Goal: Task Accomplishment & Management: Manage account settings

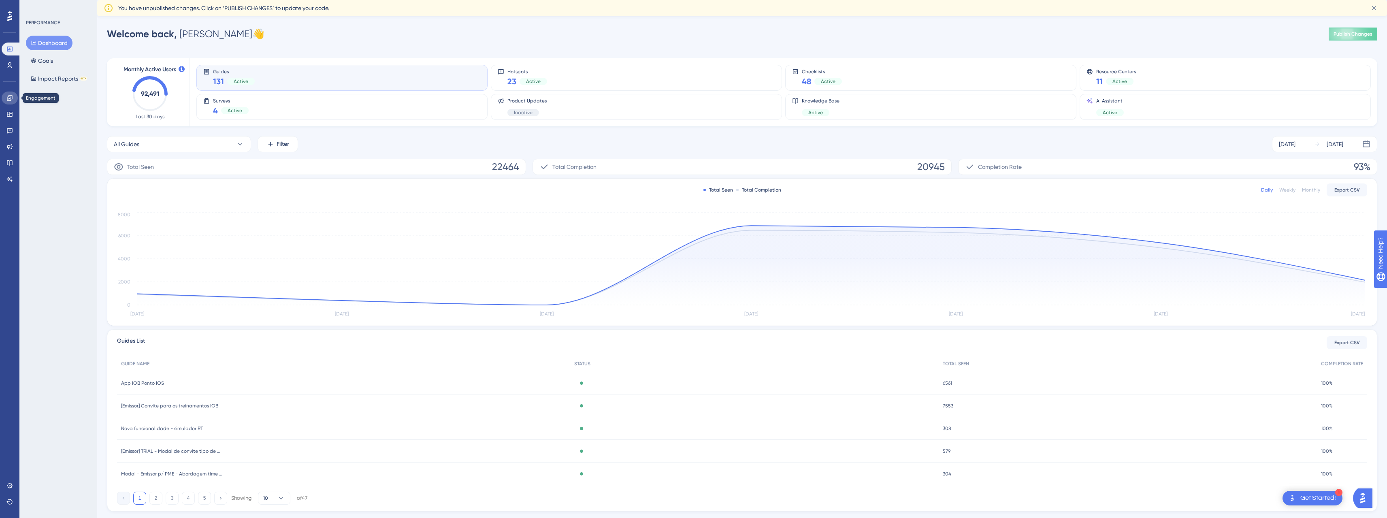
click at [8, 96] on icon at bounding box center [9, 98] width 6 height 6
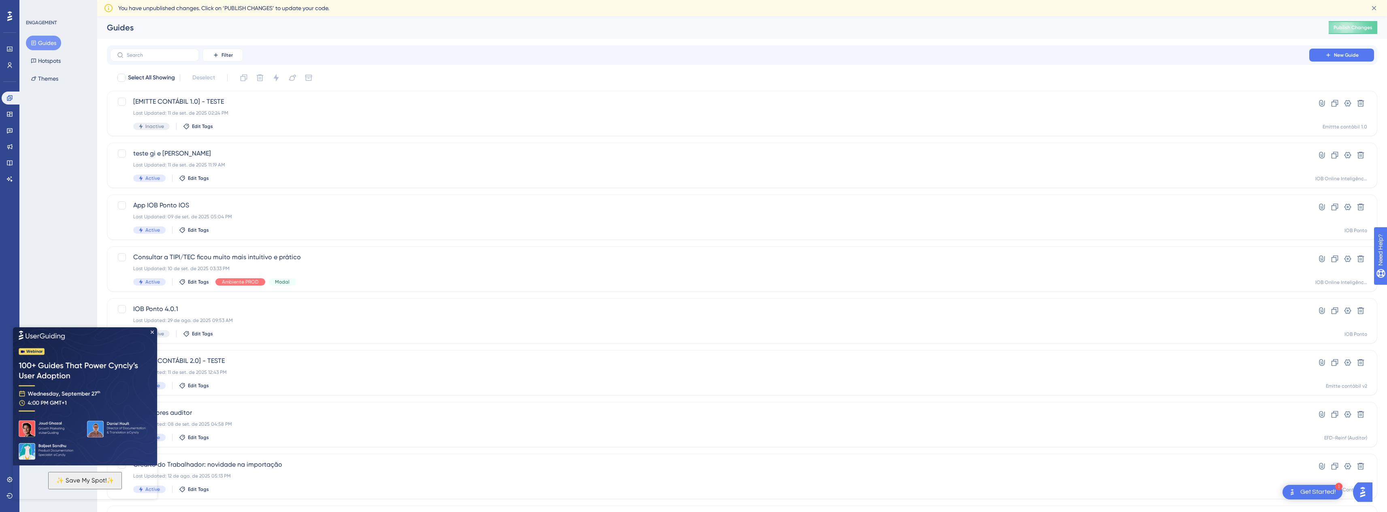
click at [66, 179] on div "ENGAGEMENT Guides Hotspots Themes" at bounding box center [58, 256] width 78 height 512
drag, startPoint x: 199, startPoint y: 106, endPoint x: 132, endPoint y: 40, distance: 93.7
click at [199, 106] on span "[EMITTE CONTÁBIL 1.0] - TESTE" at bounding box center [709, 102] width 1153 height 10
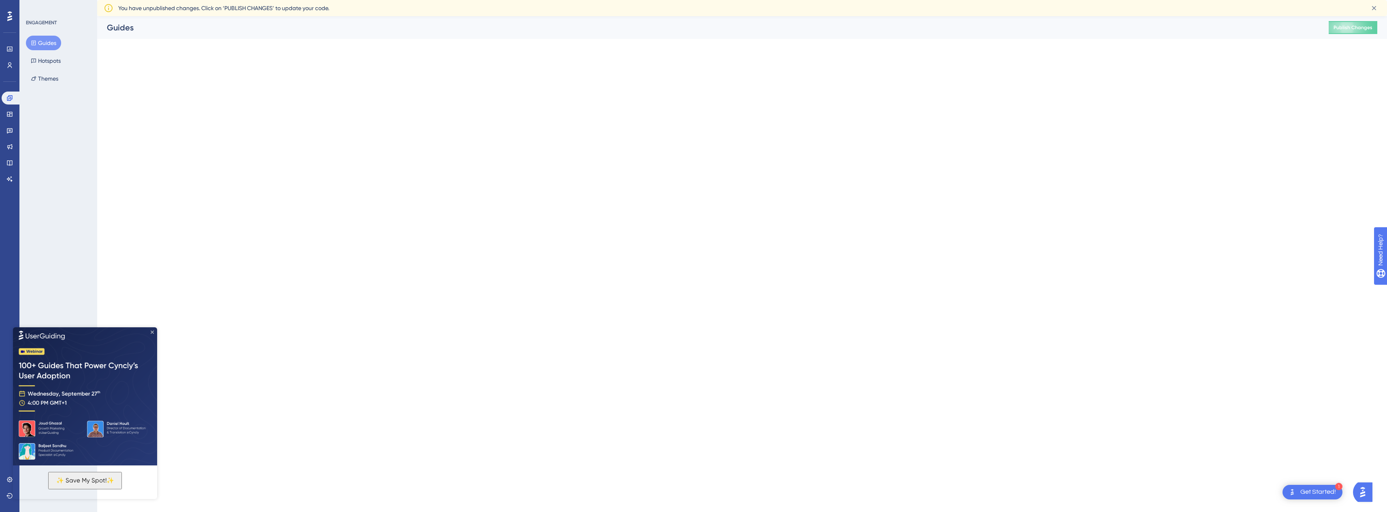
click at [151, 332] on icon "Close Preview" at bounding box center [152, 331] width 3 height 3
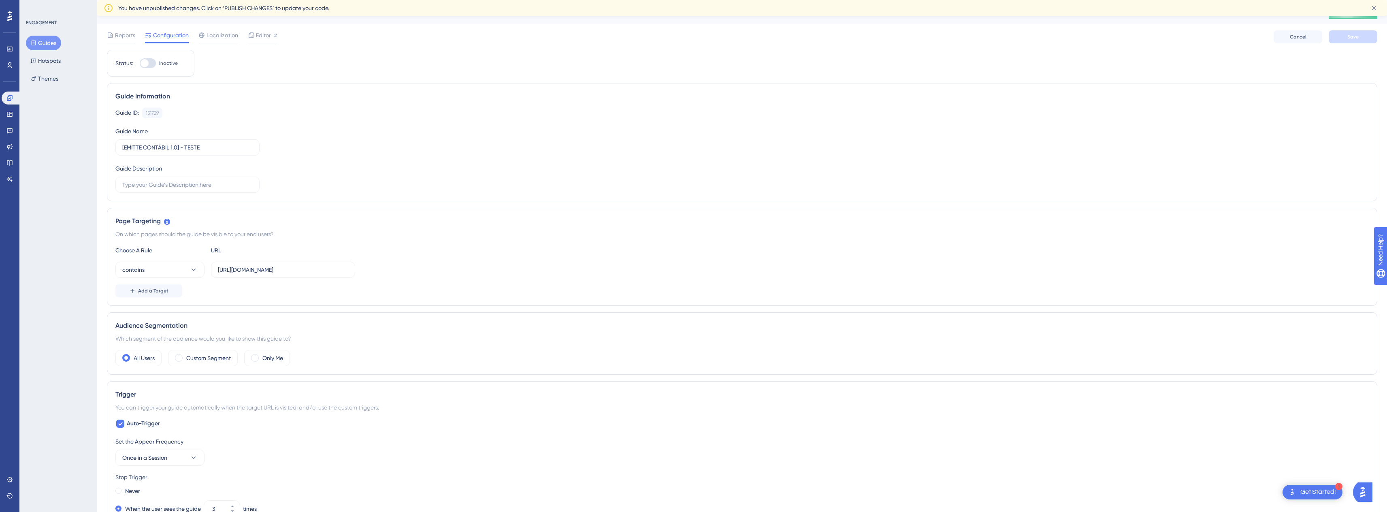
scroll to position [81, 0]
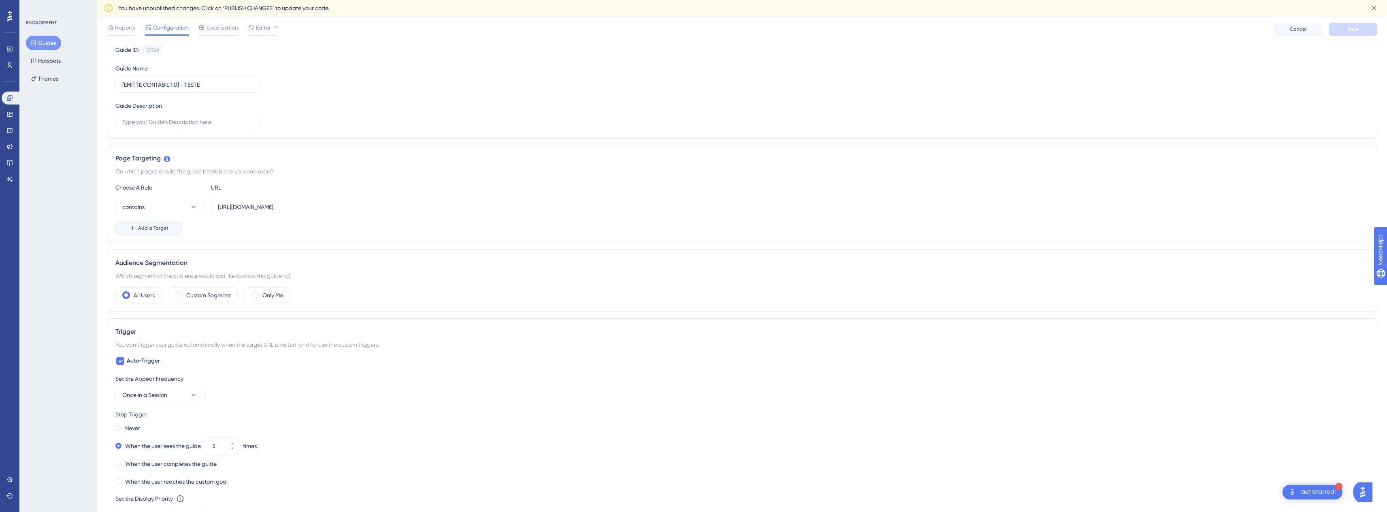
click at [148, 228] on span "Add a Target" at bounding box center [153, 228] width 30 height 6
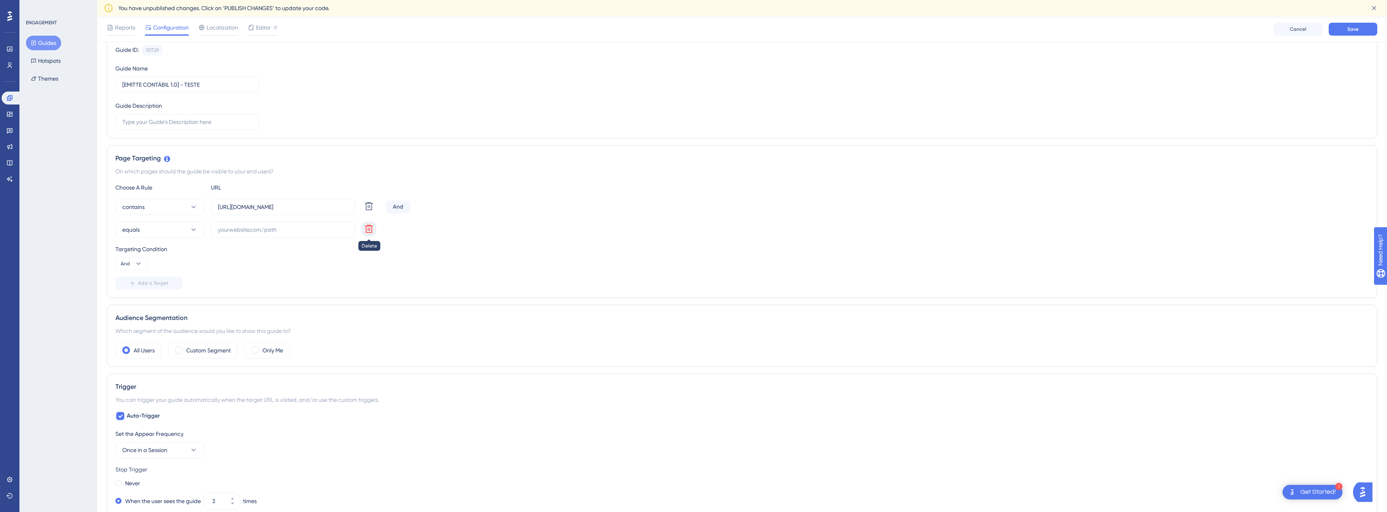
click at [371, 227] on icon at bounding box center [369, 229] width 8 height 8
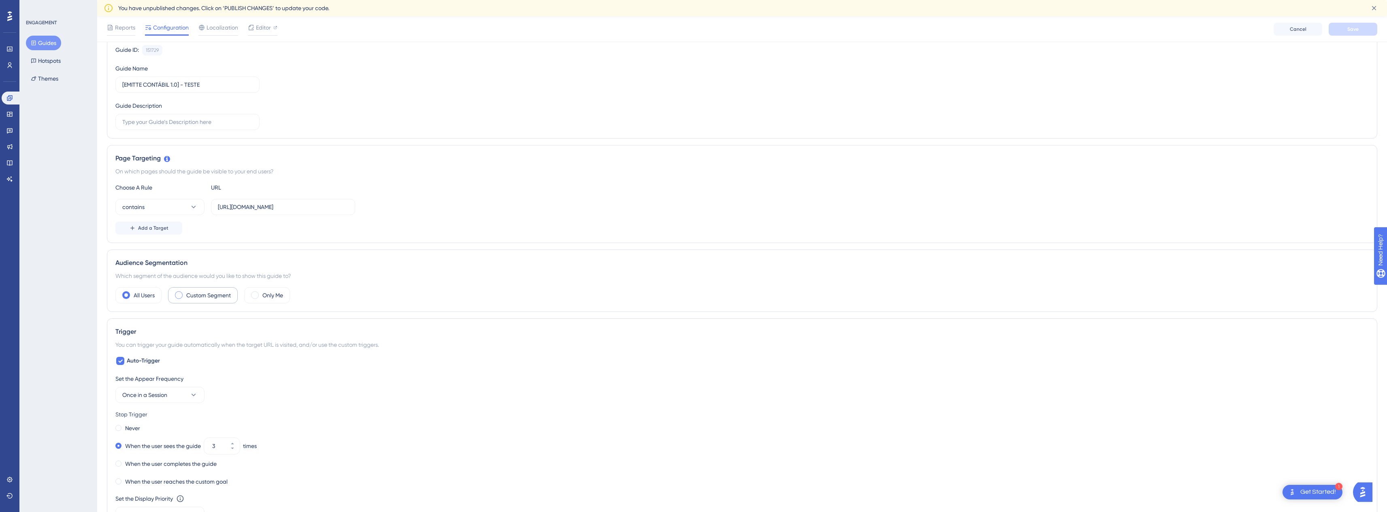
click at [199, 294] on label "Custom Segment" at bounding box center [208, 295] width 45 height 10
click at [257, 339] on span "Create a Segment" at bounding box center [238, 340] width 43 height 6
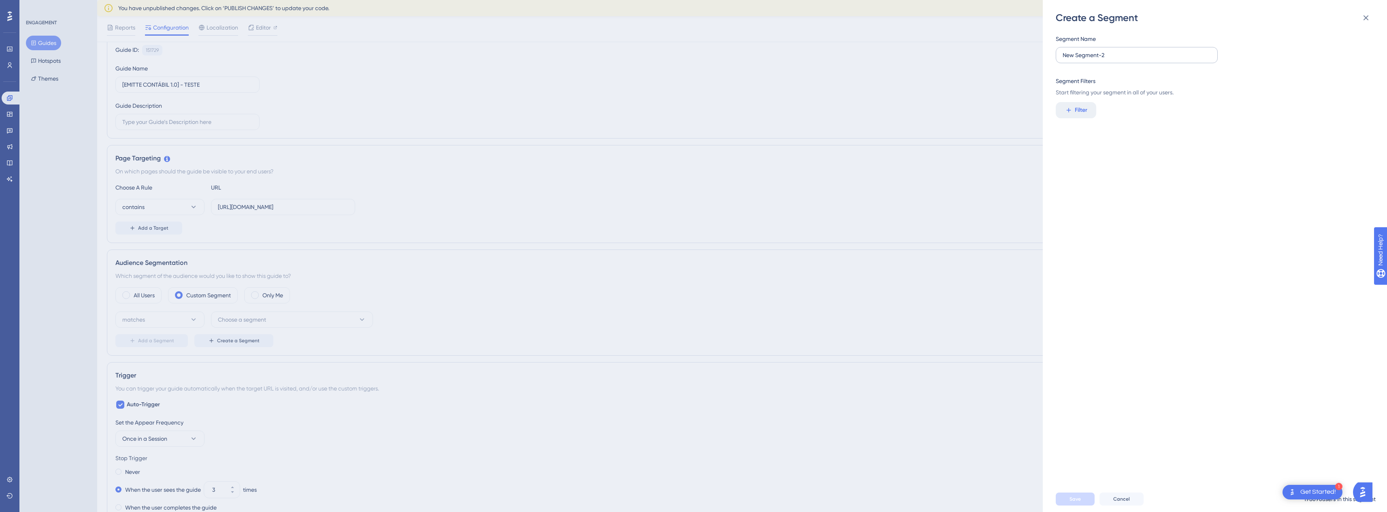
click at [1146, 61] on label "New Segment-2" at bounding box center [1137, 55] width 162 height 16
click at [1146, 60] on input "New Segment-2" at bounding box center [1137, 55] width 148 height 9
click at [1364, 17] on icon at bounding box center [1366, 18] width 10 height 10
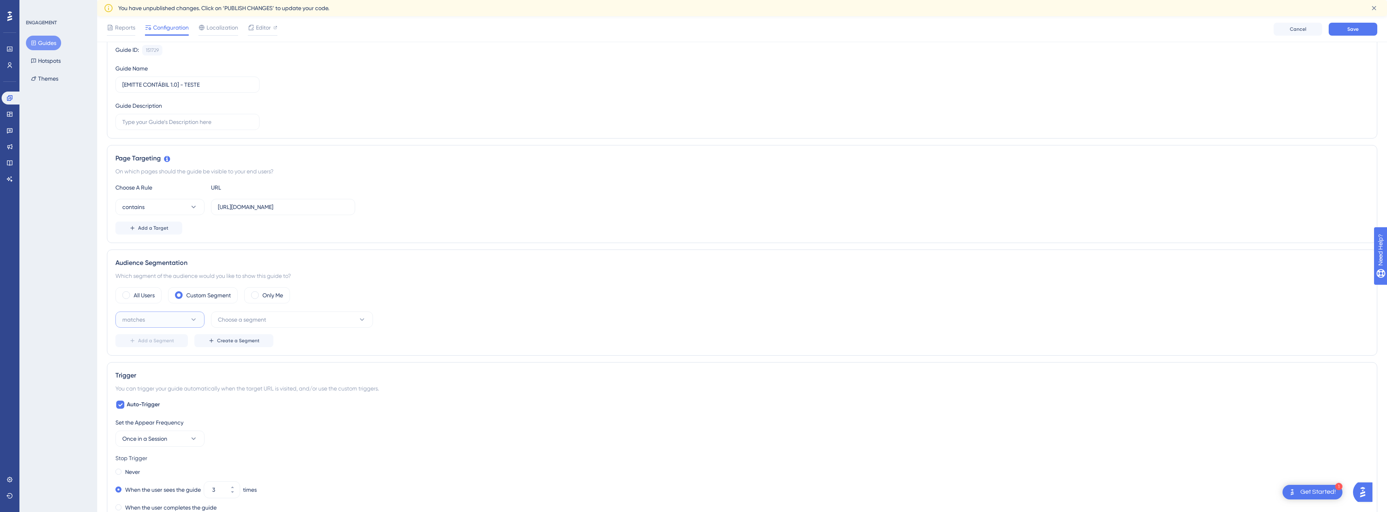
click at [188, 324] on button "matches" at bounding box center [159, 319] width 89 height 16
click at [254, 320] on span "Choose a segment" at bounding box center [242, 320] width 48 height 10
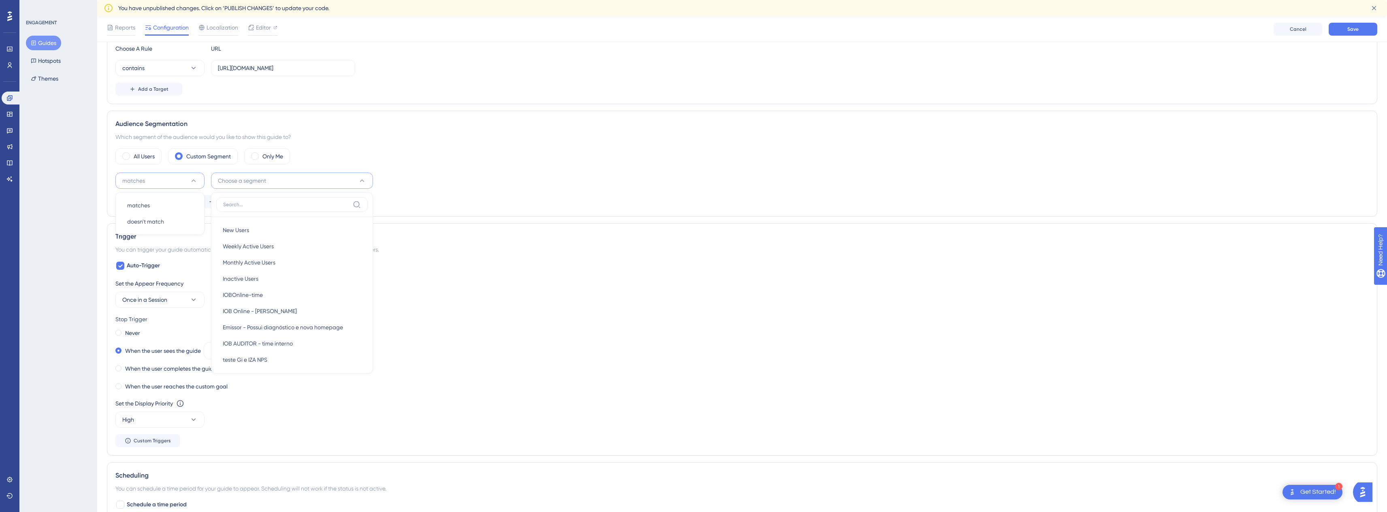
click at [513, 270] on div "Auto-Trigger Set the Appear Frequency Once in a Session Stop Trigger Never When…" at bounding box center [742, 354] width 1254 height 186
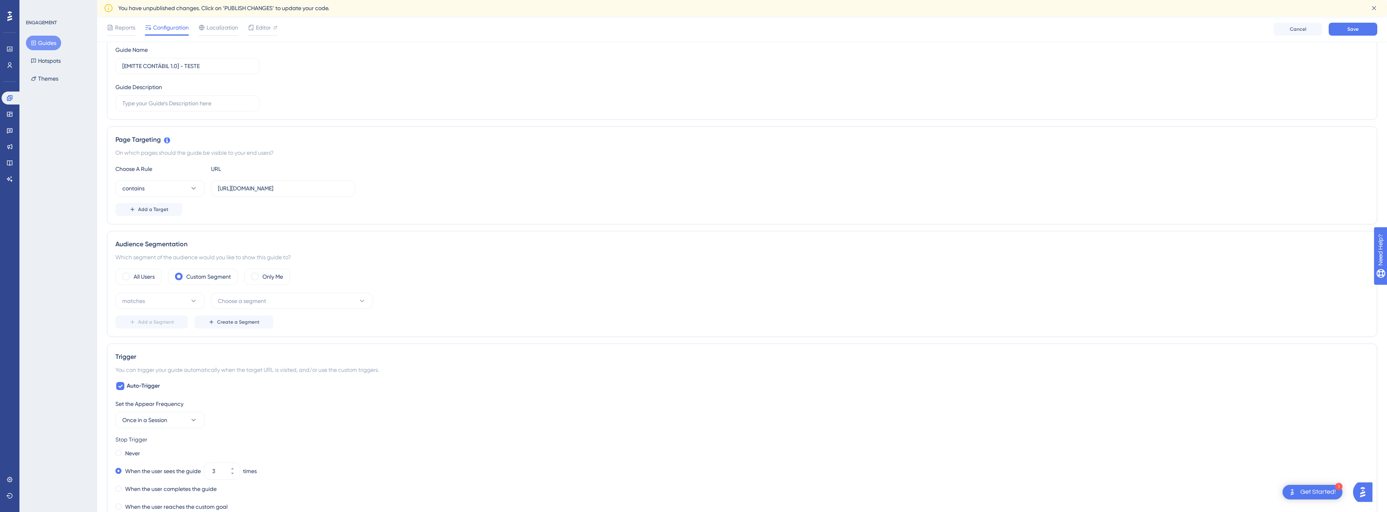
scroll to position [98, 0]
click at [162, 304] on button "matches" at bounding box center [159, 302] width 89 height 16
click at [271, 301] on button "Choose a segment" at bounding box center [292, 302] width 162 height 16
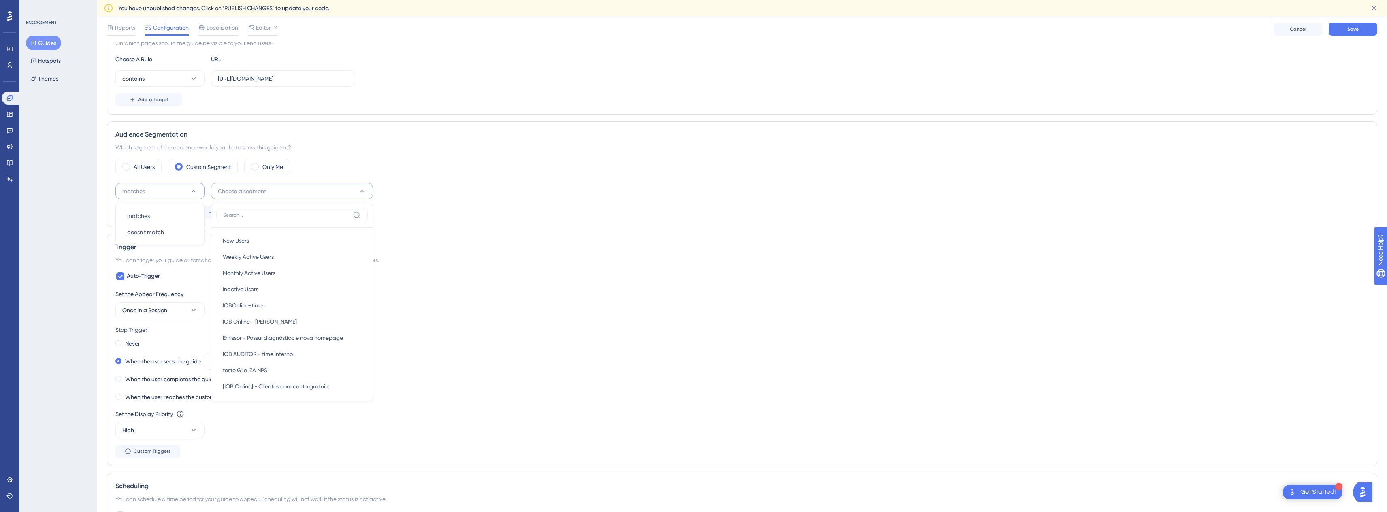
click at [439, 293] on div "Set the Appear Frequency" at bounding box center [742, 294] width 1254 height 10
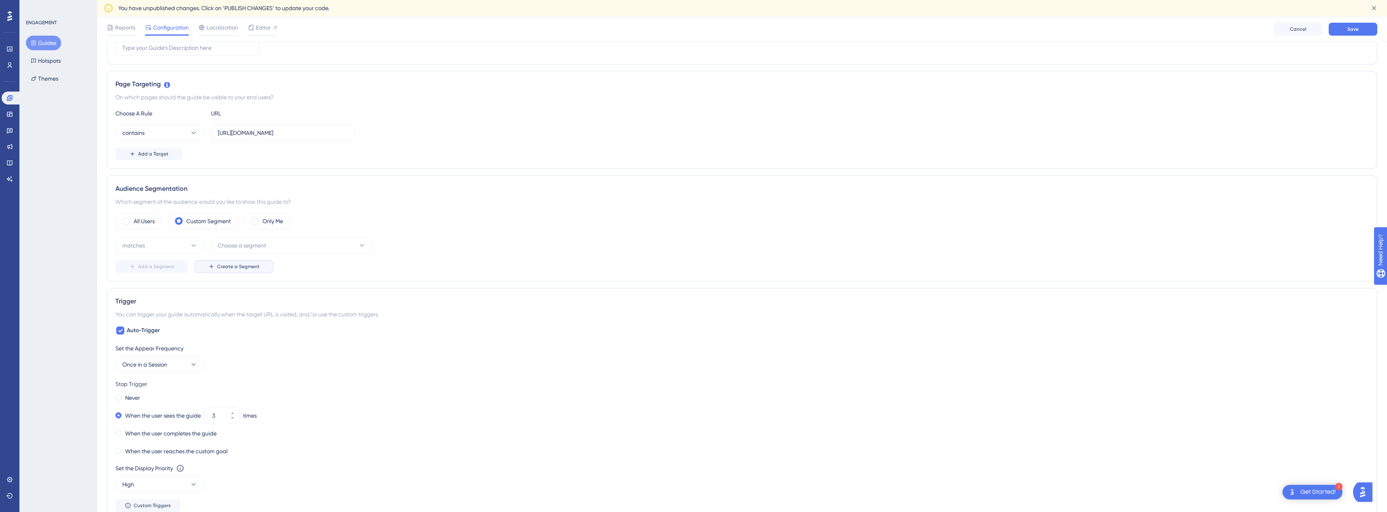
click at [241, 254] on div "matches Choose a segment Add a Segment Create a Segment" at bounding box center [742, 255] width 1254 height 36
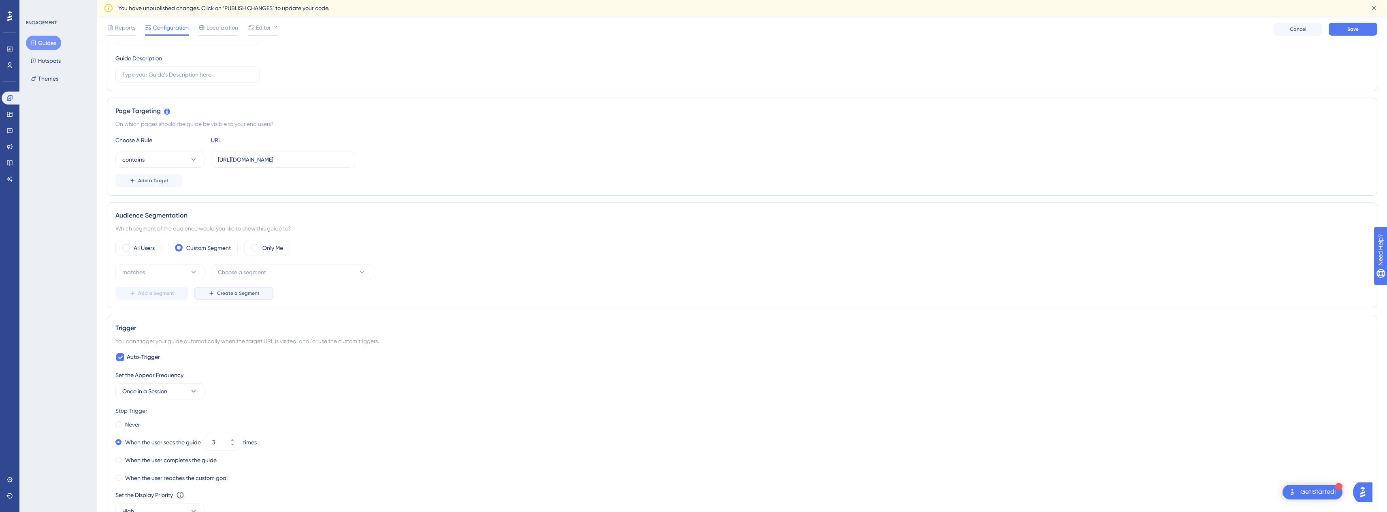
click at [236, 291] on span "Create a Segment" at bounding box center [238, 293] width 43 height 6
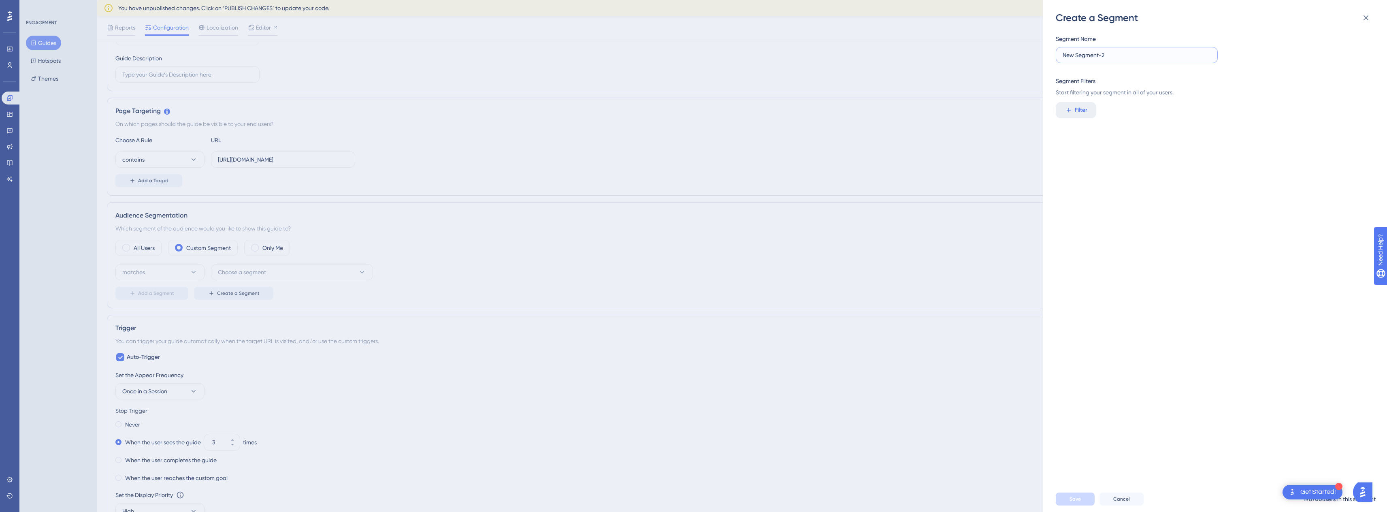
drag, startPoint x: 1122, startPoint y: 58, endPoint x: 1061, endPoint y: 64, distance: 61.9
click at [1062, 64] on div "Segment Name New Segment-2 Segment Filters Start filtering your segment in all …" at bounding box center [1212, 65] width 313 height 63
type input "N"
type input "[Emitte] Contadores migrados"
click at [1086, 111] on span "Filter" at bounding box center [1081, 110] width 13 height 10
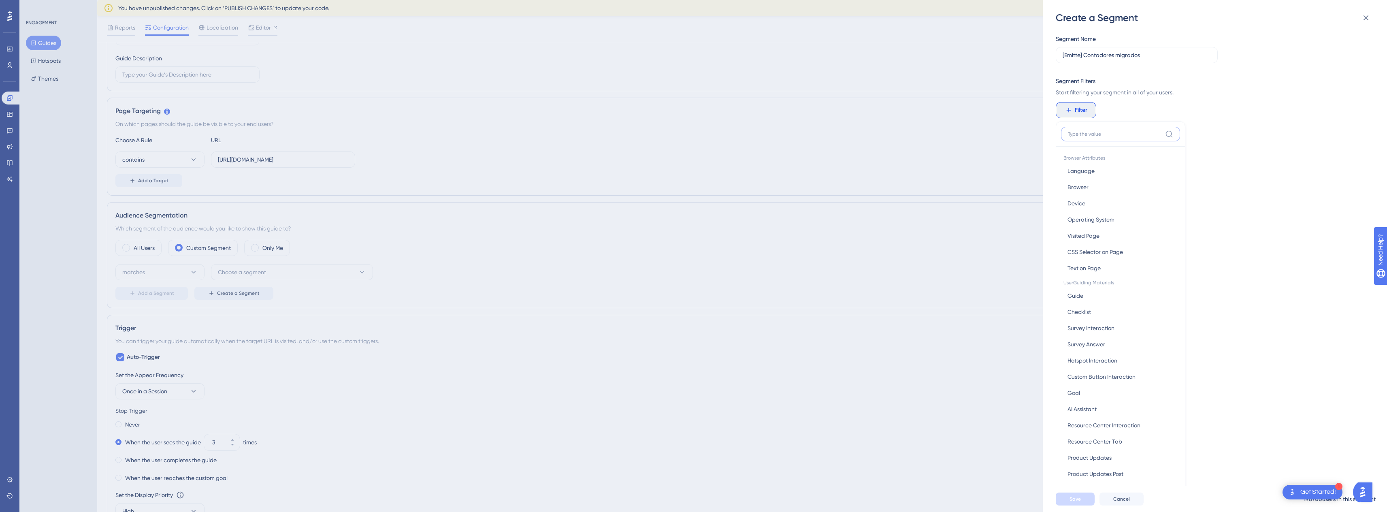
scroll to position [59, 0]
click at [1114, 76] on input at bounding box center [1115, 75] width 94 height 6
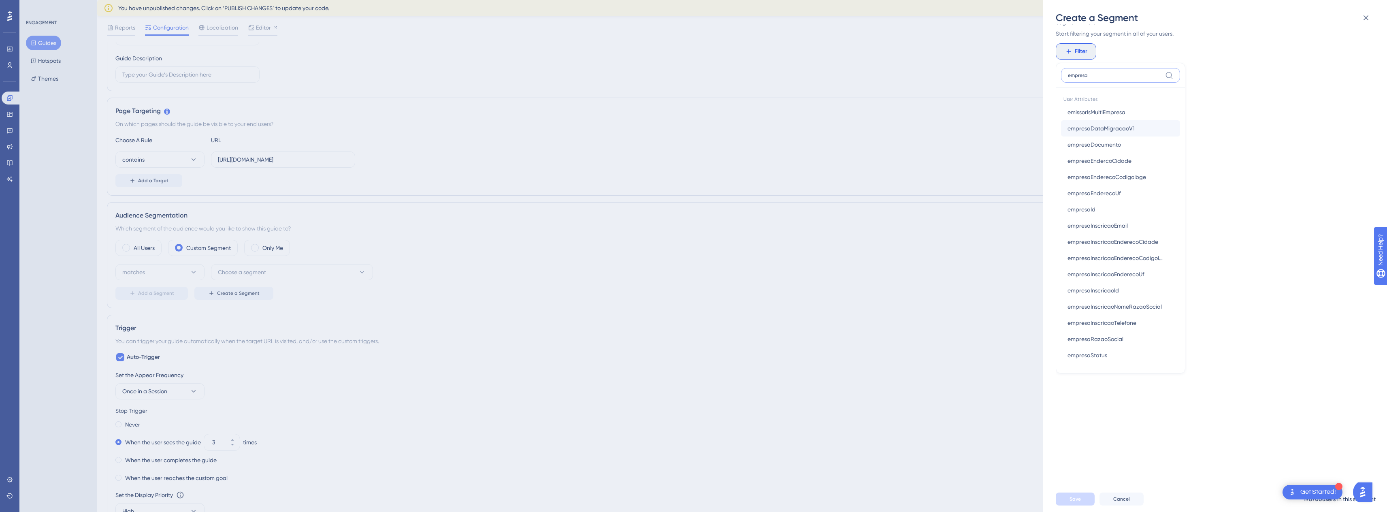
type input "empresa"
click at [1110, 128] on span "empresaDataMigracaoV1" at bounding box center [1101, 129] width 67 height 10
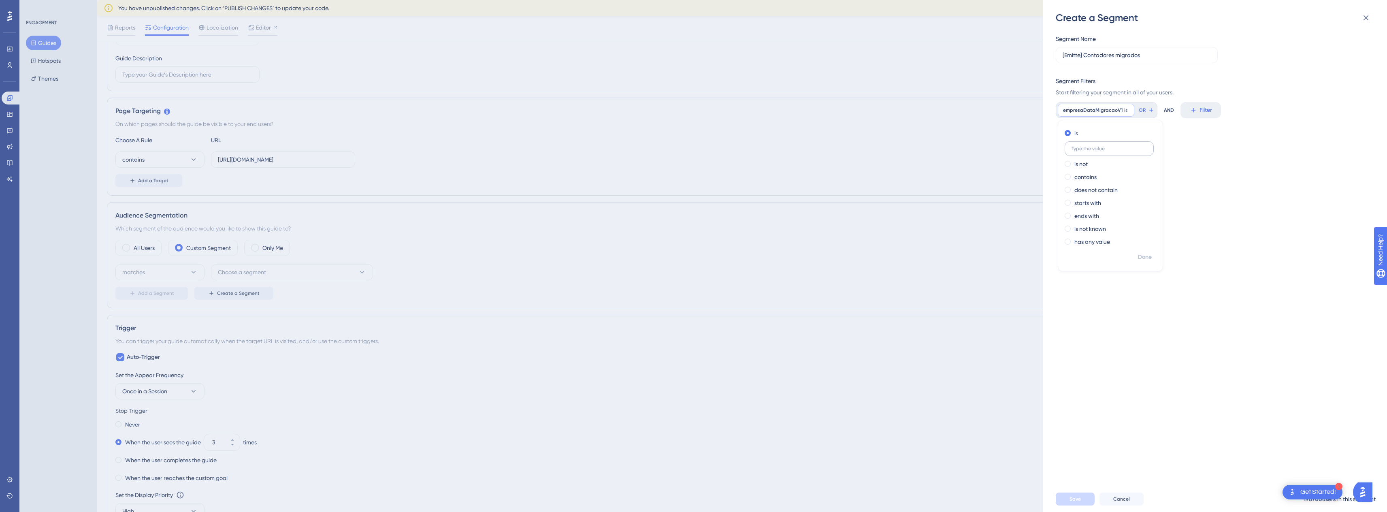
click at [1095, 151] on input "text" at bounding box center [1109, 149] width 75 height 6
click at [1077, 201] on label "starts with" at bounding box center [1088, 203] width 27 height 10
type input "2025-09-11 00:00:00"
click at [1142, 259] on span "Done" at bounding box center [1145, 257] width 14 height 10
click at [1249, 111] on icon at bounding box center [1246, 110] width 7 height 7
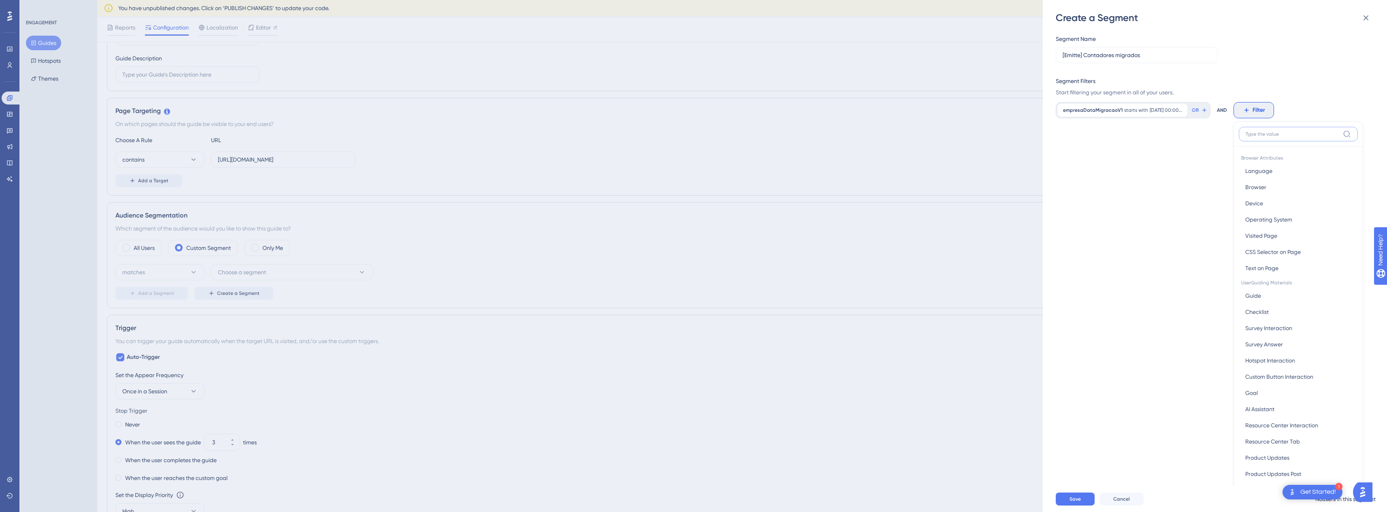
click at [1283, 135] on input at bounding box center [1293, 134] width 94 height 6
type input "m"
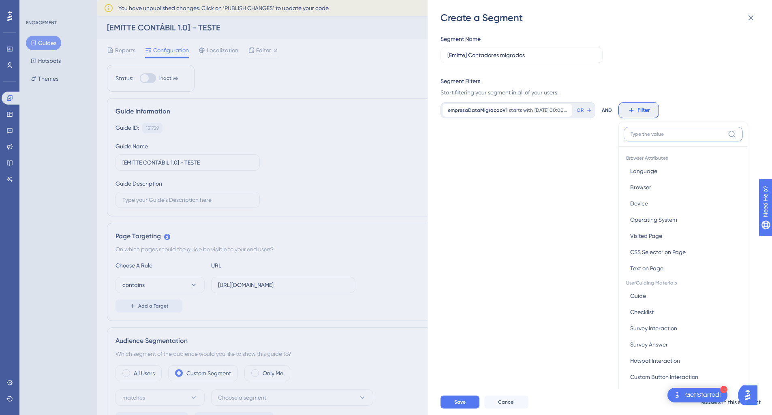
click at [682, 133] on input at bounding box center [677, 134] width 94 height 6
click at [538, 207] on div "Segment Name [Emitte] Contadores migrados Segment Filters Start filtering your …" at bounding box center [603, 206] width 326 height 365
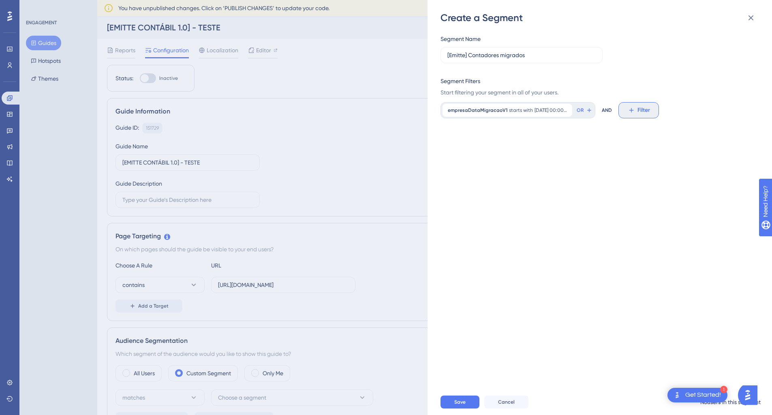
click at [635, 109] on button "Filter" at bounding box center [638, 110] width 41 height 16
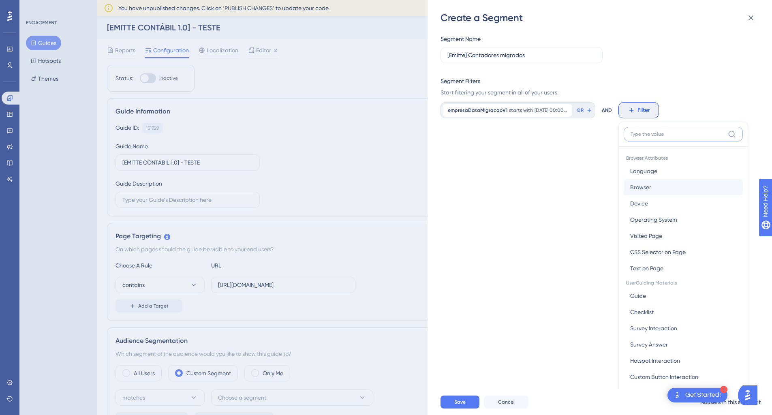
scroll to position [59, 0]
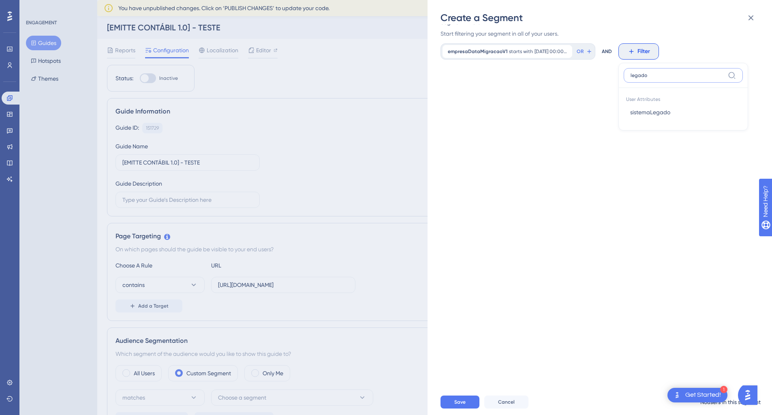
type input "legado"
drag, startPoint x: 667, startPoint y: 79, endPoint x: 607, endPoint y: 63, distance: 62.9
click at [607, 62] on div "Segment Name [Emitte] Contadores migrados Segment Filters Start filtering your …" at bounding box center [603, 206] width 326 height 365
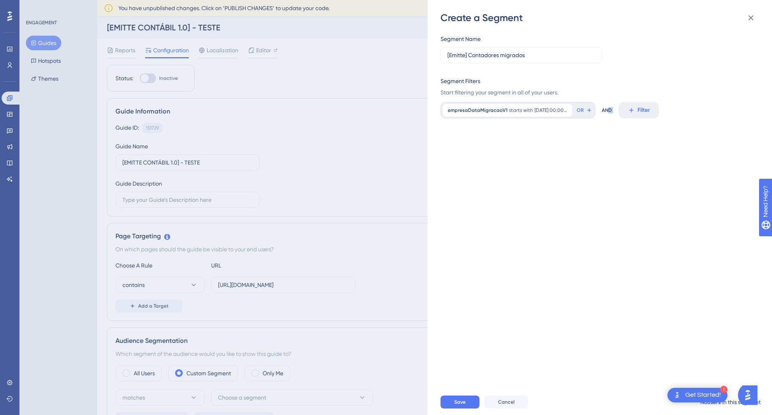
scroll to position [0, 0]
click at [637, 111] on span "Filter" at bounding box center [643, 110] width 13 height 10
type input "email"
click at [570, 154] on div "Segment Name [Emitte] Contadores migrados Segment Filters Start filtering your …" at bounding box center [603, 206] width 326 height 365
click at [628, 109] on icon at bounding box center [630, 110] width 7 height 7
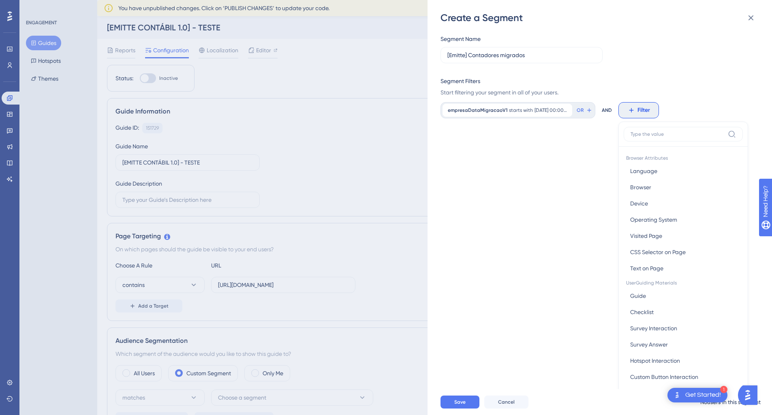
scroll to position [59, 0]
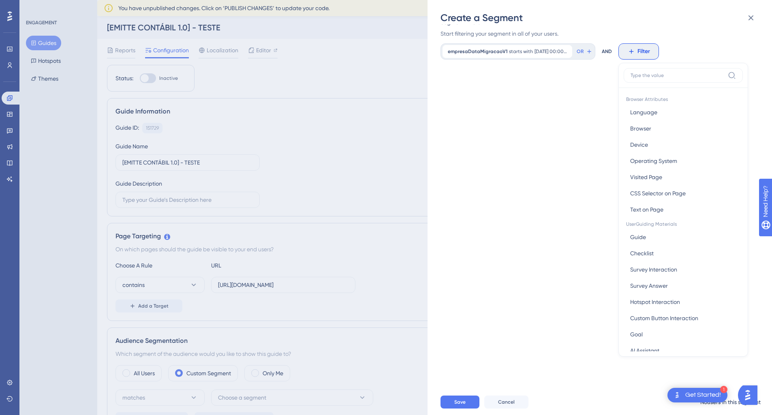
click at [648, 75] on input at bounding box center [677, 75] width 94 height 6
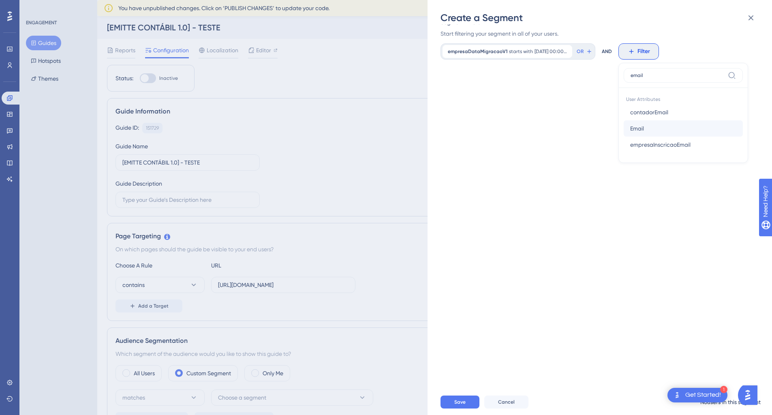
type input "email"
click at [631, 130] on span "Email" at bounding box center [637, 129] width 14 height 10
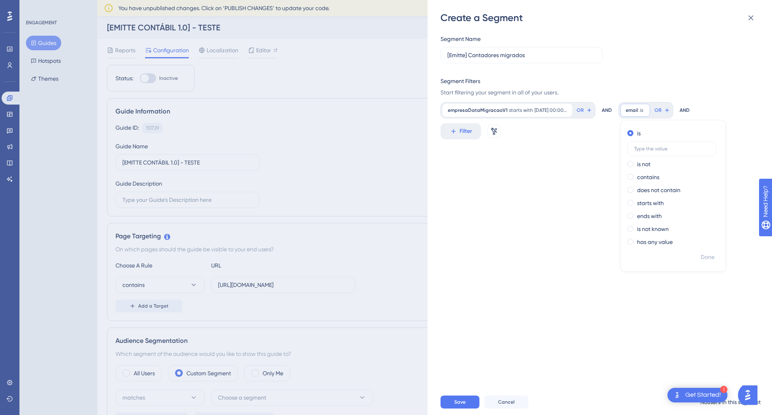
scroll to position [0, 0]
click at [629, 178] on span at bounding box center [630, 177] width 6 height 6
click at [635, 175] on input "radio" at bounding box center [635, 175] width 0 height 0
click at [645, 169] on label at bounding box center [671, 174] width 89 height 15
click at [645, 172] on input "text" at bounding box center [671, 175] width 75 height 6
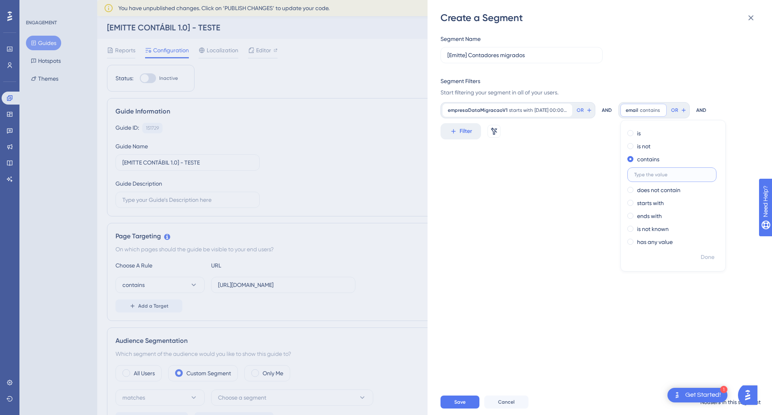
paste input "457451"
type input "457451"
click at [706, 259] on span "Done" at bounding box center [707, 257] width 14 height 10
click at [455, 405] on span "Save" at bounding box center [459, 402] width 11 height 6
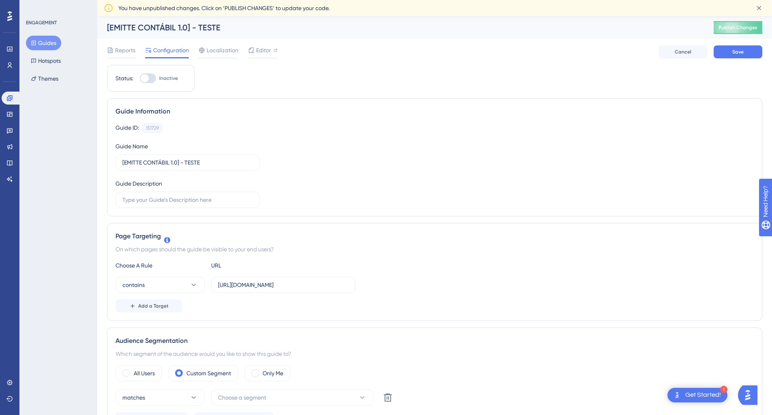
click at [150, 79] on div at bounding box center [148, 78] width 16 height 10
click at [140, 79] on input "Inactive" at bounding box center [139, 78] width 0 height 0
checkbox input "true"
click at [722, 53] on button "Save" at bounding box center [737, 51] width 49 height 13
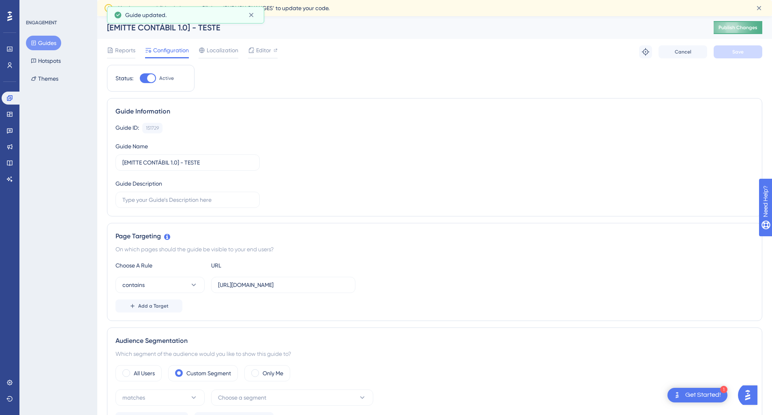
click at [756, 32] on button "Publish Changes" at bounding box center [737, 27] width 49 height 13
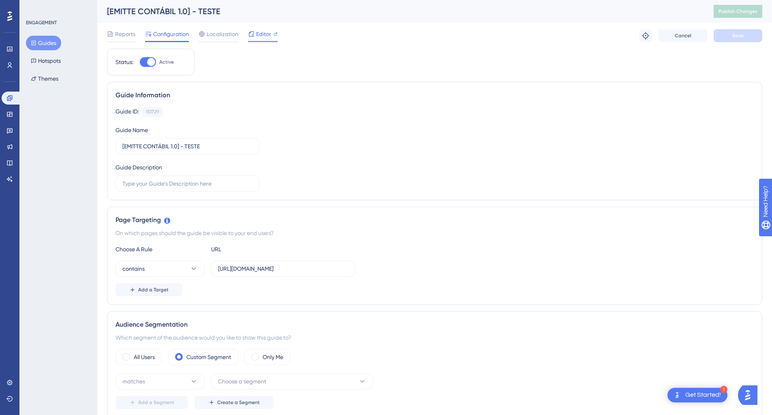
click at [267, 37] on span "Editor" at bounding box center [263, 34] width 15 height 10
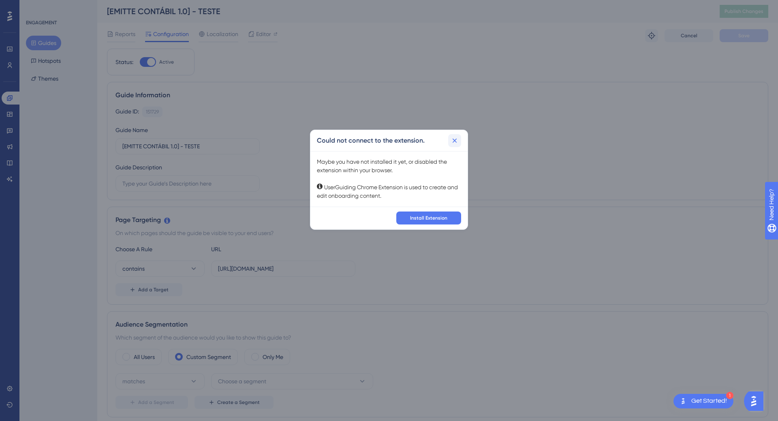
click at [456, 141] on icon at bounding box center [454, 140] width 8 height 8
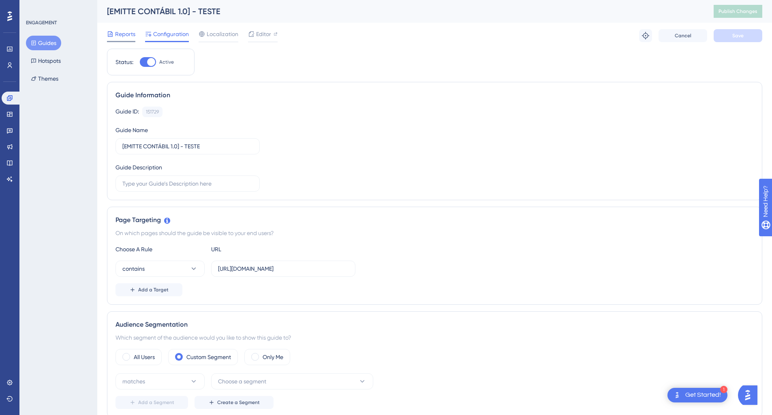
click at [132, 32] on span "Reports" at bounding box center [125, 34] width 20 height 10
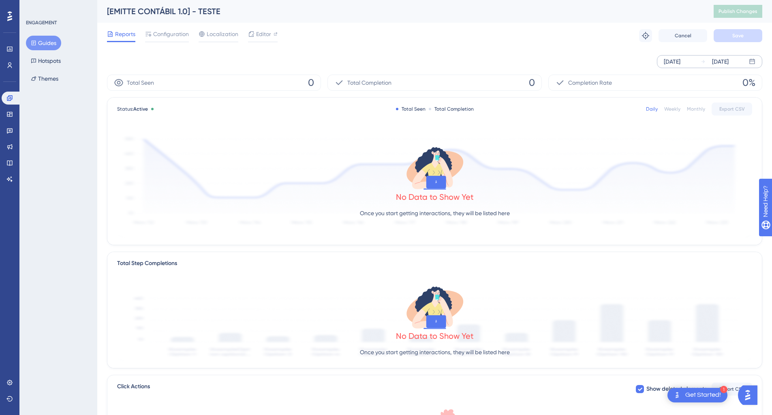
click at [680, 66] on div "[DATE]" at bounding box center [671, 62] width 17 height 10
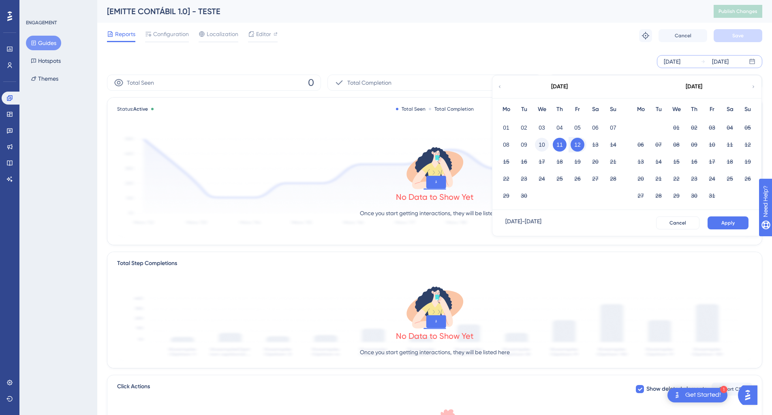
click at [543, 148] on button "10" at bounding box center [542, 145] width 14 height 14
click at [711, 226] on button "Apply" at bounding box center [727, 222] width 41 height 13
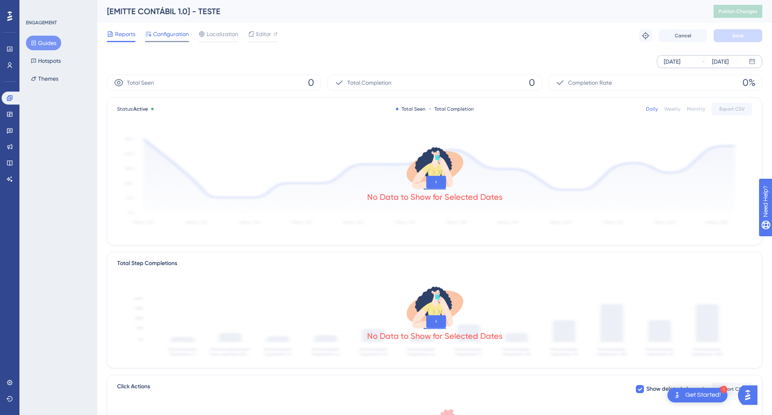
click at [163, 33] on span "Configuration" at bounding box center [171, 34] width 36 height 10
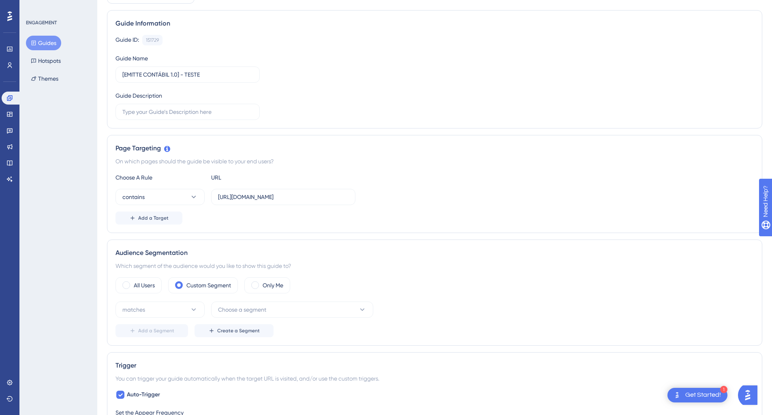
scroll to position [81, 0]
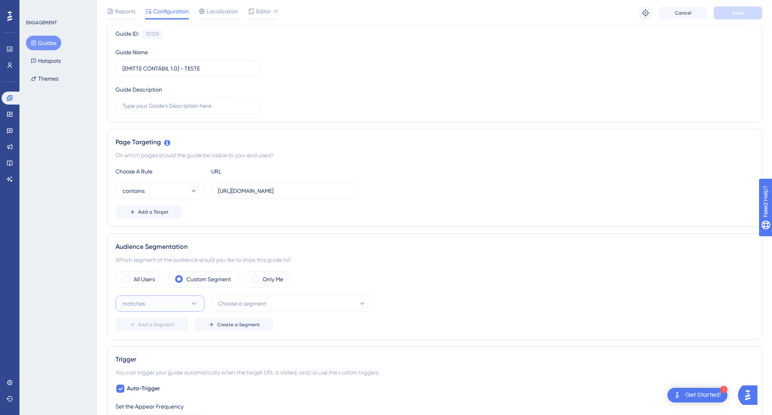
click at [184, 305] on button "matches" at bounding box center [159, 303] width 89 height 16
click at [173, 324] on div "matches matches" at bounding box center [160, 328] width 66 height 16
click at [261, 311] on button "Choose a segment" at bounding box center [292, 303] width 162 height 16
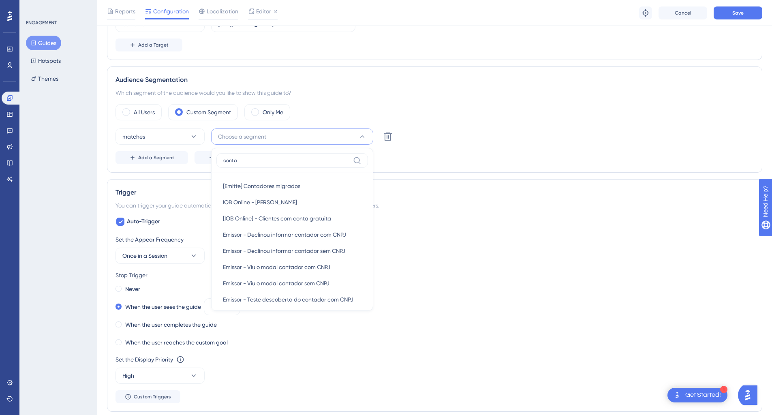
type input "conta"
click at [270, 184] on span "[Emitte] Contadores migrados" at bounding box center [261, 186] width 77 height 10
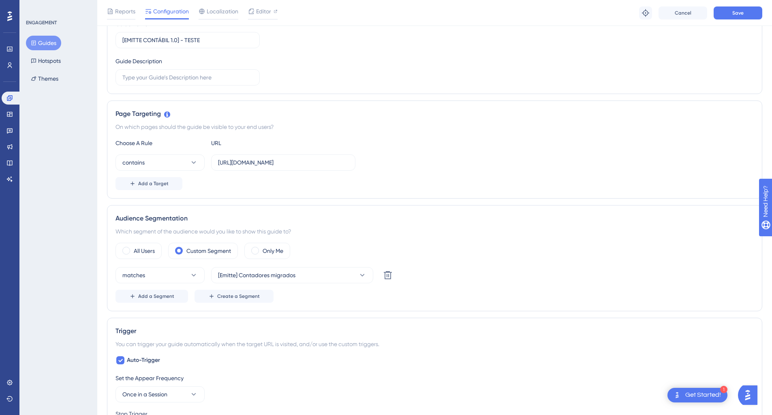
scroll to position [86, 0]
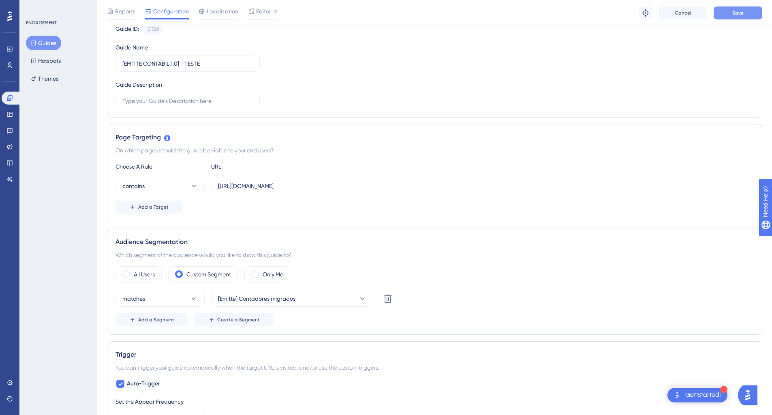
click at [748, 12] on button "Save" at bounding box center [737, 12] width 49 height 13
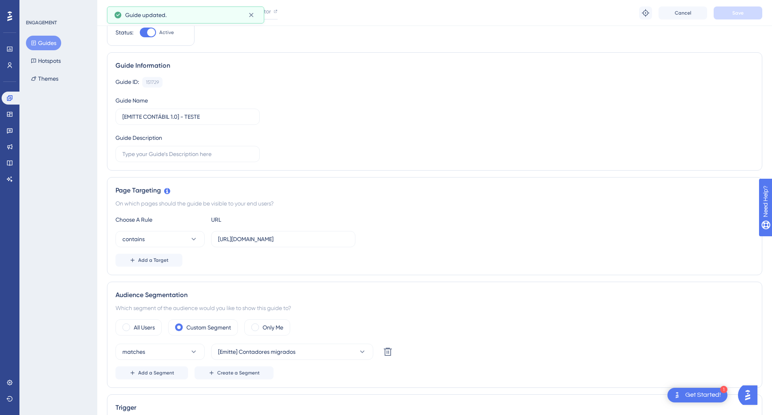
scroll to position [0, 0]
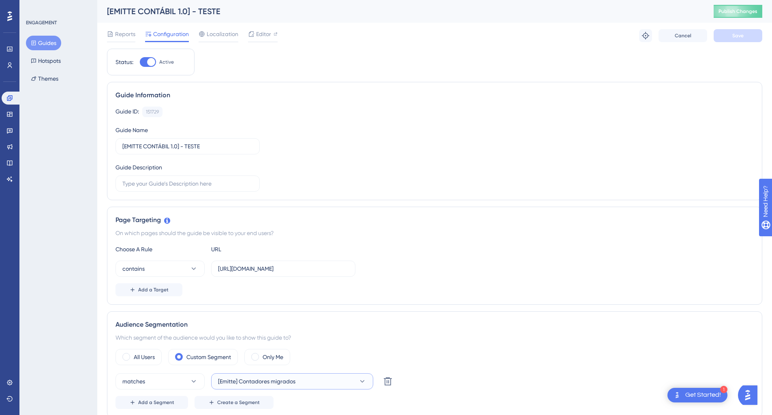
click at [243, 382] on span "[Emitte] Contadores migrados" at bounding box center [256, 381] width 77 height 10
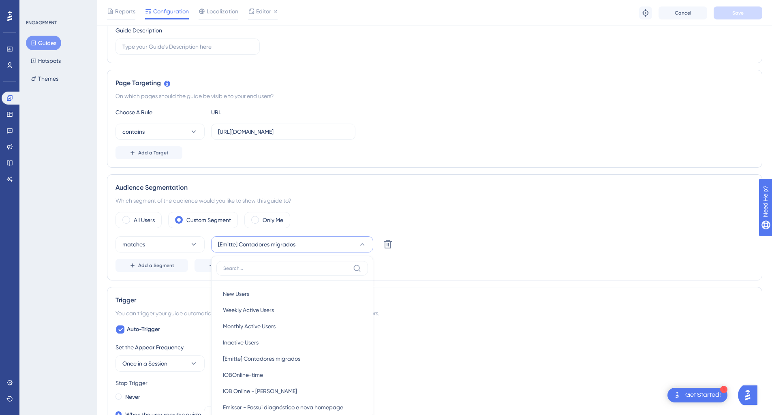
click at [421, 179] on div "Audience Segmentation Which segment of the audience would you like to show this…" at bounding box center [434, 227] width 655 height 106
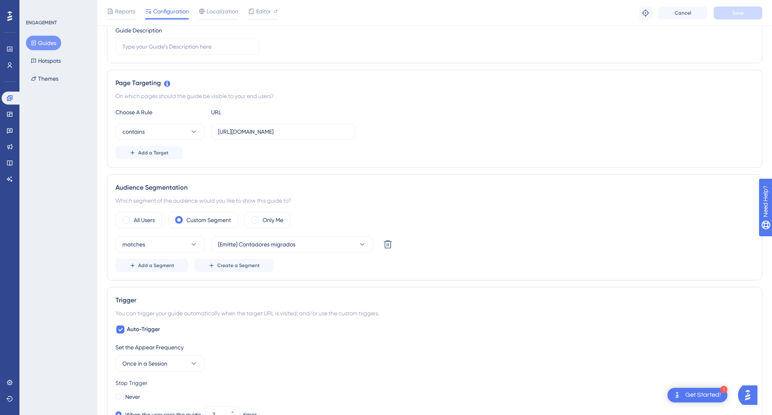
click at [403, 258] on div "matches [Emitte] Contadores migrados Delete Add a Segment Create a Segment" at bounding box center [434, 254] width 638 height 36
click at [238, 243] on span "[Emitte] Contadores migrados" at bounding box center [256, 244] width 77 height 10
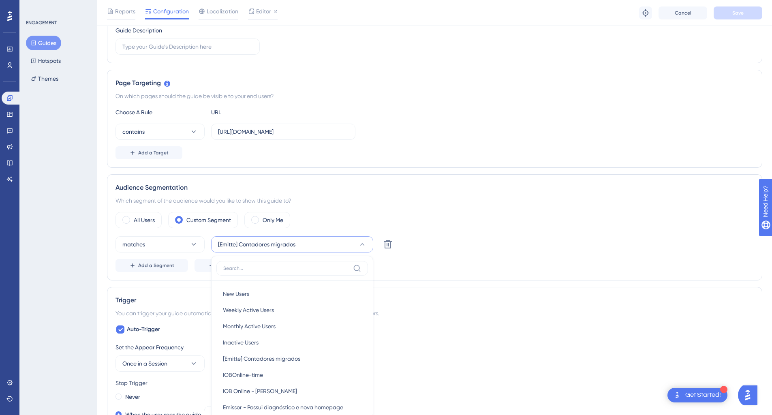
scroll to position [258, 0]
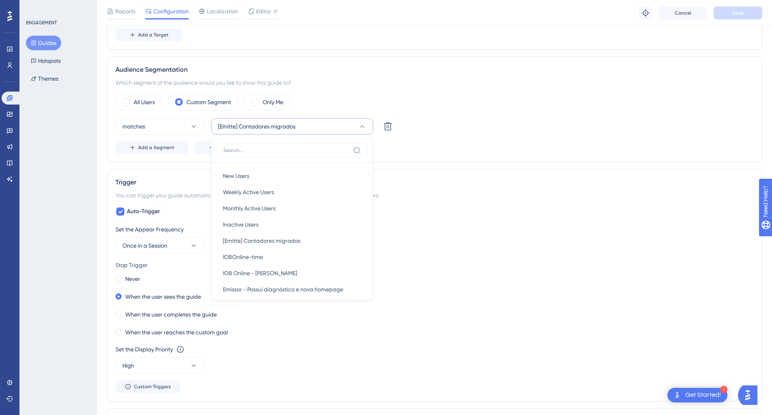
click at [524, 143] on div "Add a Segment Create a Segment" at bounding box center [434, 147] width 638 height 13
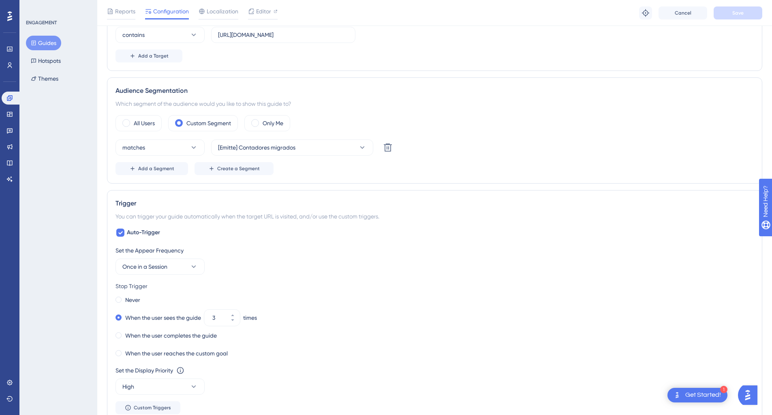
scroll to position [136, 0]
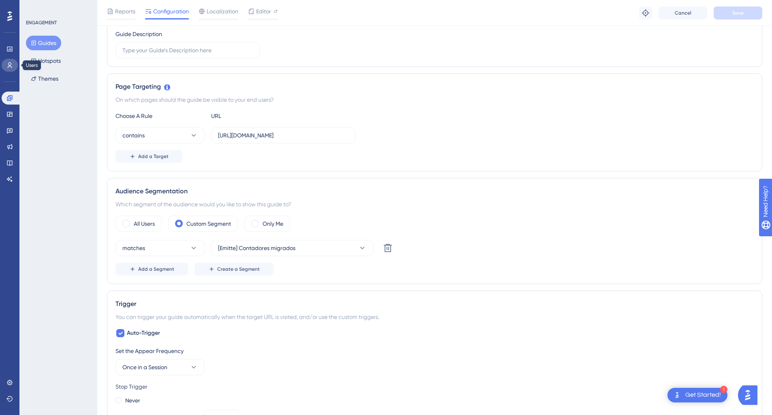
click at [9, 66] on icon at bounding box center [9, 65] width 6 height 6
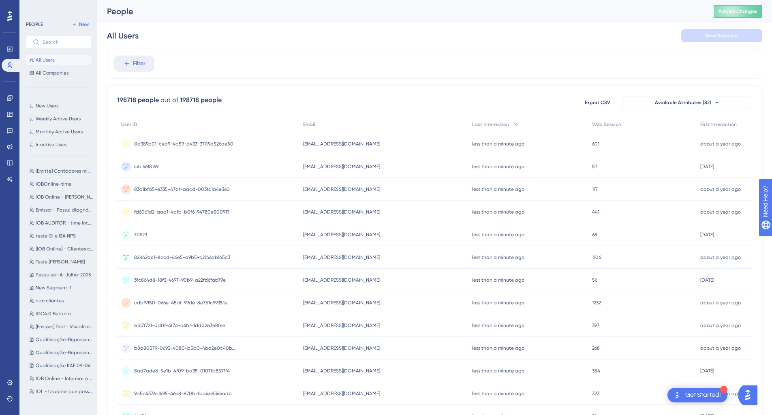
drag, startPoint x: 246, startPoint y: 88, endPoint x: 222, endPoint y: 87, distance: 23.9
click at [246, 88] on div "198718 people out of 198718 people Export CSV Available Attributes (82) User ID…" at bounding box center [434, 353] width 655 height 537
click at [145, 65] on span "Filter" at bounding box center [139, 64] width 13 height 10
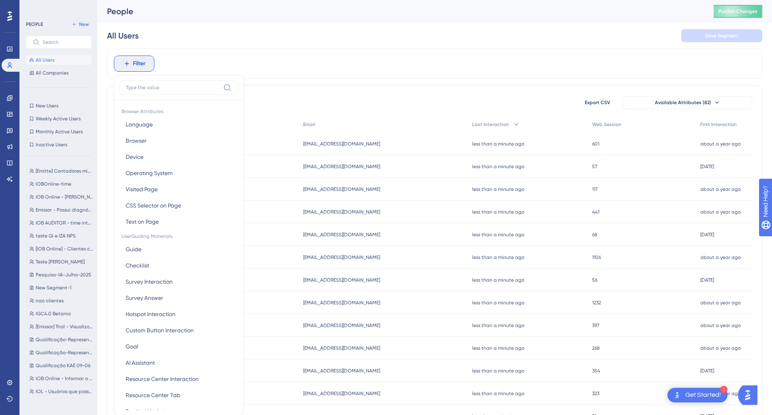
scroll to position [38, 0]
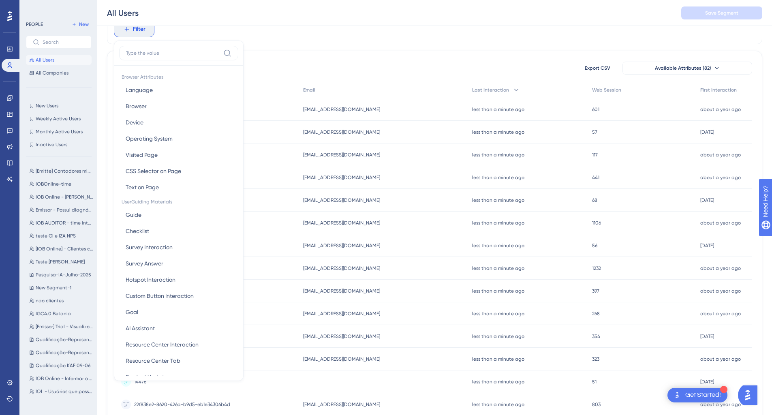
click at [164, 52] on input at bounding box center [173, 53] width 94 height 6
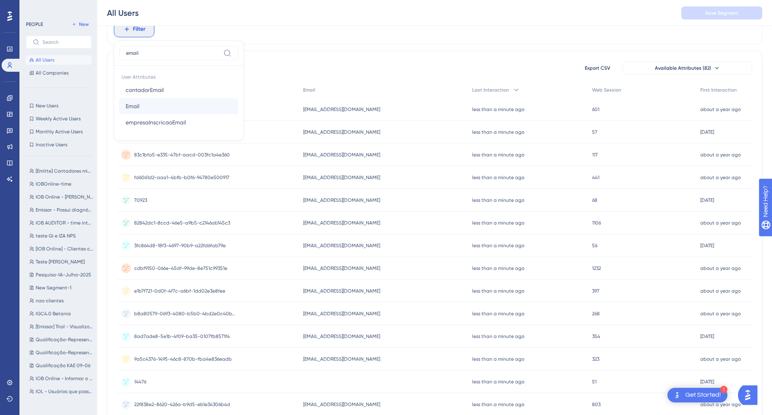
type input "email"
click at [142, 108] on button "Email Email" at bounding box center [178, 106] width 119 height 16
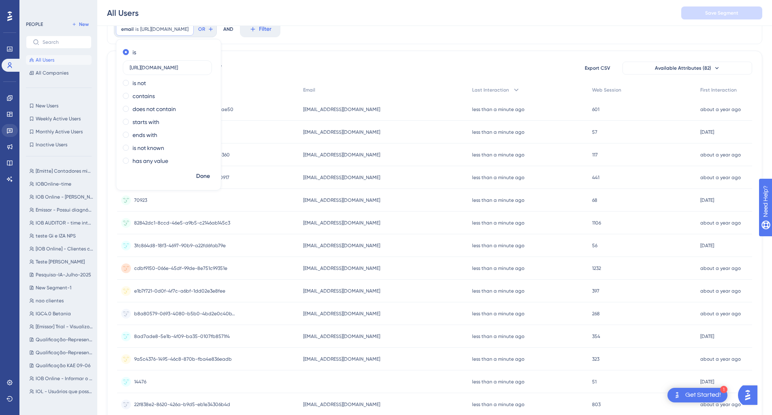
scroll to position [0, 0]
click at [177, 68] on input "https://app-crm.emitte.com.br/empresas/457451/inscricao/64780/EMITTE#" at bounding box center [167, 68] width 75 height 6
paste input "mehodab821@obirah.com"
type input "mehodab821@obirah.com"
click at [198, 174] on span "Done" at bounding box center [203, 176] width 14 height 10
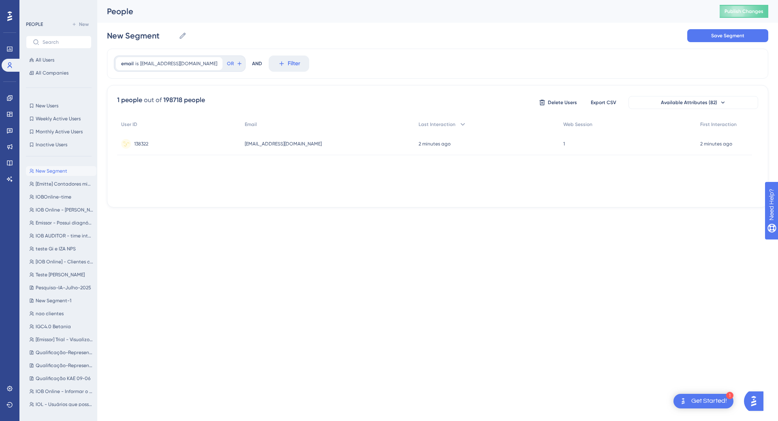
click at [577, 146] on div "1 1" at bounding box center [627, 143] width 137 height 23
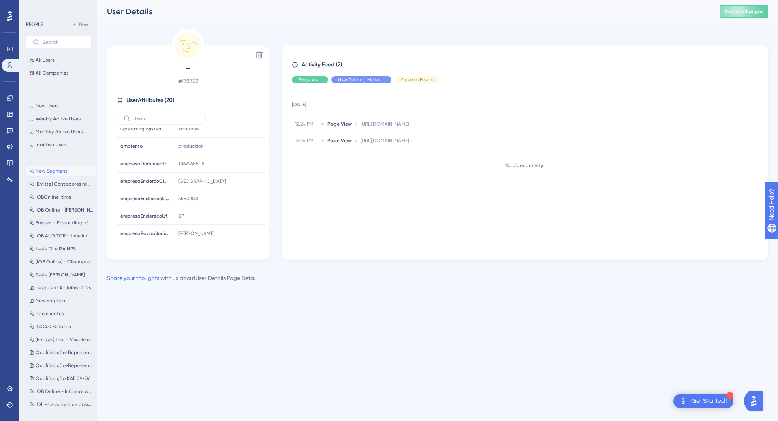
scroll to position [229, 0]
click at [399, 202] on div "12 September 2025 12.24 PM Page View / https://contabil.emitte.com.br/dashboard…" at bounding box center [528, 168] width 473 height 157
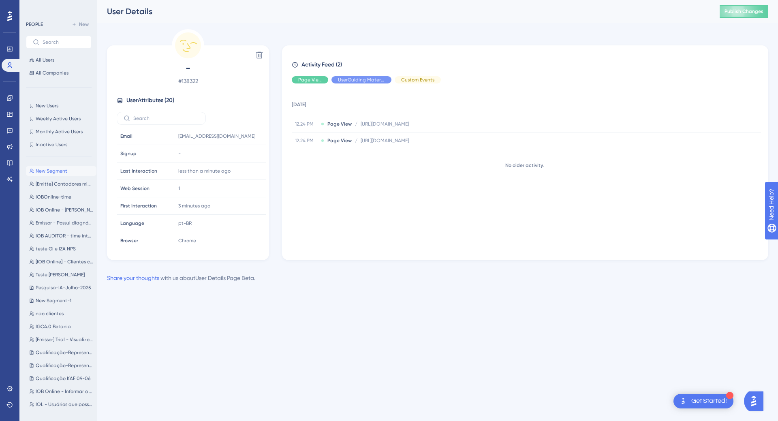
scroll to position [0, 0]
click at [363, 220] on div "12 September 2025 12.24 PM Page View / https://contabil.emitte.com.br/dashboard…" at bounding box center [528, 168] width 473 height 157
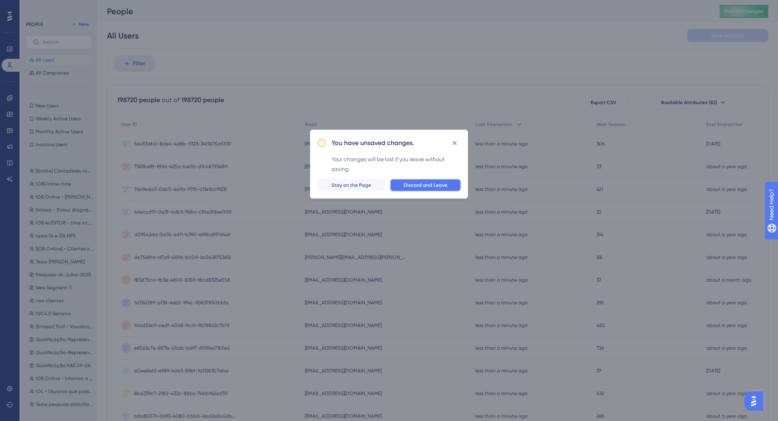
click at [423, 185] on span "Discard and Leave" at bounding box center [425, 185] width 44 height 6
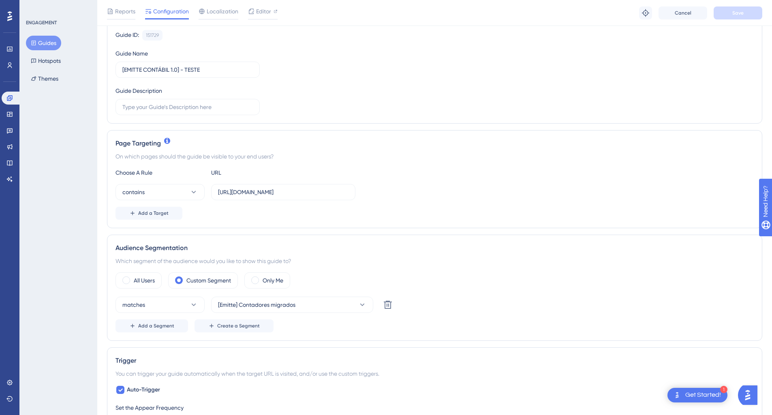
scroll to position [122, 0]
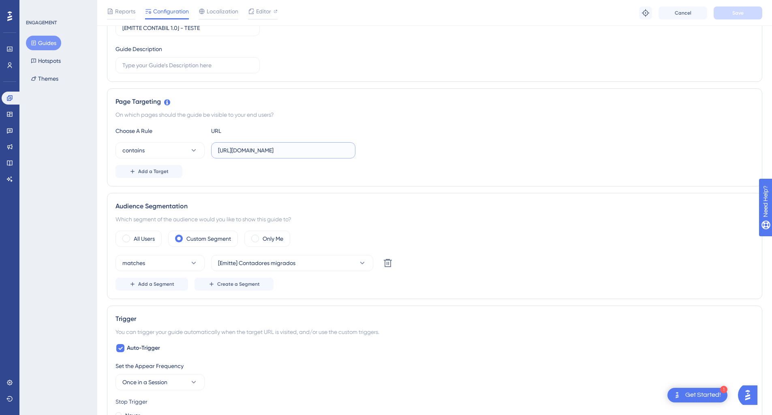
click at [270, 153] on input "https://contabil.emitte.com.br/dashboard" at bounding box center [283, 150] width 130 height 9
click at [386, 196] on div "Audience Segmentation Which segment of the audience would you like to show this…" at bounding box center [434, 246] width 655 height 106
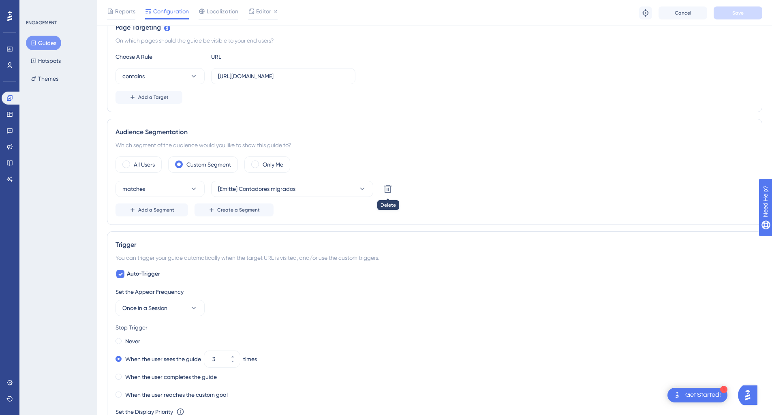
scroll to position [203, 0]
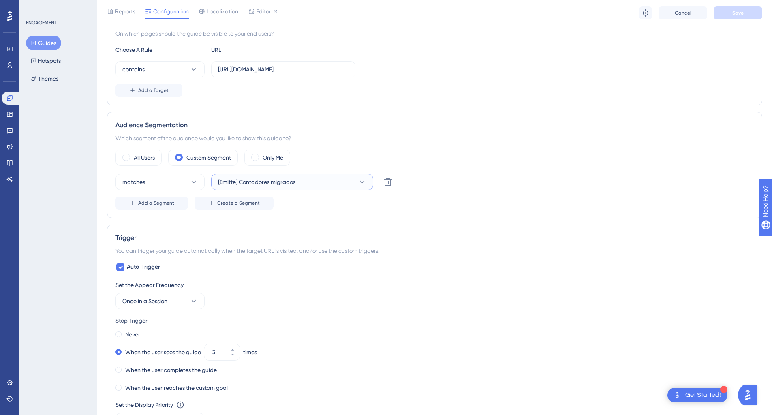
click at [264, 185] on span "[Emitte] Contadores migrados" at bounding box center [256, 182] width 77 height 10
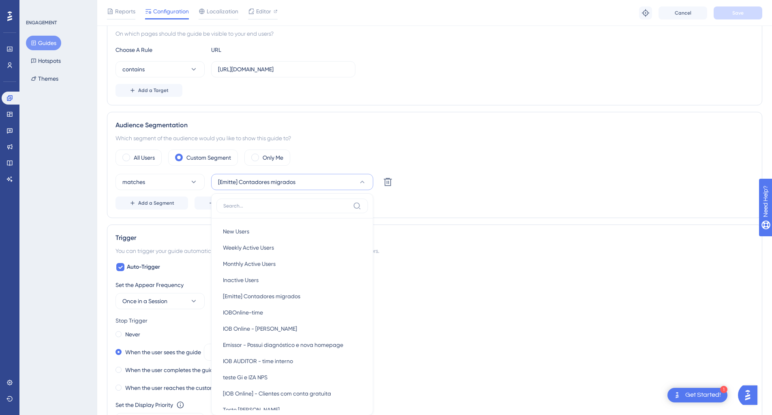
scroll to position [260, 0]
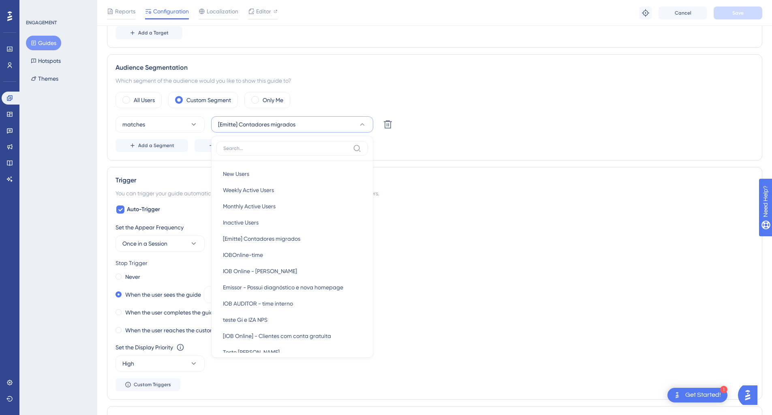
click at [463, 158] on div "Audience Segmentation Which segment of the audience would you like to show this…" at bounding box center [434, 107] width 655 height 106
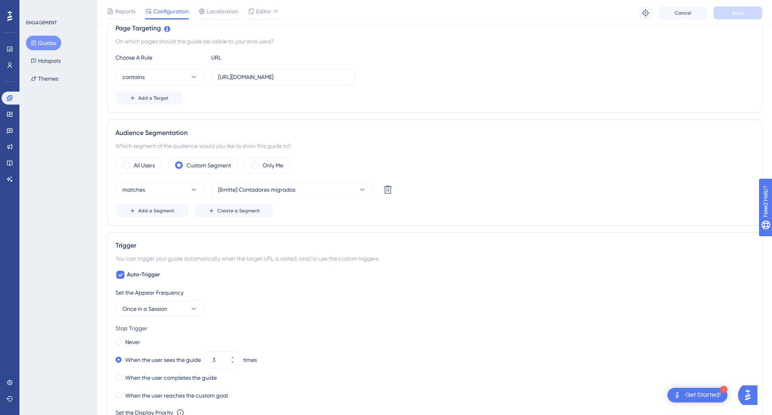
scroll to position [179, 0]
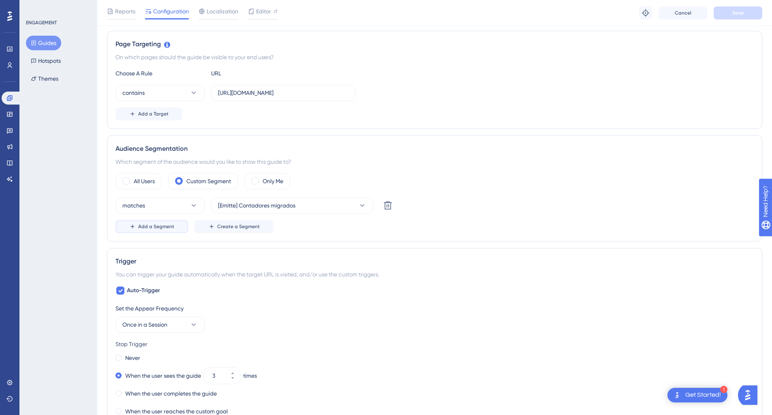
click at [173, 221] on button "Add a Segment" at bounding box center [151, 226] width 72 height 13
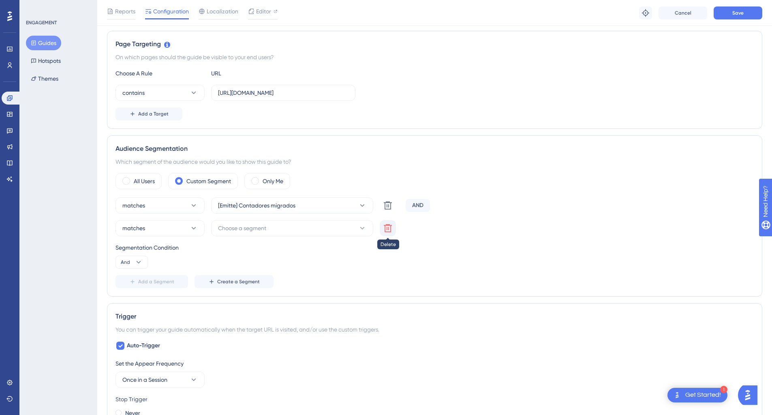
click at [384, 227] on icon at bounding box center [388, 228] width 8 height 8
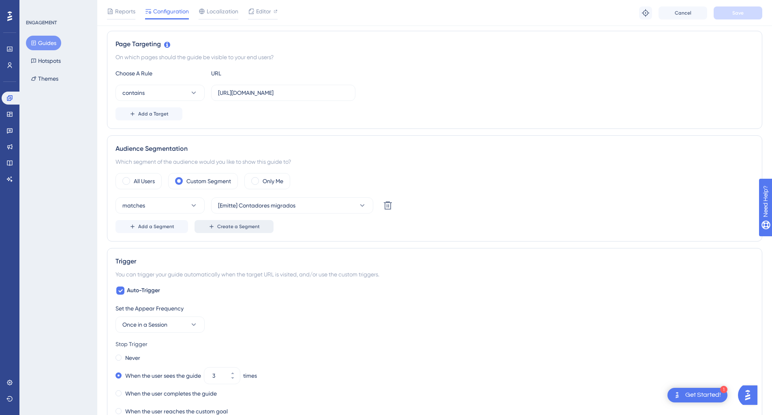
click at [236, 228] on span "Create a Segment" at bounding box center [238, 226] width 43 height 6
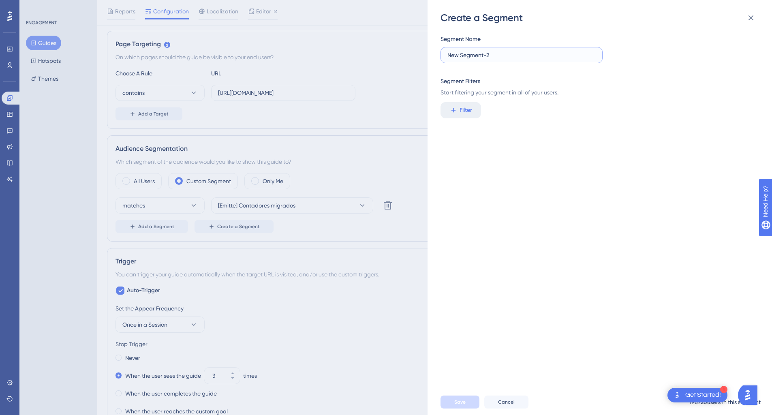
click at [518, 59] on input "New Segment-2" at bounding box center [521, 55] width 148 height 9
click at [753, 16] on icon at bounding box center [751, 18] width 10 height 10
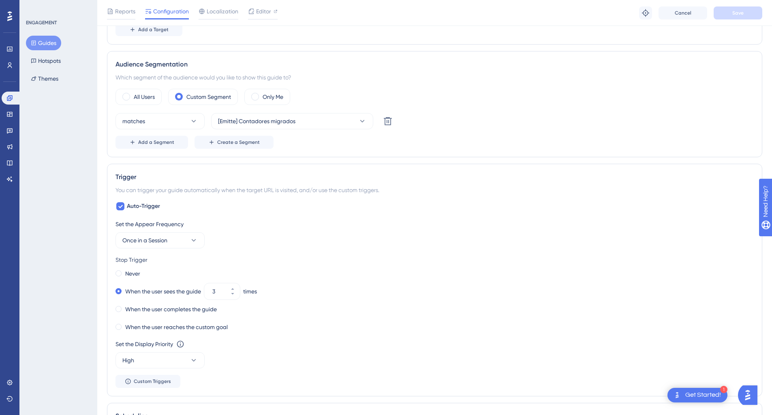
scroll to position [284, 0]
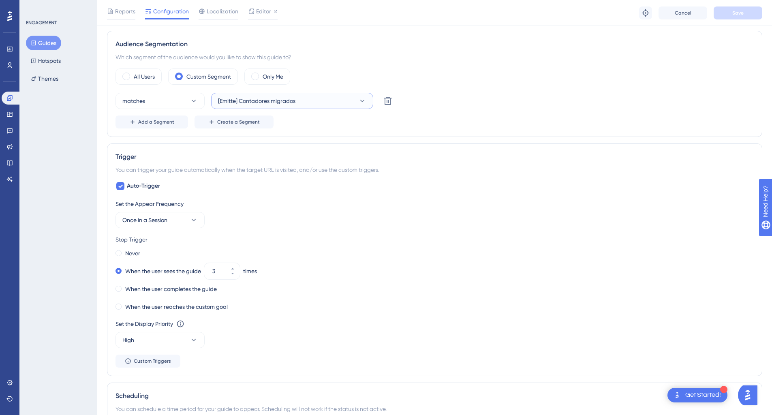
click at [277, 101] on span "[Emitte] Contadores migrados" at bounding box center [256, 101] width 77 height 10
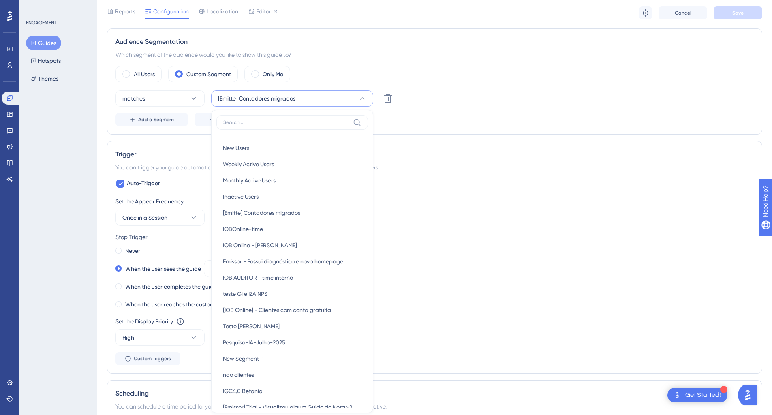
click at [507, 147] on div "Trigger You can trigger your guide automatically when the target URL is visited…" at bounding box center [434, 257] width 655 height 232
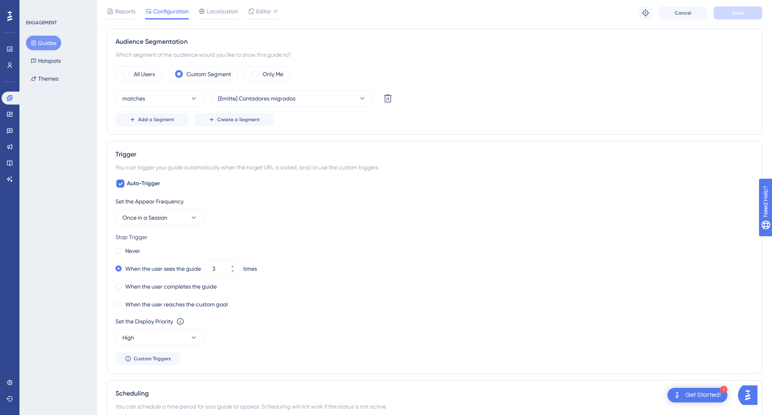
click at [15, 300] on div "Performance Users Engagement Widgets Feedback Product Updates Knowledge Base AI…" at bounding box center [9, 207] width 19 height 415
click at [12, 20] on div at bounding box center [9, 16] width 13 height 13
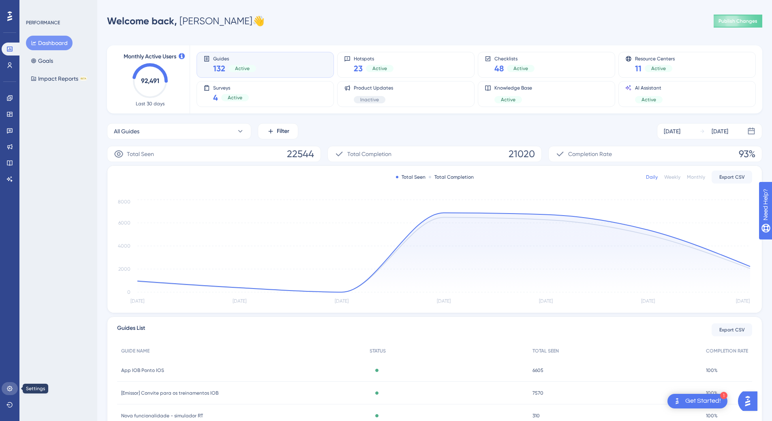
click at [9, 388] on icon at bounding box center [9, 388] width 5 height 5
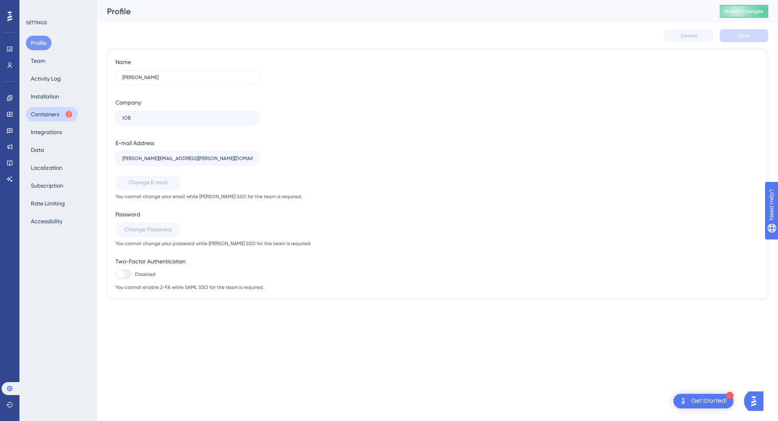
click at [50, 117] on button "Containers" at bounding box center [52, 114] width 52 height 15
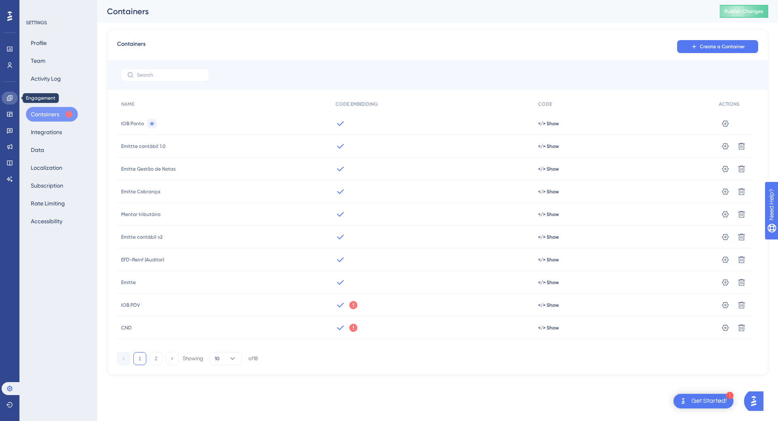
click at [10, 100] on icon at bounding box center [9, 98] width 6 height 6
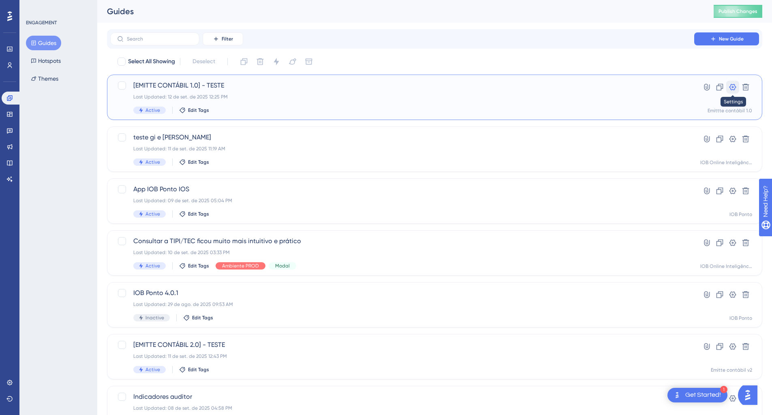
click at [736, 89] on button at bounding box center [732, 87] width 13 height 13
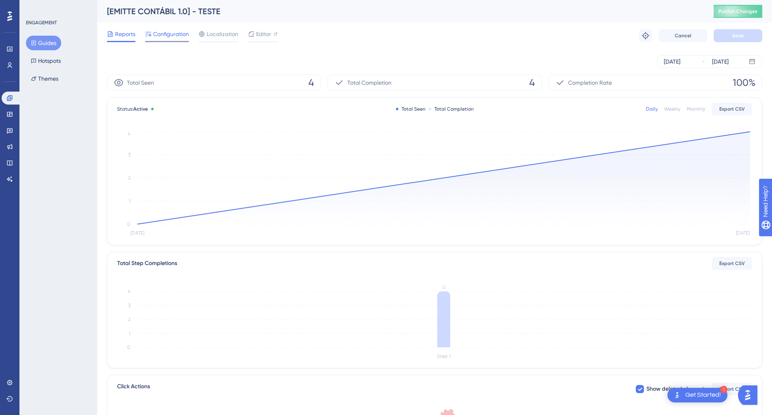
click at [171, 37] on span "Configuration" at bounding box center [171, 34] width 36 height 10
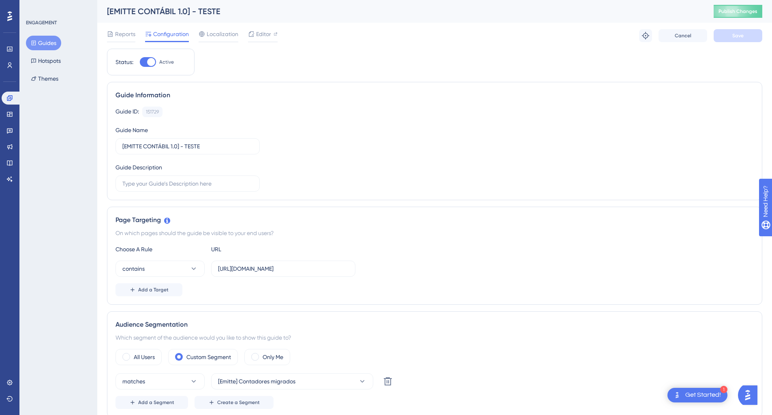
click at [152, 62] on div at bounding box center [151, 62] width 8 height 8
click at [140, 62] on input "Active" at bounding box center [139, 62] width 0 height 0
checkbox input "false"
click at [738, 37] on span "Save" at bounding box center [737, 35] width 11 height 6
click at [736, 13] on span "Publish Changes" at bounding box center [737, 11] width 39 height 6
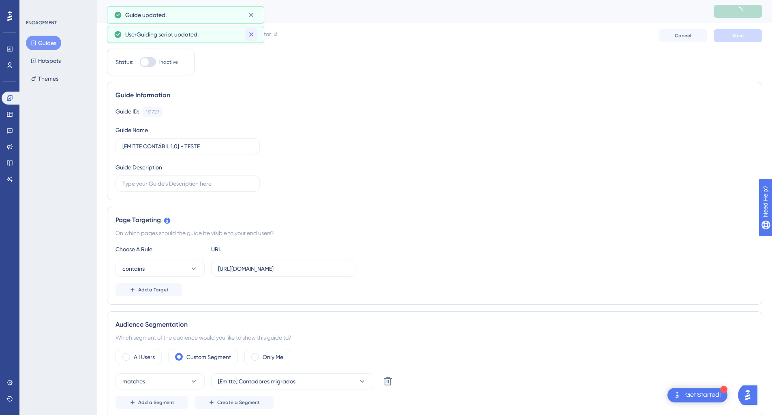
click at [251, 30] on button at bounding box center [251, 34] width 13 height 13
click at [252, 10] on button at bounding box center [251, 15] width 13 height 13
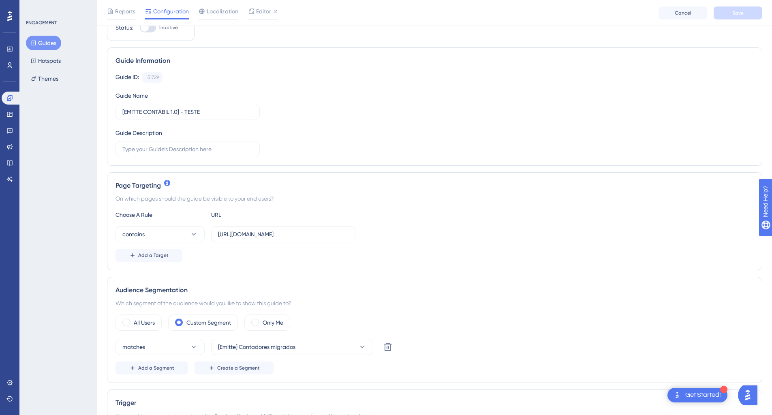
scroll to position [41, 0]
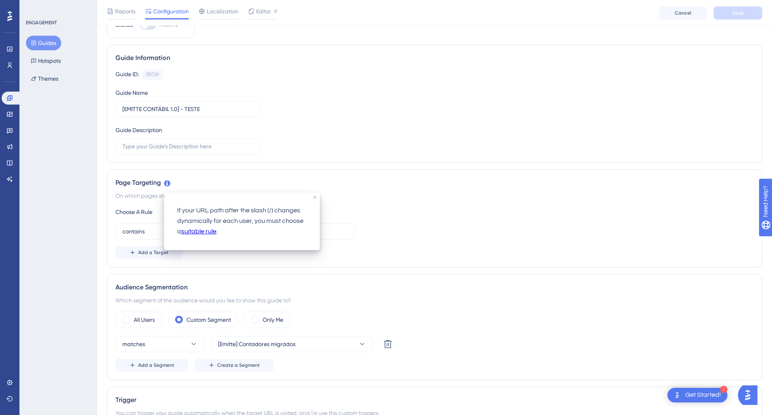
click at [309, 146] on div "Guide ID: 151729 Copy Guide Name [EMITTE CONTÁBIL 1.0] - TESTE Guide Description" at bounding box center [434, 111] width 638 height 85
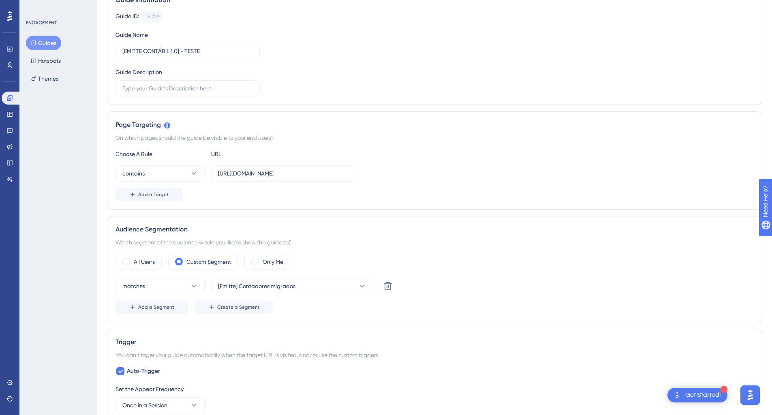
scroll to position [122, 0]
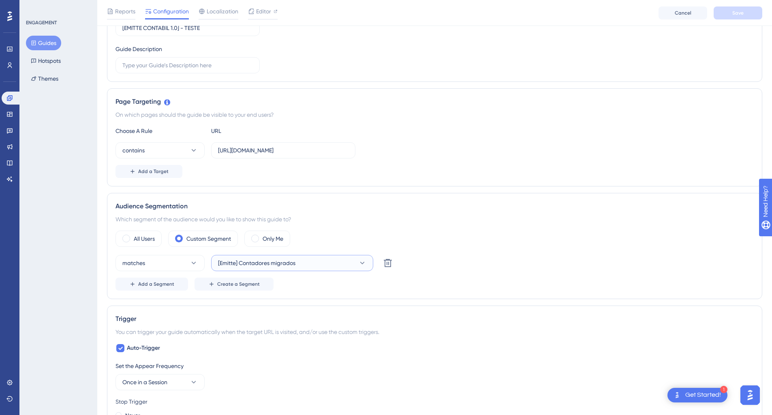
click at [255, 260] on span "[Emitte] Contadores migrados" at bounding box center [256, 263] width 77 height 10
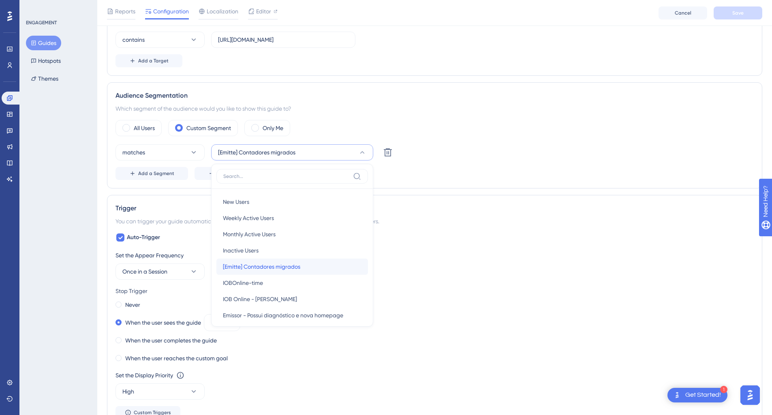
click at [251, 265] on span "[Emitte] Contadores migrados" at bounding box center [261, 267] width 77 height 10
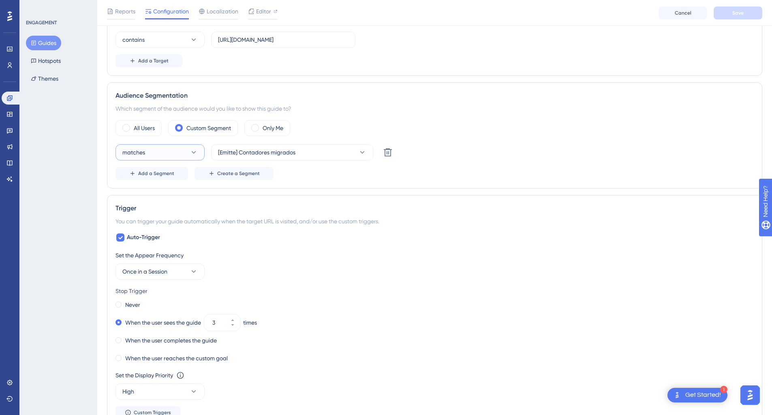
click at [174, 155] on button "matches" at bounding box center [159, 152] width 89 height 16
click at [380, 121] on div "All Users Custom Segment Only Me" at bounding box center [434, 128] width 638 height 16
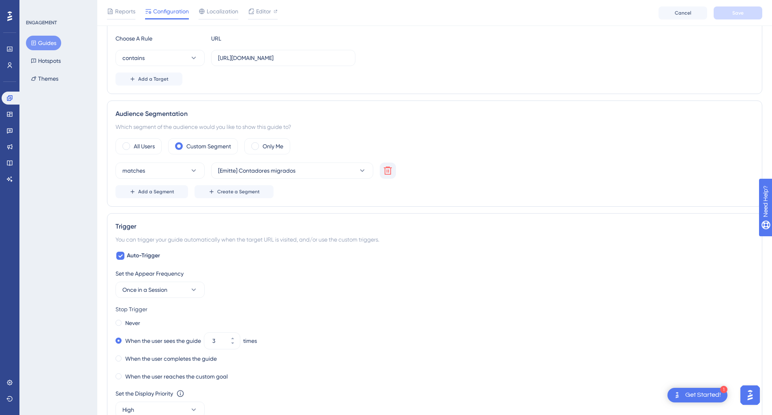
scroll to position [130, 0]
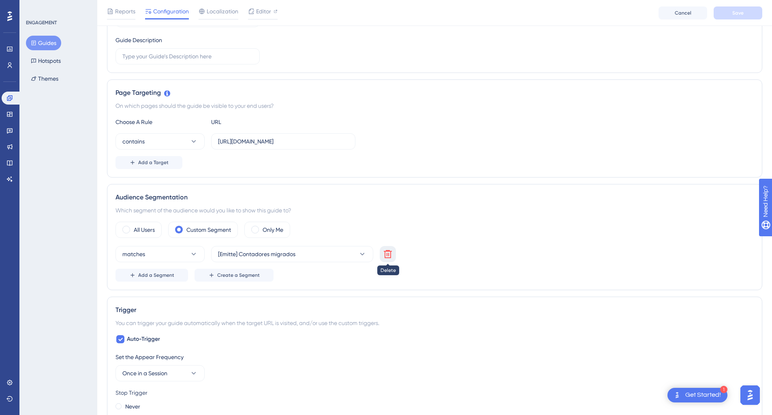
click at [386, 254] on icon at bounding box center [388, 254] width 10 height 10
click at [247, 277] on span "Create a Segment" at bounding box center [238, 275] width 43 height 6
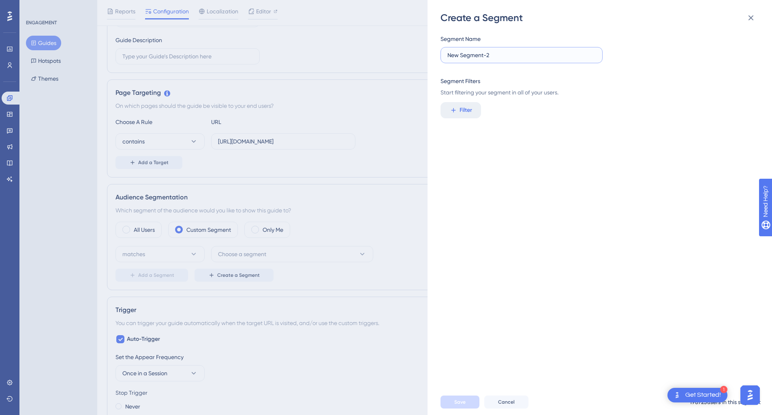
click at [496, 51] on input "New Segment-2" at bounding box center [521, 55] width 148 height 9
type input "[Contabil] Contadores Migrados"
click at [461, 115] on button "Filter" at bounding box center [460, 110] width 41 height 16
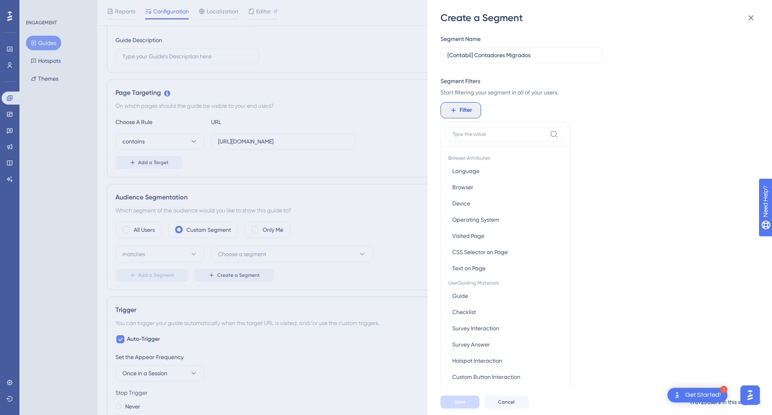
scroll to position [59, 0]
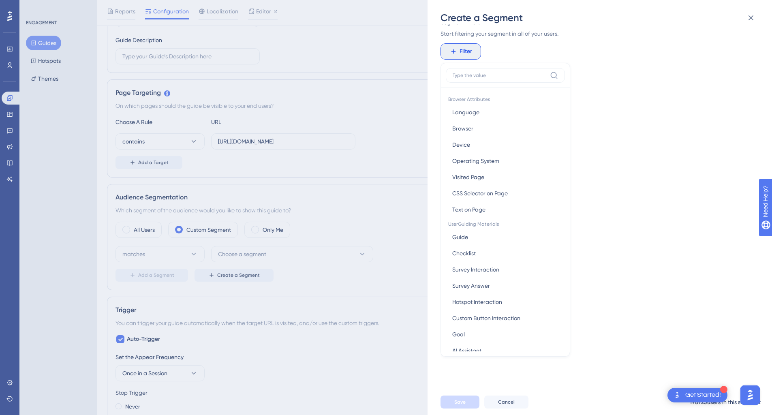
click at [490, 76] on input at bounding box center [499, 75] width 94 height 6
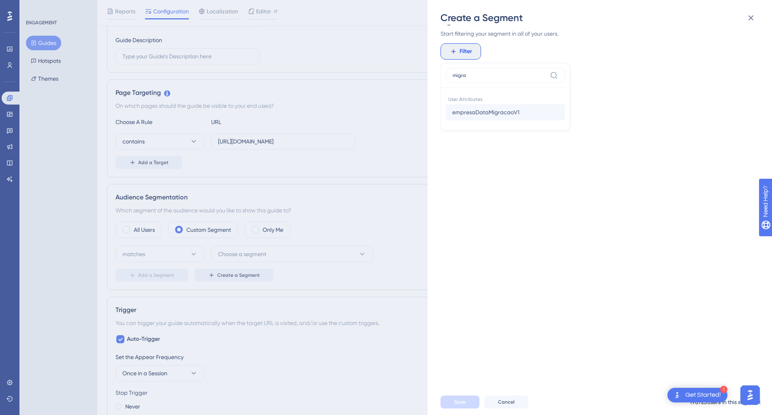
type input "migra"
click at [480, 115] on span "empresaDataMigracaoV1" at bounding box center [485, 112] width 67 height 10
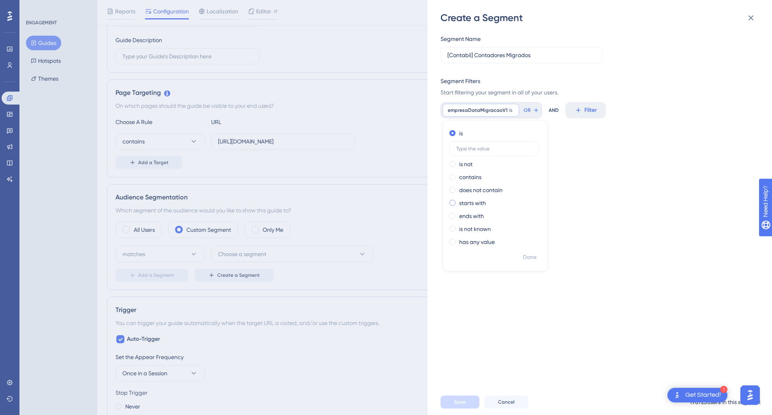
click at [454, 203] on span at bounding box center [452, 203] width 6 height 6
click at [458, 201] on input "radio" at bounding box center [458, 201] width 0 height 0
click at [459, 201] on input "text" at bounding box center [493, 201] width 75 height 6
click at [475, 203] on input "text" at bounding box center [493, 201] width 75 height 6
type input "2025-09-11 00:00:00"
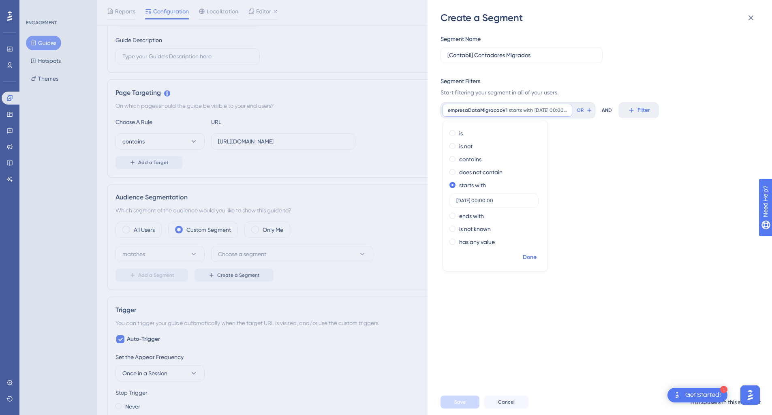
click at [531, 253] on span "Done" at bounding box center [529, 257] width 14 height 10
click at [552, 60] on label "[Contabil] Contadores Migrados" at bounding box center [521, 55] width 162 height 16
click at [552, 60] on input "[Contabil] Contadores Migrados" at bounding box center [521, 55] width 148 height 9
type input "[Contabil] Contadores MigradoS"
click at [546, 231] on div "Segment Name [Contabil] Contadores MigradoS Segment Filters Start filtering you…" at bounding box center [603, 206] width 326 height 365
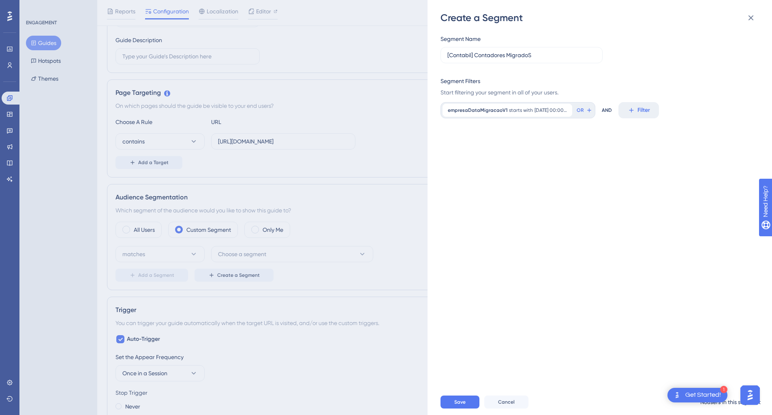
click at [554, 117] on div "empresaDataMigracaoV1 starts with 2025-09-11 00:00:00 2025-09-11 00:00:00 Remov…" at bounding box center [517, 110] width 155 height 16
click at [554, 110] on span "2025-09-11 00:00:00" at bounding box center [550, 110] width 32 height 6
click at [480, 200] on input "2025-09-11 00:00:00" at bounding box center [493, 201] width 75 height 6
type input "2025-09-09 00:00:00"
click at [632, 223] on div "Segment Name [Contabil] Contadores MigradoS Segment Filters Start filtering you…" at bounding box center [603, 206] width 326 height 365
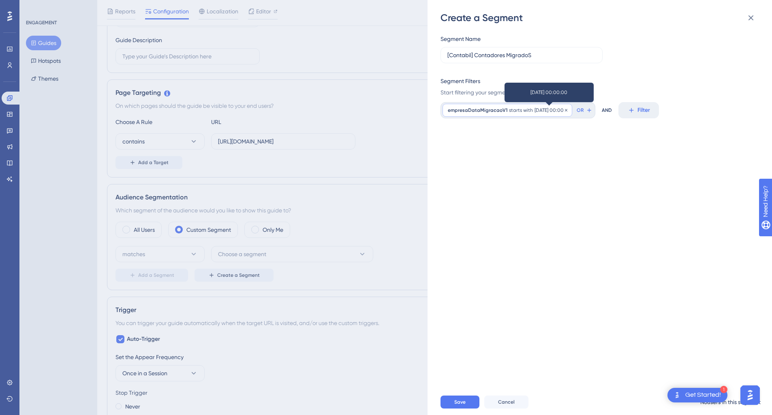
click at [552, 109] on span "2025-09-09 00:00:00" at bounding box center [550, 110] width 32 height 6
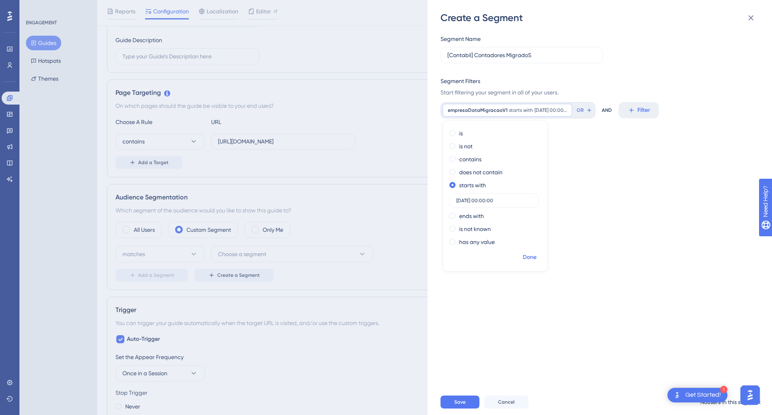
click at [526, 258] on span "Done" at bounding box center [529, 257] width 14 height 10
click at [456, 405] on span "Save" at bounding box center [459, 402] width 11 height 6
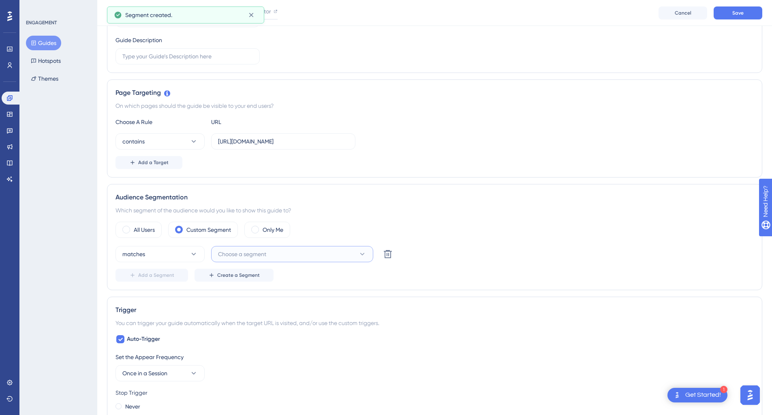
click at [249, 252] on span "Choose a segment" at bounding box center [242, 254] width 48 height 10
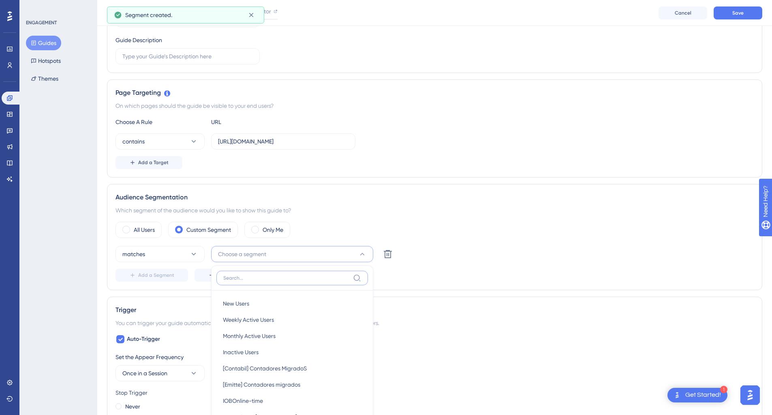
scroll to position [143, 0]
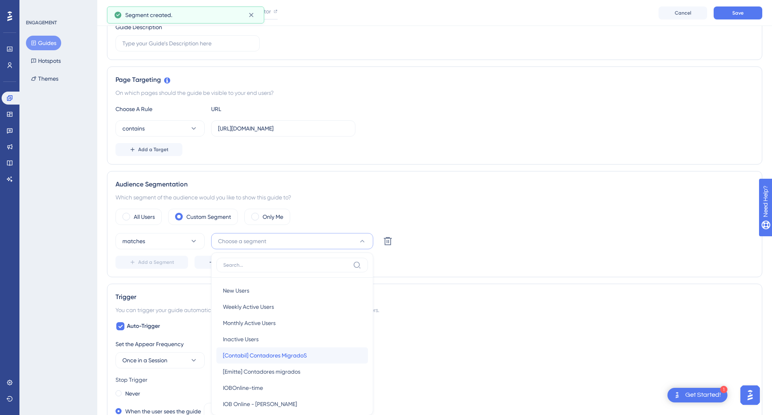
click at [294, 356] on span "[Contabil] Contadores MigradoS" at bounding box center [265, 355] width 84 height 10
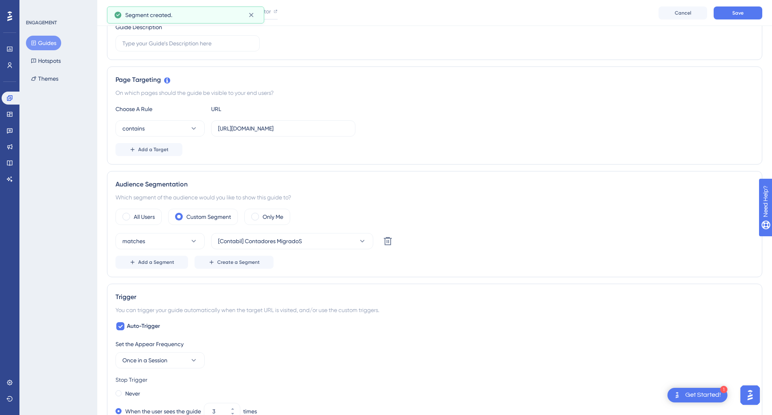
click at [463, 249] on div "matches [Contabil] Contadores MigradoS Delete Add a Segment Create a Segment" at bounding box center [434, 251] width 638 height 36
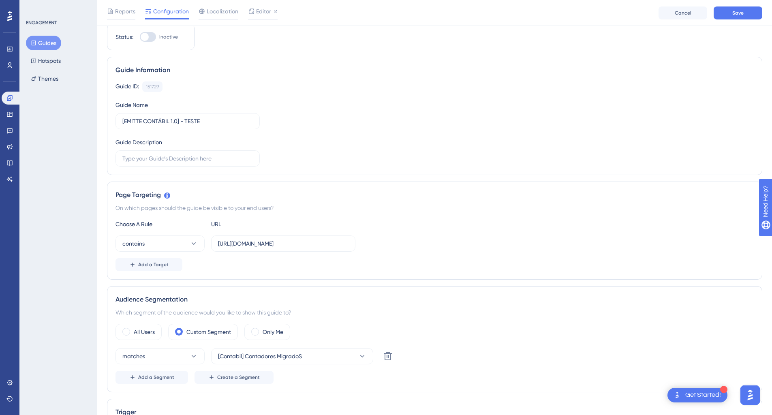
scroll to position [0, 0]
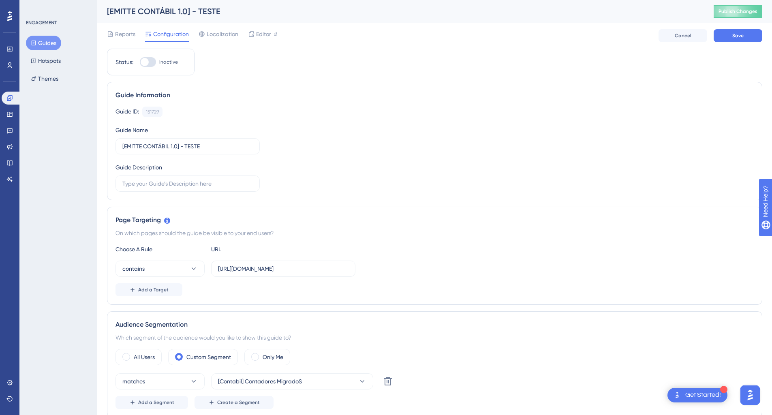
click at [157, 59] on label "Inactive" at bounding box center [159, 62] width 38 height 10
click at [140, 62] on input "Inactive" at bounding box center [139, 62] width 0 height 0
checkbox input "true"
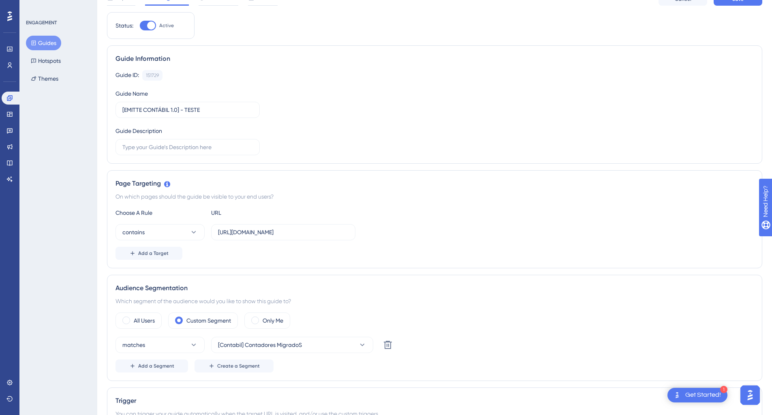
scroll to position [41, 0]
click at [738, 16] on button "Save" at bounding box center [737, 12] width 49 height 13
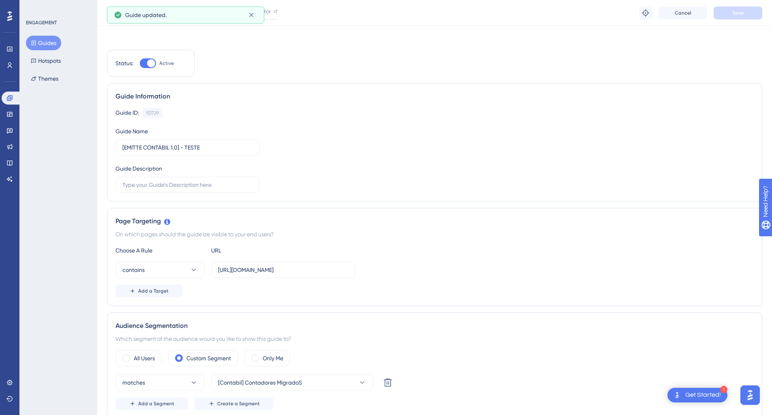
scroll to position [0, 0]
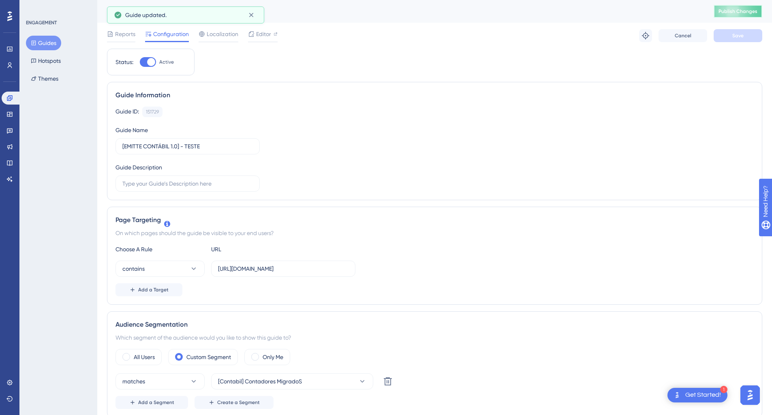
click at [737, 15] on button "Publish Changes" at bounding box center [737, 11] width 49 height 13
click at [16, 64] on link at bounding box center [10, 65] width 16 height 13
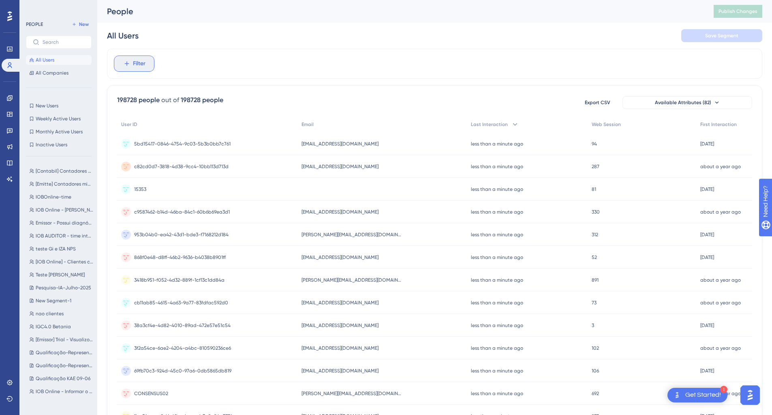
click at [133, 62] on span "Filter" at bounding box center [139, 64] width 13 height 10
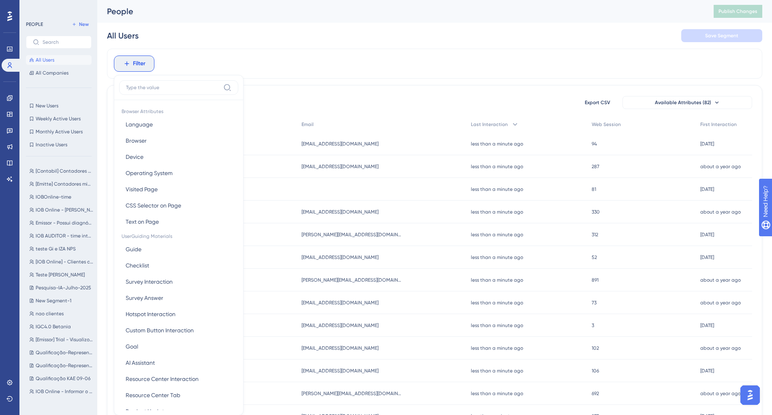
scroll to position [38, 0]
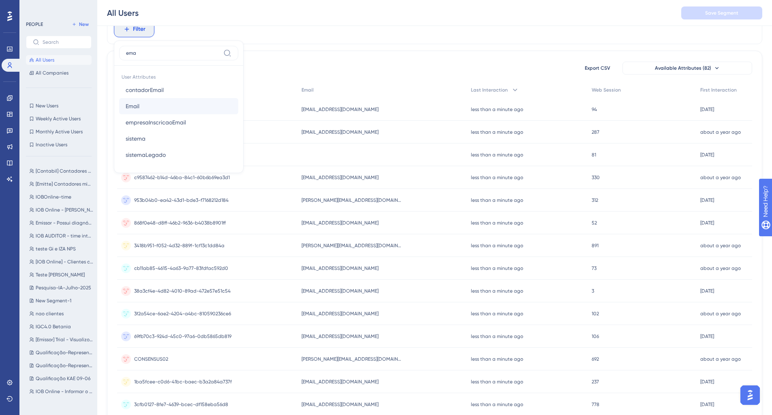
type input "ema"
click at [140, 108] on button "Email Email" at bounding box center [178, 106] width 119 height 16
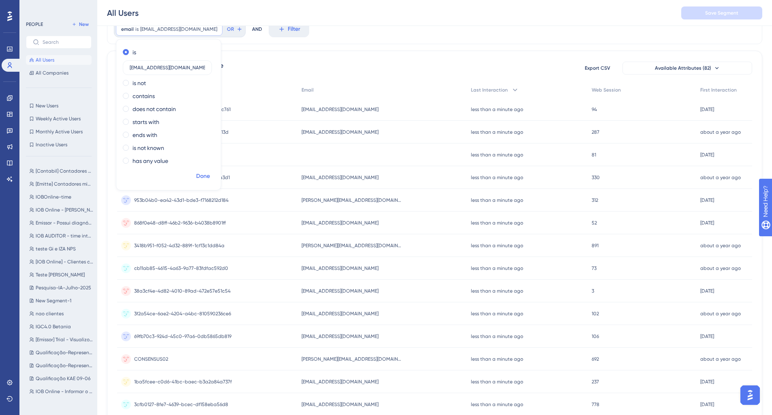
type input "13666061000134@emitte.com.br"
click at [198, 176] on span "Done" at bounding box center [203, 176] width 14 height 10
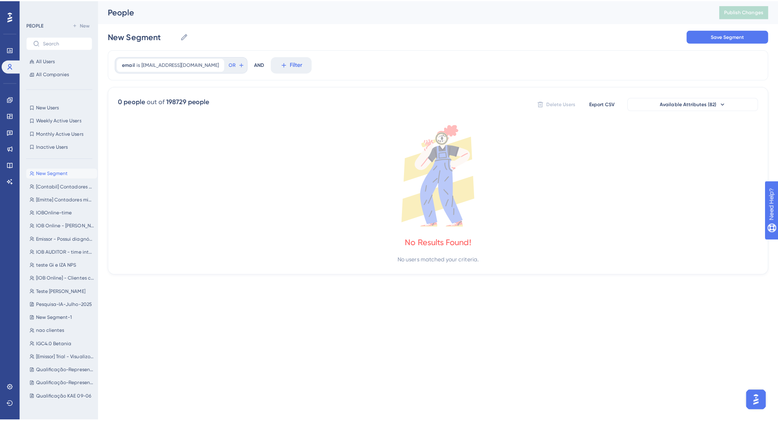
scroll to position [0, 0]
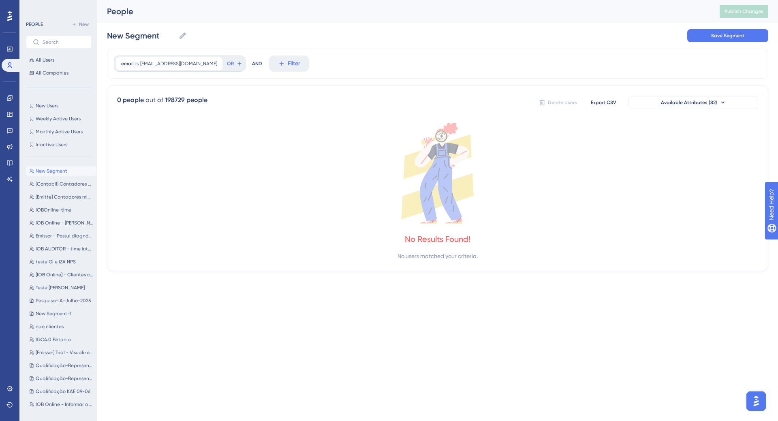
drag, startPoint x: 262, startPoint y: 128, endPoint x: 475, endPoint y: 197, distance: 223.4
click at [475, 197] on icon at bounding box center [437, 173] width 641 height 101
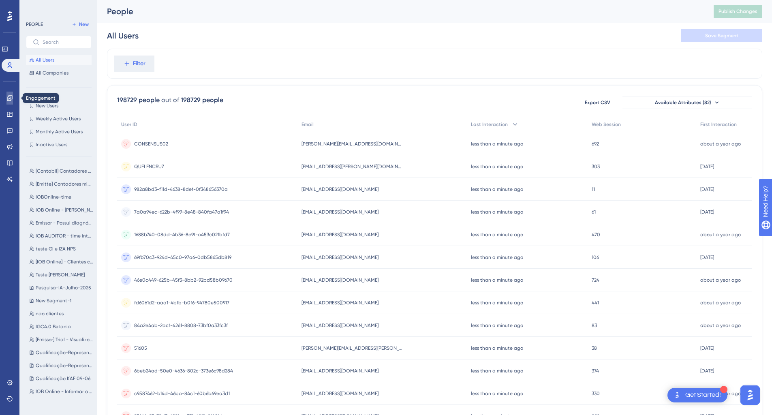
click at [9, 93] on link at bounding box center [9, 98] width 6 height 13
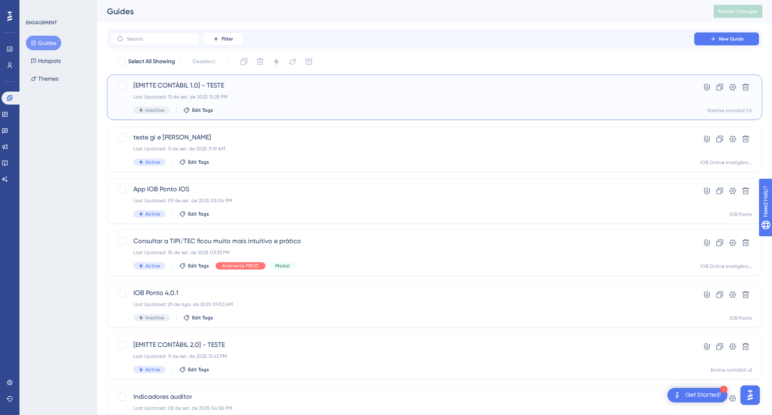
click at [208, 81] on span "[EMITTE CONTÁBIL 1.0] - TESTE" at bounding box center [401, 86] width 537 height 10
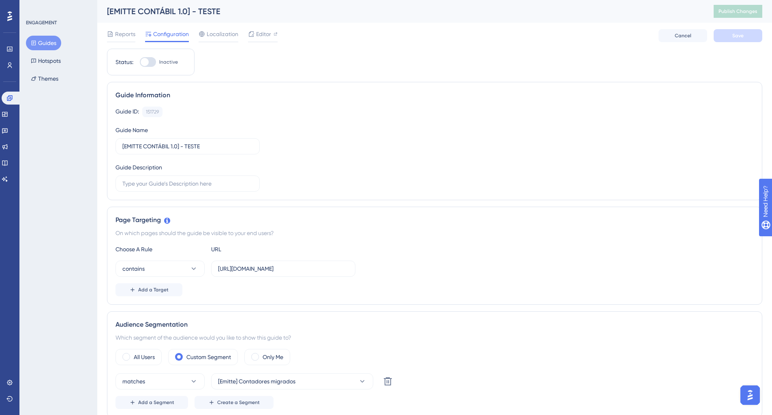
click at [151, 63] on div at bounding box center [148, 62] width 16 height 10
click at [140, 62] on input "Inactive" at bounding box center [139, 62] width 0 height 0
checkbox input "true"
click at [731, 37] on button "Save" at bounding box center [737, 35] width 49 height 13
click at [730, 5] on button "Publish Changes" at bounding box center [737, 11] width 49 height 13
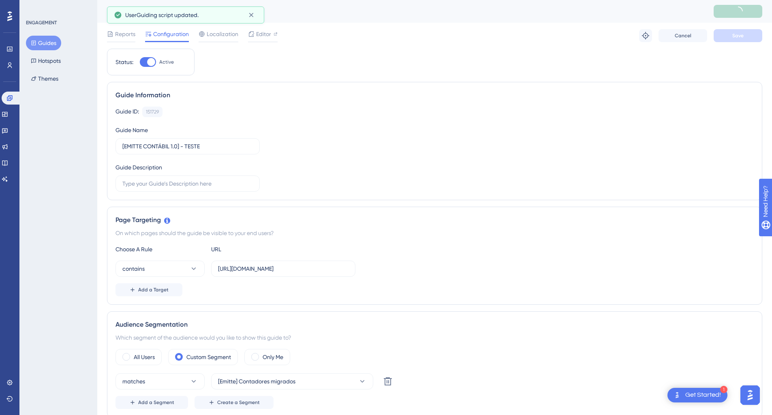
click at [527, 132] on div "Guide ID: 151729 Copy Guide Name [EMITTE CONTÁBIL 1.0] - TESTE Guide Description" at bounding box center [434, 149] width 638 height 85
click at [48, 64] on button "Hotspots" at bounding box center [46, 60] width 40 height 15
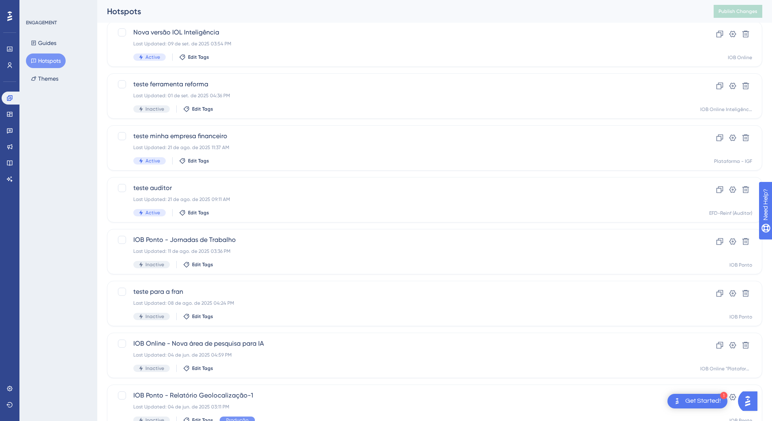
scroll to position [46, 0]
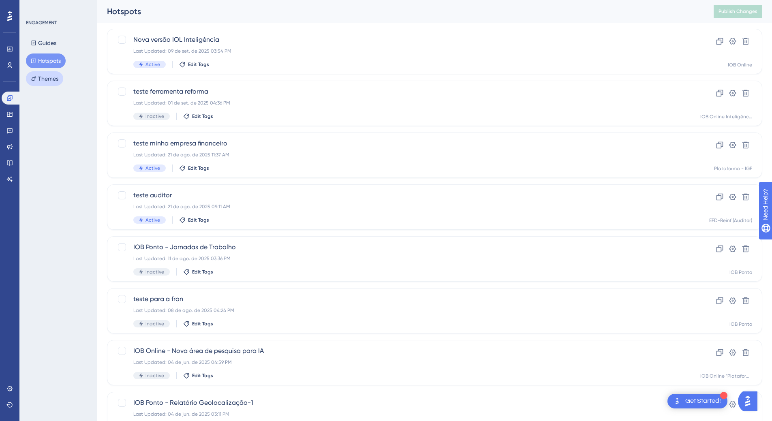
click at [50, 79] on button "Themes" at bounding box center [44, 78] width 37 height 15
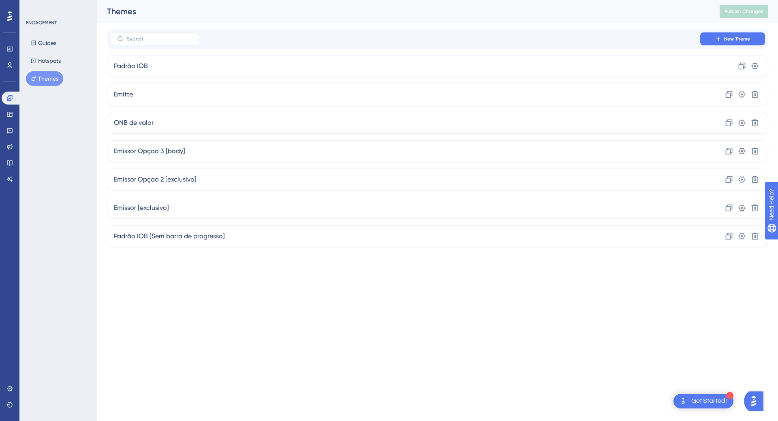
click at [17, 109] on div "Widgets" at bounding box center [10, 114] width 16 height 13
click at [9, 113] on icon at bounding box center [9, 114] width 6 height 6
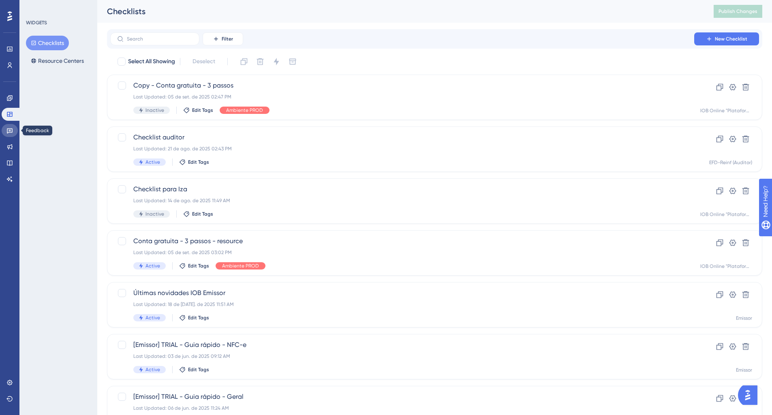
click at [14, 127] on link at bounding box center [10, 130] width 16 height 13
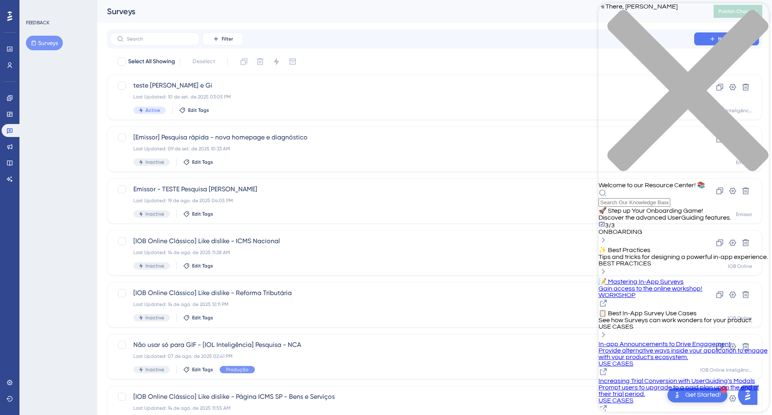
click at [658, 189] on div "Resource Center Header" at bounding box center [683, 198] width 170 height 18
click at [651, 189] on div "Resource Center Header" at bounding box center [683, 198] width 170 height 18
click at [650, 48] on div "Hi There, Luiz 👋 Welcome to our Resource Center! 📚" at bounding box center [683, 104] width 170 height 203
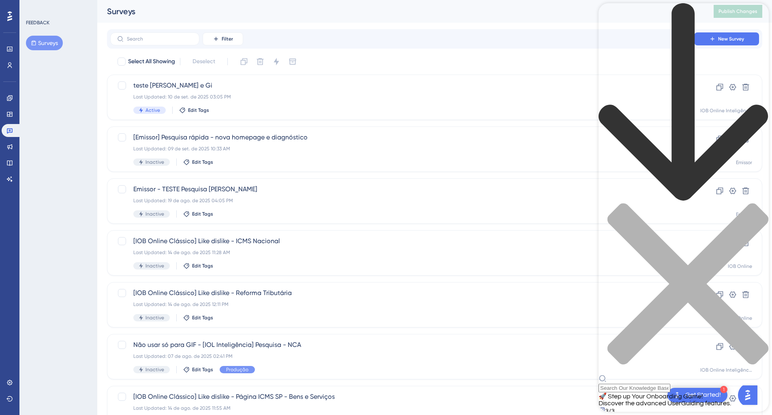
click at [650, 374] on div "Resource Center Header" at bounding box center [683, 383] width 170 height 18
click at [650, 384] on input "Resource Center Header" at bounding box center [634, 388] width 72 height 9
type input "edit segment"
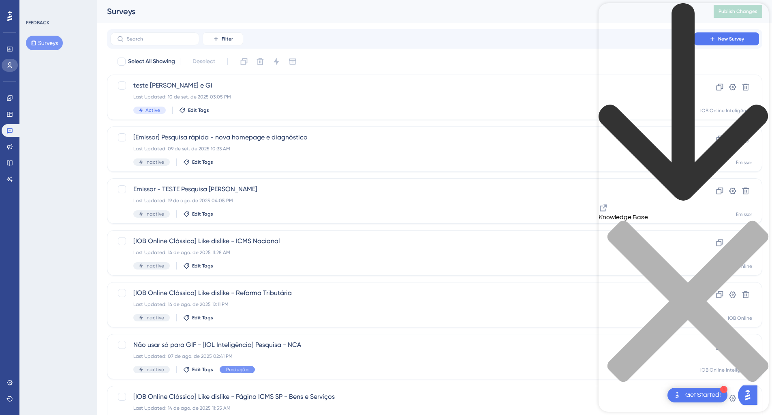
click at [13, 68] on link at bounding box center [10, 65] width 16 height 13
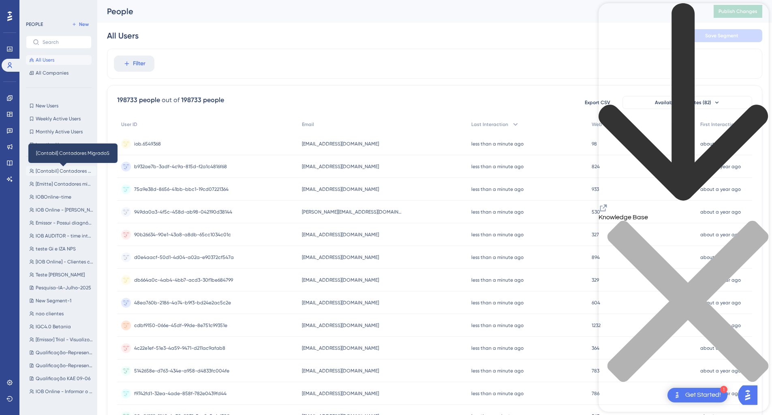
click at [72, 169] on span "[Contabil] Contadores MigradoS" at bounding box center [65, 171] width 58 height 6
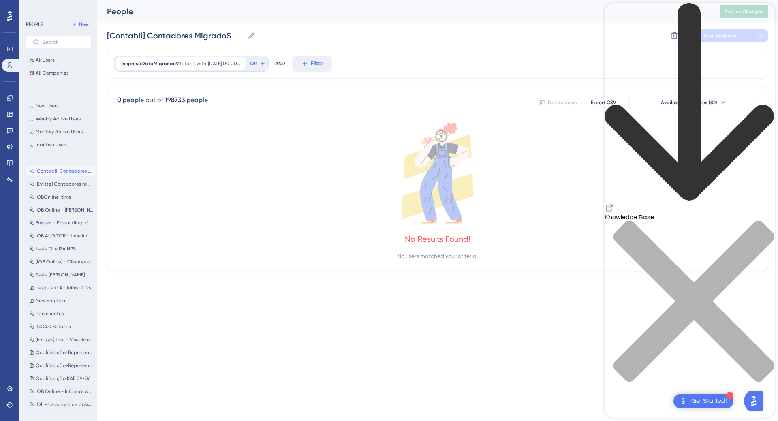
click at [763, 220] on div "close resource center" at bounding box center [689, 305] width 170 height 171
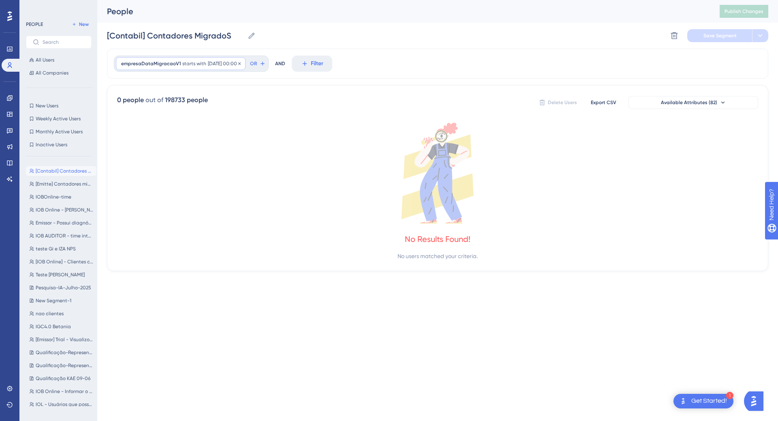
click at [196, 62] on span "starts with" at bounding box center [194, 63] width 24 height 6
click at [126, 200] on div "has any value" at bounding box center [167, 195] width 88 height 10
click at [198, 191] on span "Done" at bounding box center [203, 193] width 14 height 10
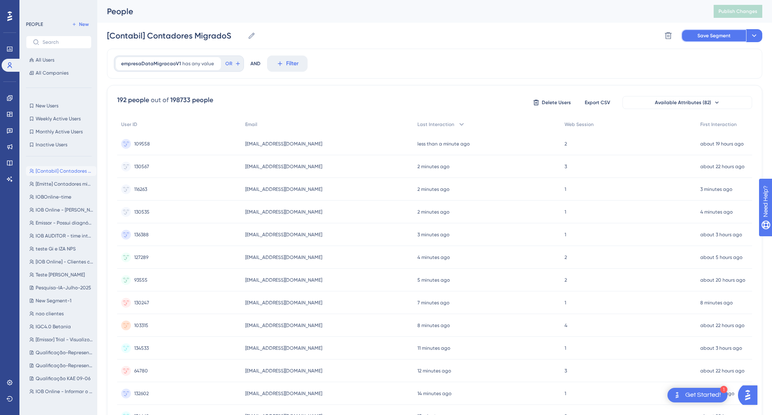
click at [698, 32] on span "Save Segment" at bounding box center [713, 35] width 33 height 6
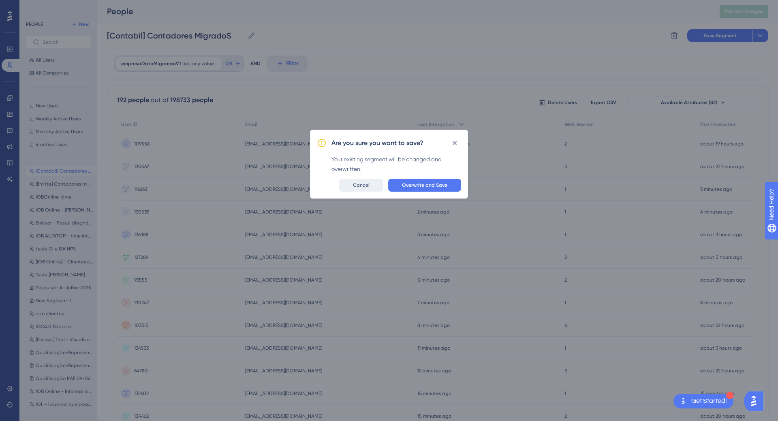
click at [365, 185] on span "Cancel" at bounding box center [361, 185] width 17 height 6
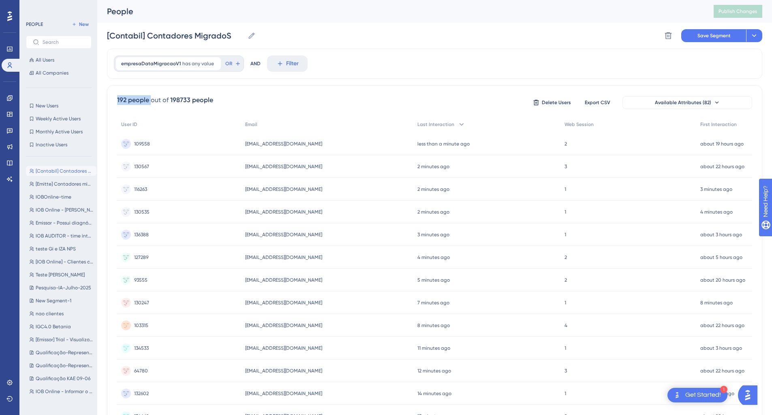
drag, startPoint x: 115, startPoint y: 99, endPoint x: 151, endPoint y: 104, distance: 36.4
click at [151, 104] on div "192 people out of 198733 people Delete Users Export CSV Available Attributes (8…" at bounding box center [434, 353] width 655 height 537
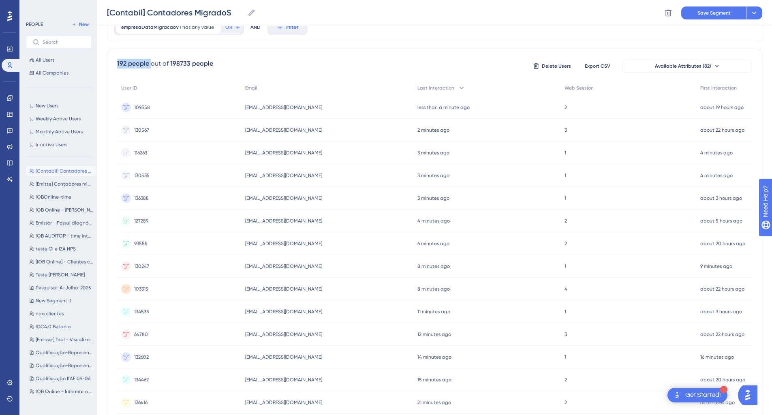
scroll to position [34, 0]
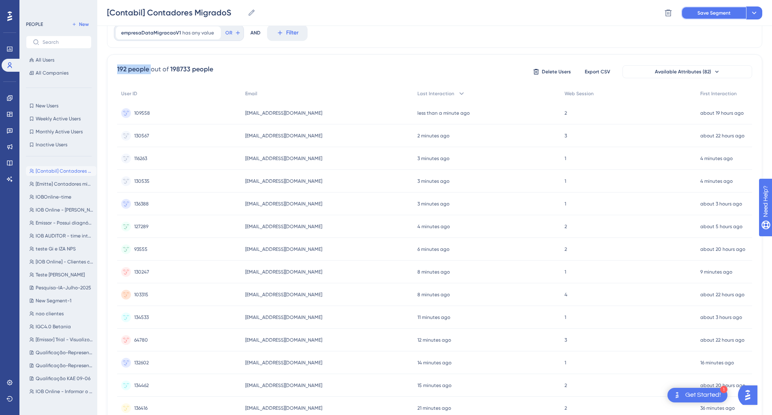
click at [729, 15] on span "Save Segment" at bounding box center [713, 13] width 33 height 6
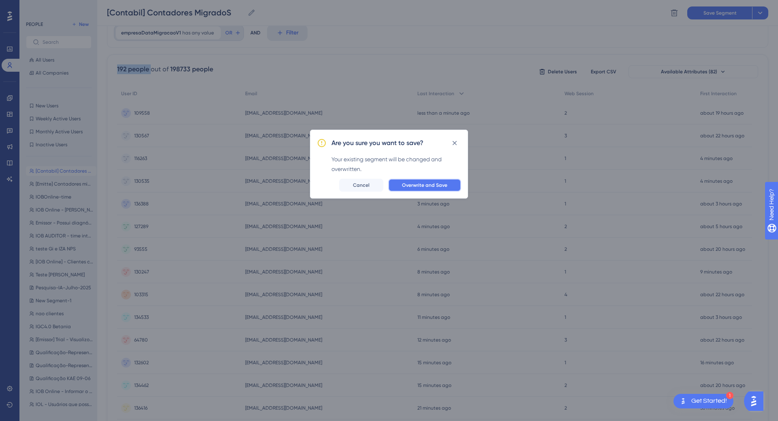
click at [437, 183] on span "Overwrite and Save" at bounding box center [424, 185] width 45 height 6
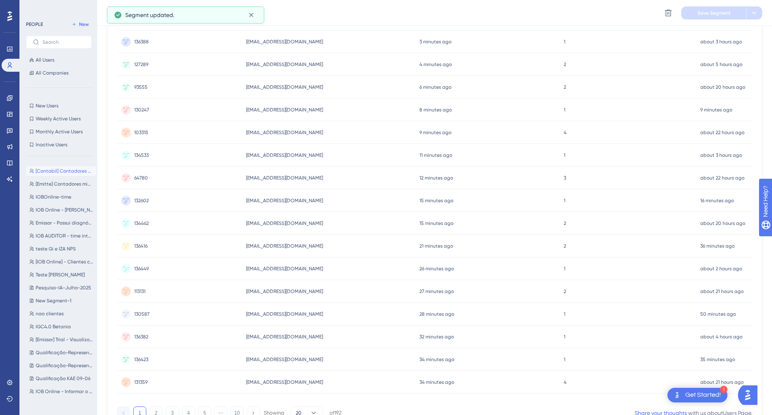
scroll to position [237, 0]
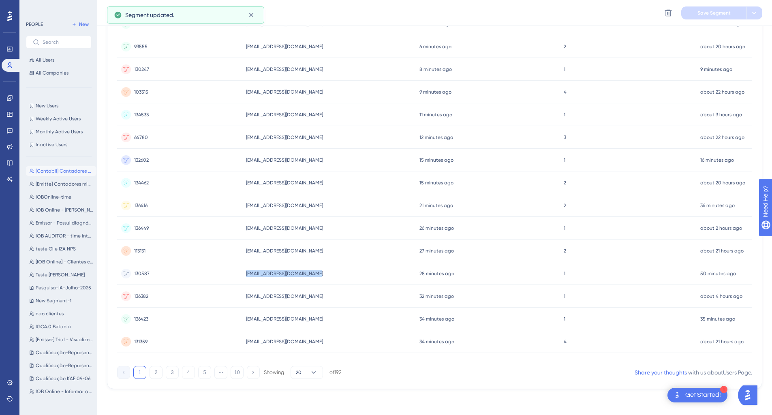
drag, startPoint x: 290, startPoint y: 277, endPoint x: 241, endPoint y: 274, distance: 48.7
click at [242, 274] on div "r.contabilidadesp@gmail.com r.contabilidadesp@gmail.com" at bounding box center [328, 273] width 173 height 23
copy span "r.contabilidadesp@gmail.com"
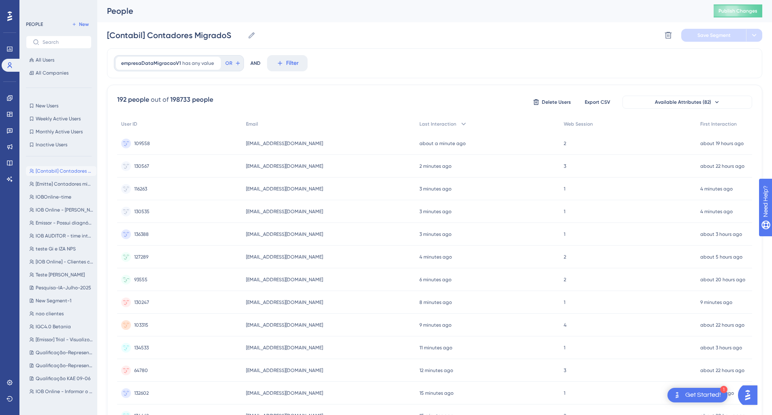
scroll to position [0, 0]
click at [757, 13] on span "Publish Changes" at bounding box center [737, 11] width 39 height 6
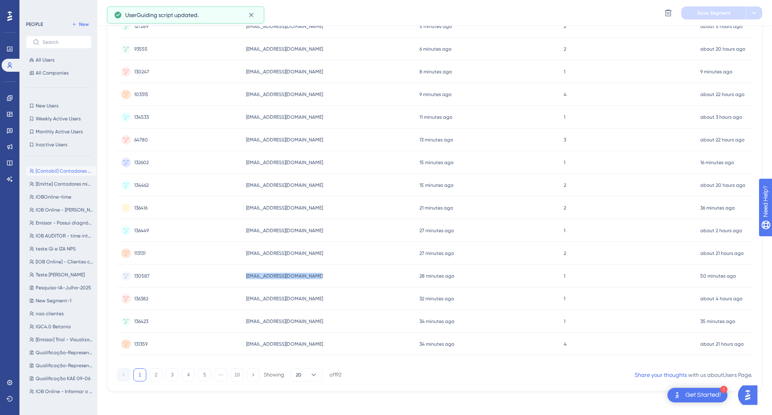
scroll to position [237, 0]
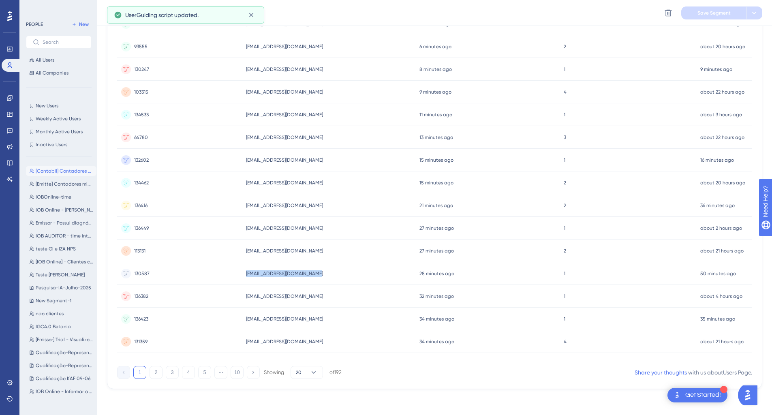
drag, startPoint x: 343, startPoint y: 299, endPoint x: 241, endPoint y: 297, distance: 102.9
click at [242, 297] on div "c_t_contabilidade@hotmail.com c_t_contabilidade@hotmail.com" at bounding box center [328, 296] width 173 height 23
copy span "c_t_contabilidade@hotmail.com"
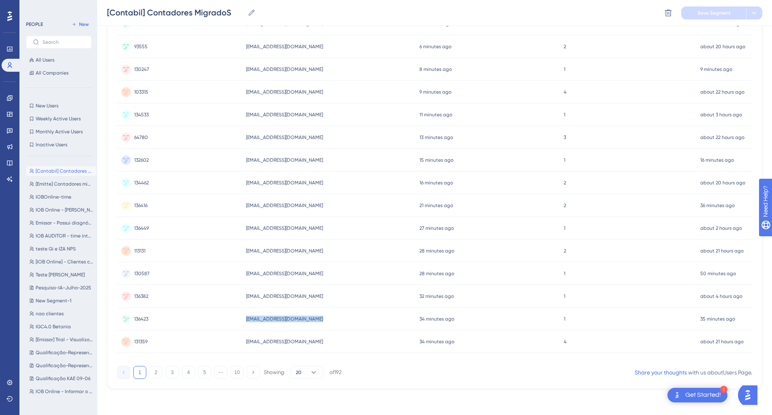
drag, startPoint x: 325, startPoint y: 320, endPoint x: 241, endPoint y: 323, distance: 83.9
click at [242, 323] on div "sandrinha-britto@hotmail.com sandrinha-britto@hotmail.com" at bounding box center [328, 318] width 173 height 23
copy span "sandrinha-britto@hotmail.com"
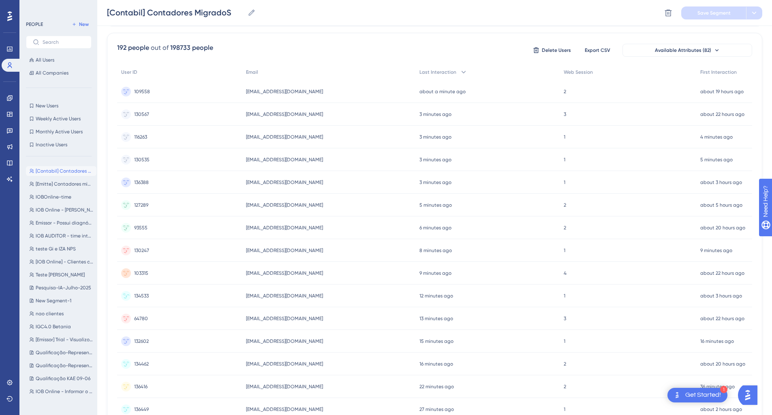
scroll to position [0, 0]
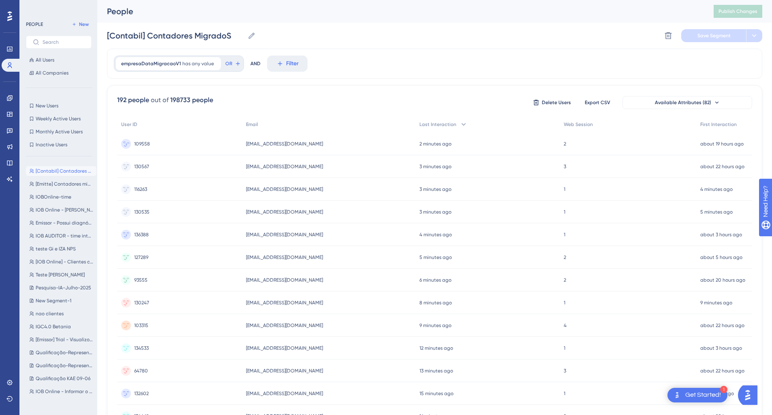
click at [327, 147] on div "MILENA@CONTGREEN.COM.BR MILENA@CONTGREEN.COM.BR" at bounding box center [328, 143] width 173 height 23
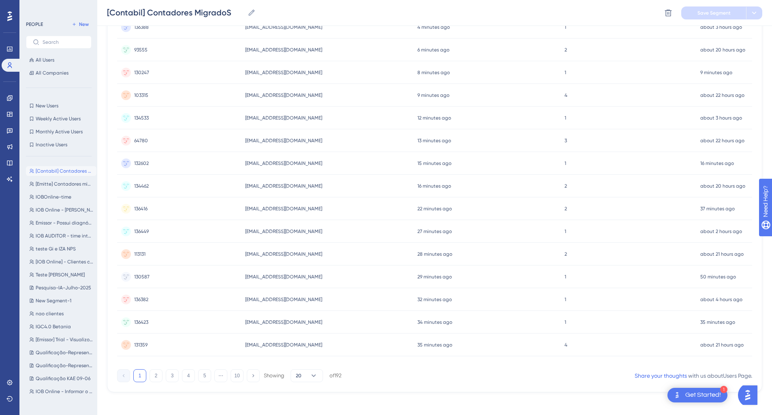
click at [262, 342] on span "alpha_contabilidades@hotmail.com" at bounding box center [283, 344] width 77 height 6
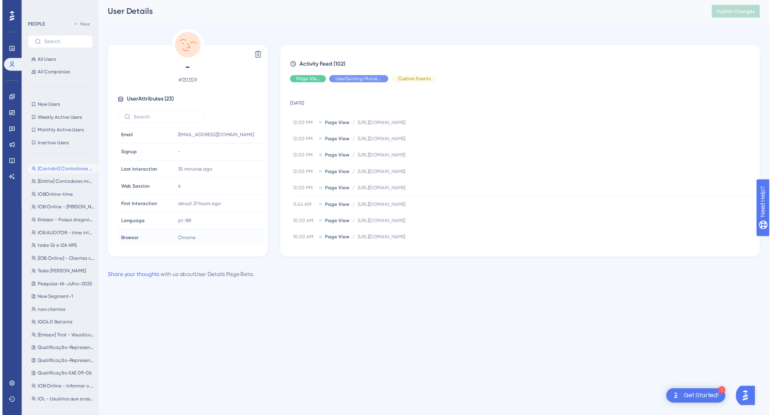
scroll to position [162, 0]
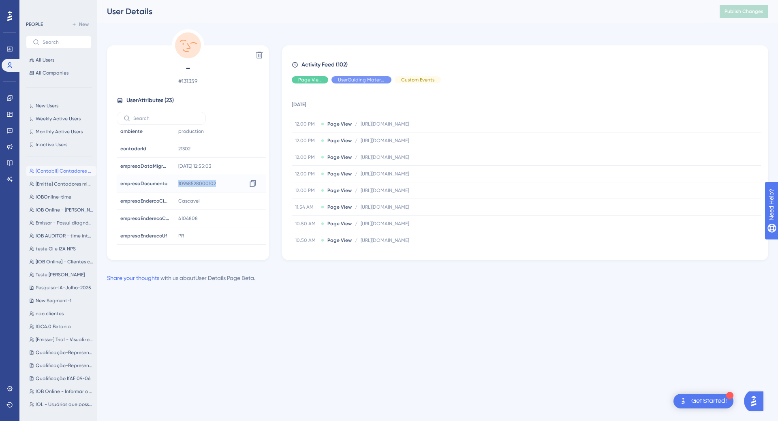
drag, startPoint x: 216, startPoint y: 183, endPoint x: 178, endPoint y: 190, distance: 39.1
click at [178, 190] on div "10968528000102 Copy 10968528000102" at bounding box center [218, 183] width 87 height 16
copy span "10968528000102"
click at [326, 293] on div "Performance Users Engagement Widgets Feedback Product Updates Knowledge Base AI…" at bounding box center [437, 148] width 680 height 296
drag, startPoint x: 326, startPoint y: 293, endPoint x: 191, endPoint y: 3, distance: 319.6
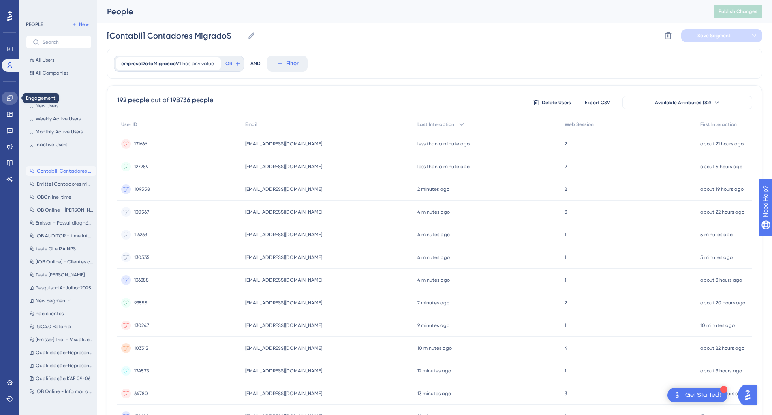
click at [9, 101] on link at bounding box center [10, 98] width 16 height 13
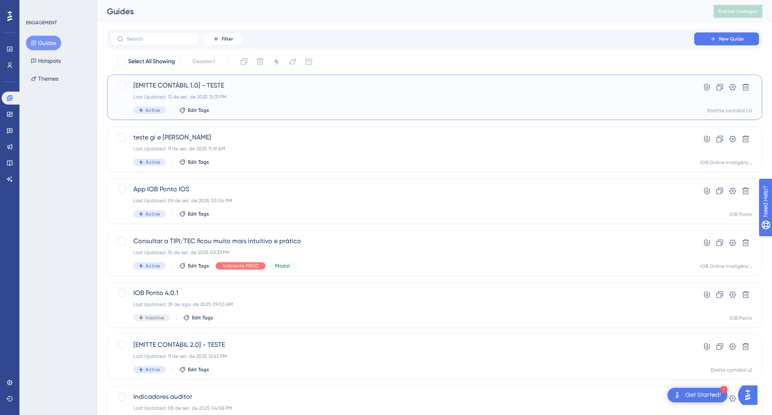
click at [171, 87] on span "[EMITTE CONTÁBIL 1.0] - TESTE" at bounding box center [401, 86] width 537 height 10
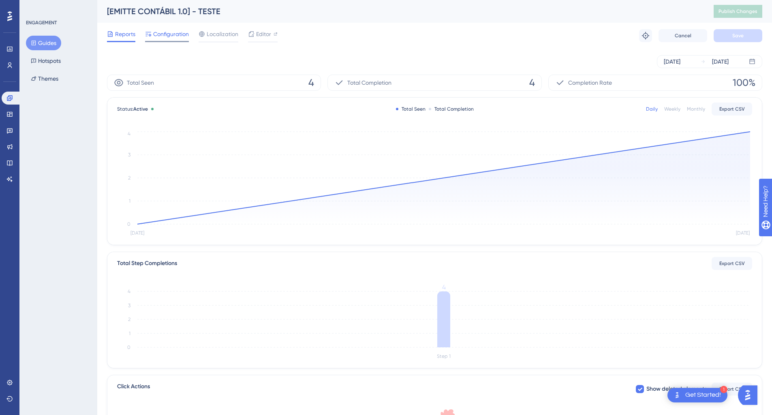
click at [178, 30] on span "Configuration" at bounding box center [171, 34] width 36 height 10
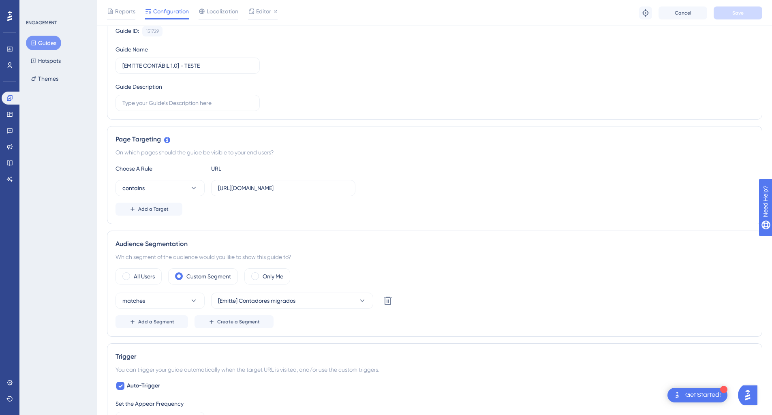
scroll to position [81, 0]
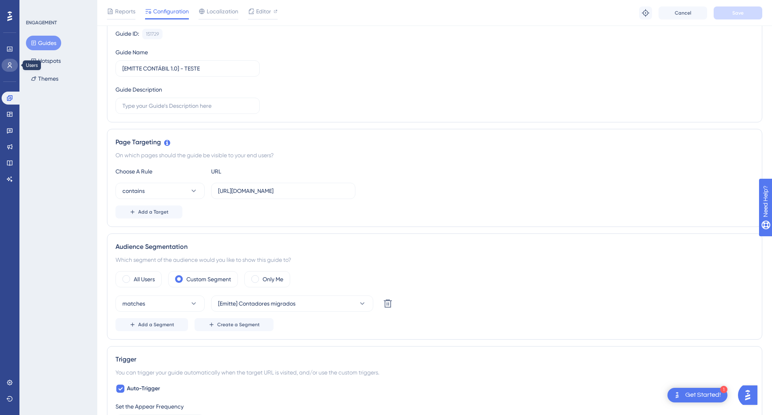
click at [15, 64] on link at bounding box center [10, 65] width 16 height 13
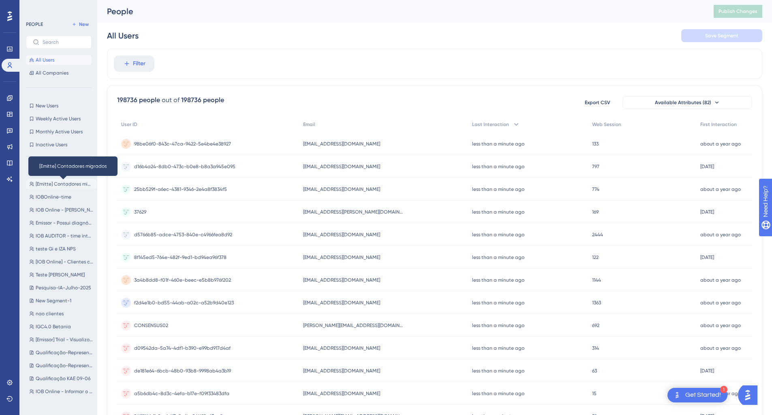
click at [59, 181] on span "[Emitte] Contadores migrados" at bounding box center [65, 184] width 58 height 6
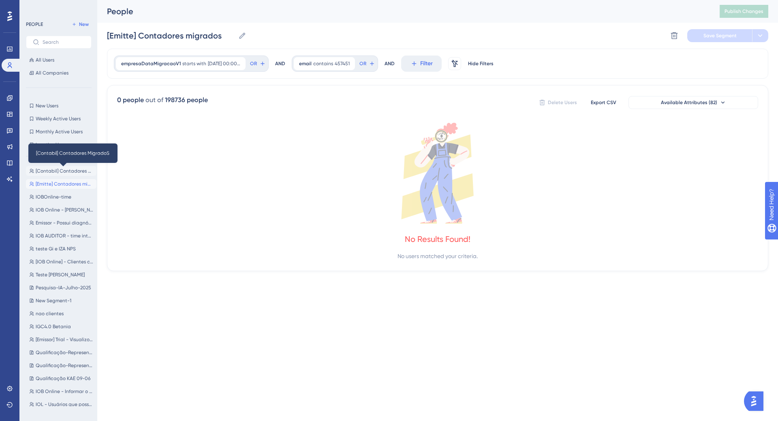
click at [62, 168] on span "[Contabil] Contadores MigradoS" at bounding box center [65, 171] width 58 height 6
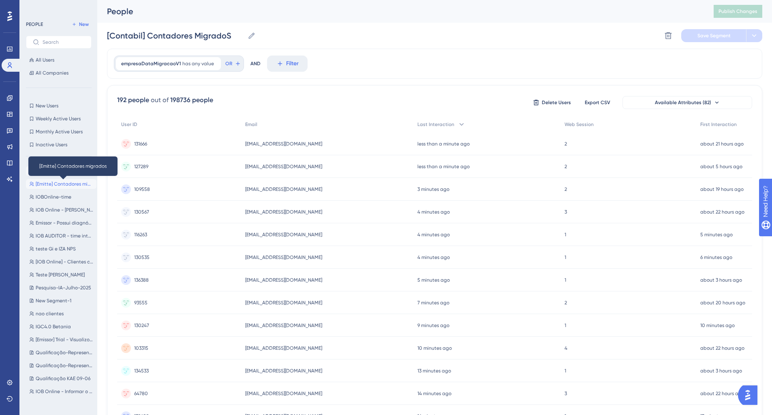
click at [56, 183] on span "[Emitte] Contadores migrados" at bounding box center [65, 184] width 58 height 6
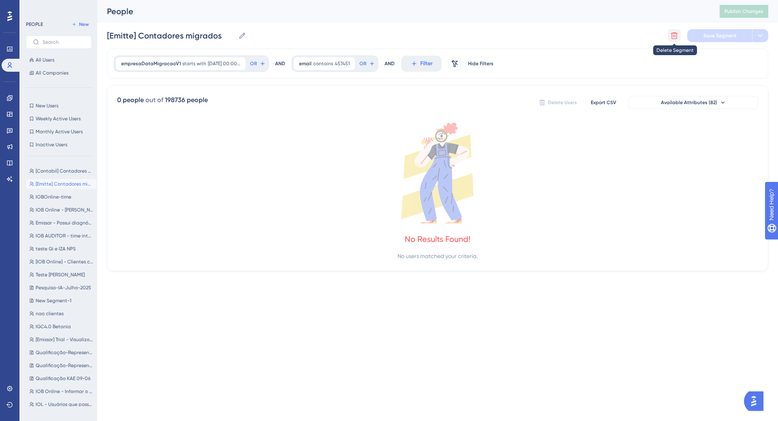
click at [673, 32] on icon at bounding box center [674, 35] width 7 height 7
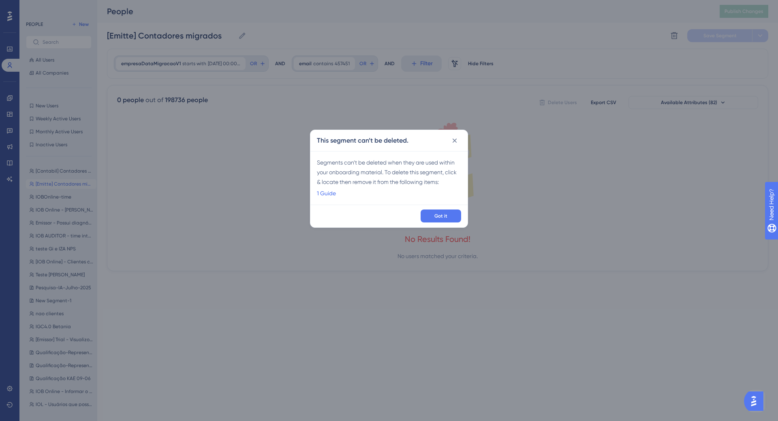
click at [439, 208] on div "Got it" at bounding box center [388, 216] width 157 height 23
click at [439, 211] on button "Got it" at bounding box center [440, 215] width 41 height 13
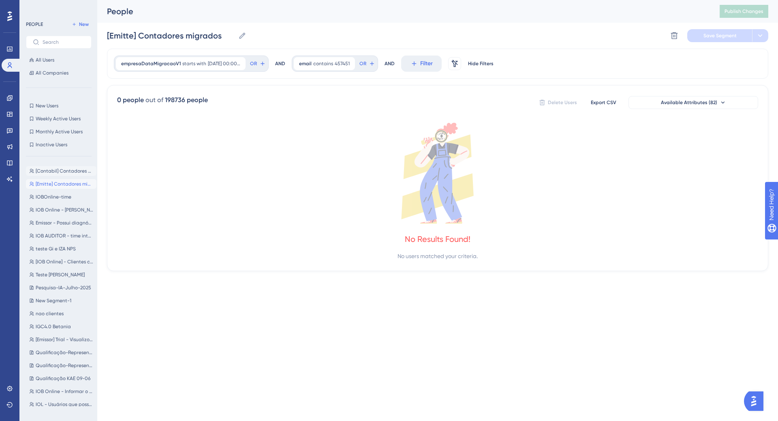
click at [52, 167] on button "[Contabil] Contadores MigradoS [Contabil] Contadores MigradoS" at bounding box center [61, 171] width 70 height 10
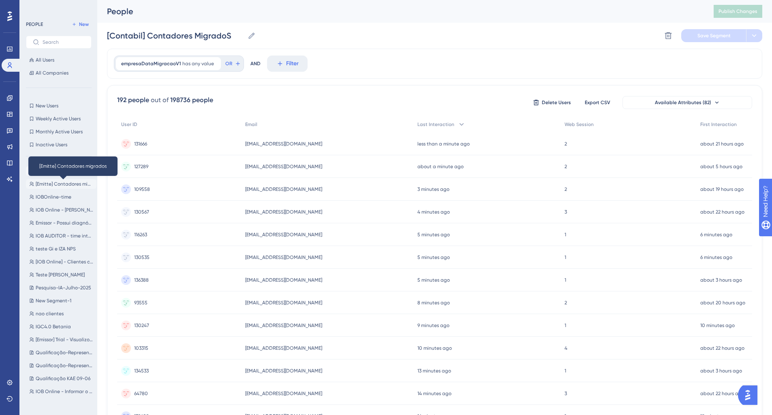
click at [59, 181] on span "[Emitte] Contadores migrados" at bounding box center [65, 184] width 58 height 6
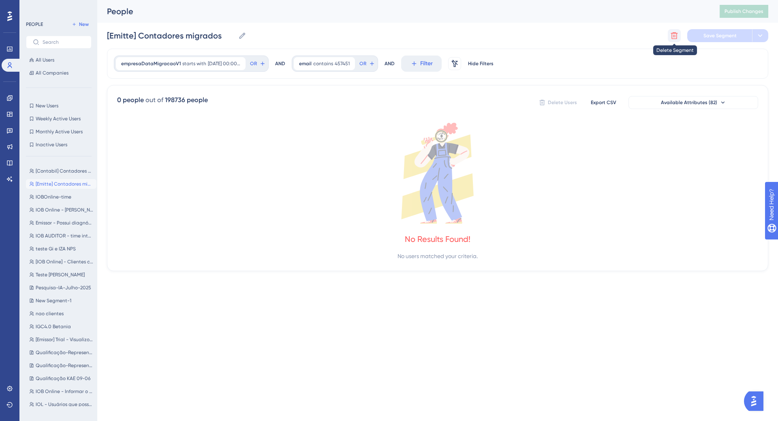
click at [674, 37] on icon at bounding box center [674, 36] width 8 height 8
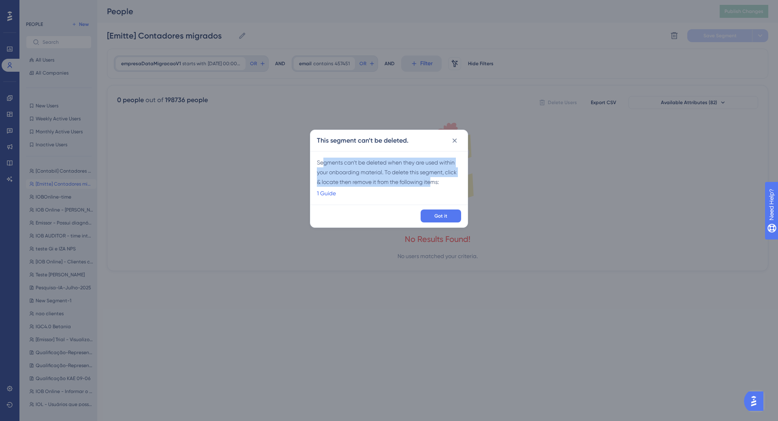
drag, startPoint x: 324, startPoint y: 165, endPoint x: 433, endPoint y: 178, distance: 110.1
click at [433, 178] on div "Segments can’t be deleted when they are used within your onboarding material. T…" at bounding box center [389, 178] width 144 height 41
click at [435, 215] on span "Got it" at bounding box center [440, 216] width 13 height 6
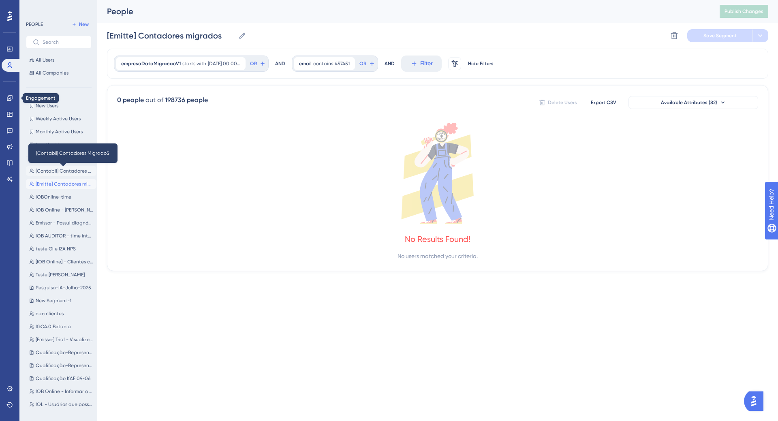
click at [48, 169] on span "[Contabil] Contadores MigradoS" at bounding box center [65, 171] width 58 height 6
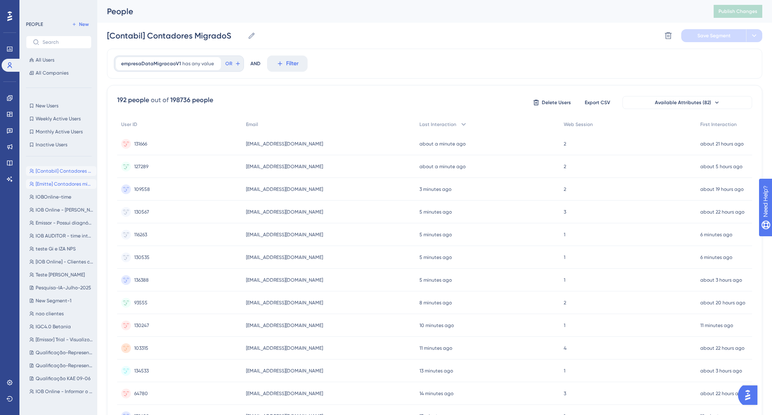
click at [50, 179] on button "[Emitte] Contadores migrados [Emitte] Contadores migrados" at bounding box center [61, 184] width 70 height 10
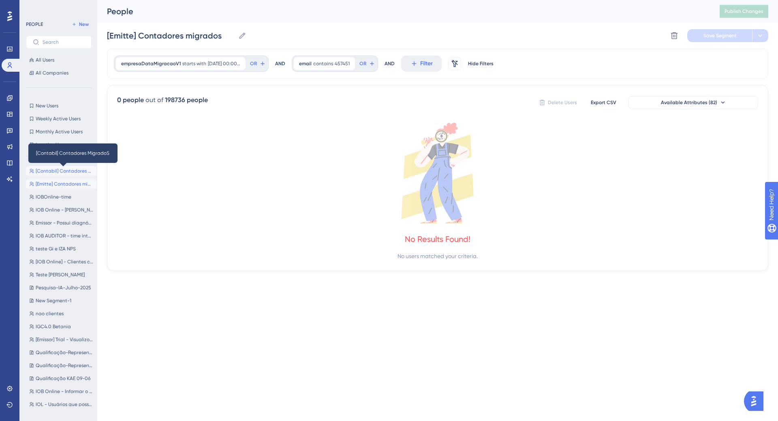
click at [60, 172] on span "[Contabil] Contadores MigradoS" at bounding box center [65, 171] width 58 height 6
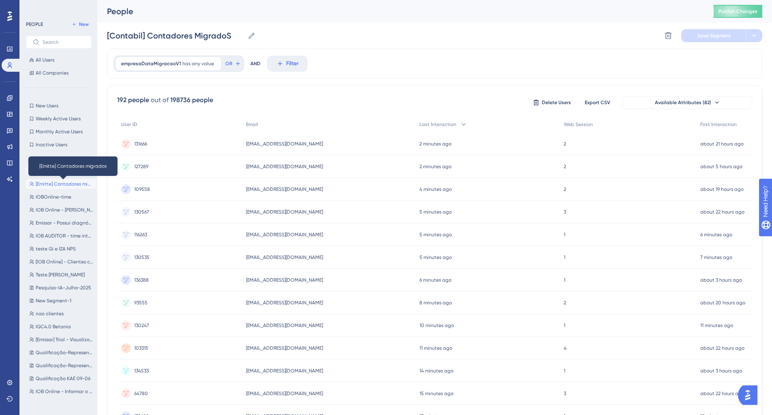
click at [48, 185] on span "[Emitte] Contadores migrados" at bounding box center [65, 184] width 58 height 6
type input "[Emitte] Contadores migrados"
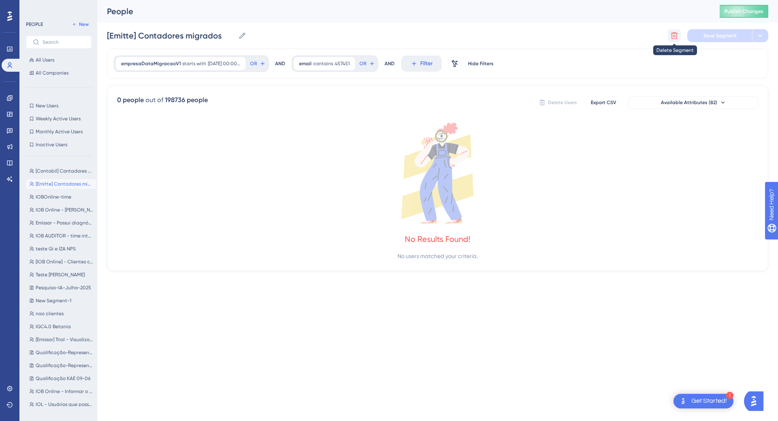
click at [669, 36] on button at bounding box center [673, 35] width 13 height 13
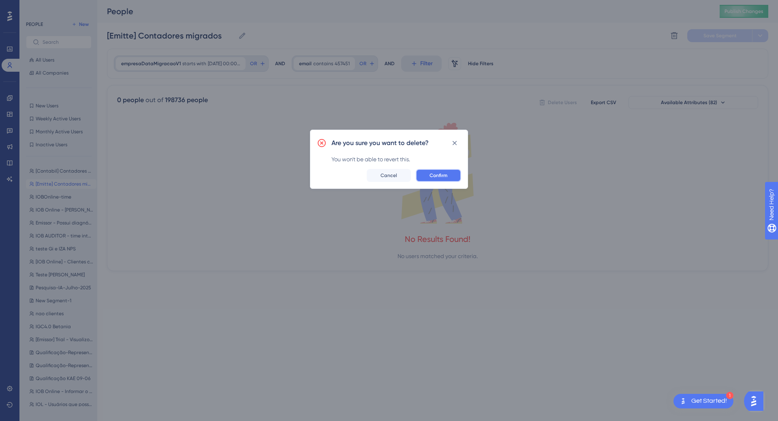
click at [432, 179] on button "Confirm" at bounding box center [438, 175] width 45 height 13
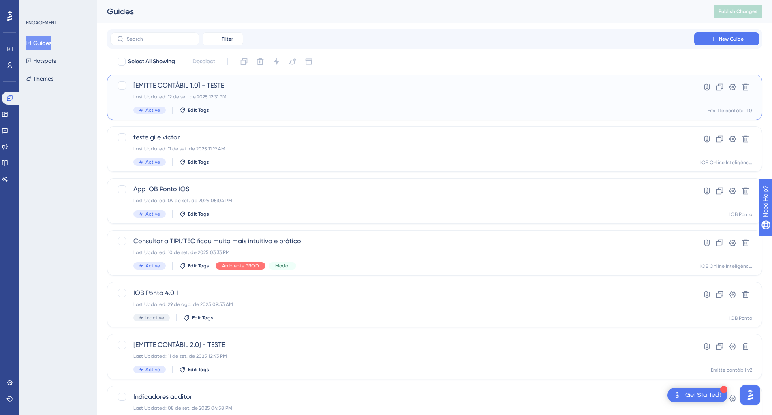
click at [155, 86] on span "[EMITTE CONTÁBIL 1.0] - TESTE" at bounding box center [401, 86] width 537 height 10
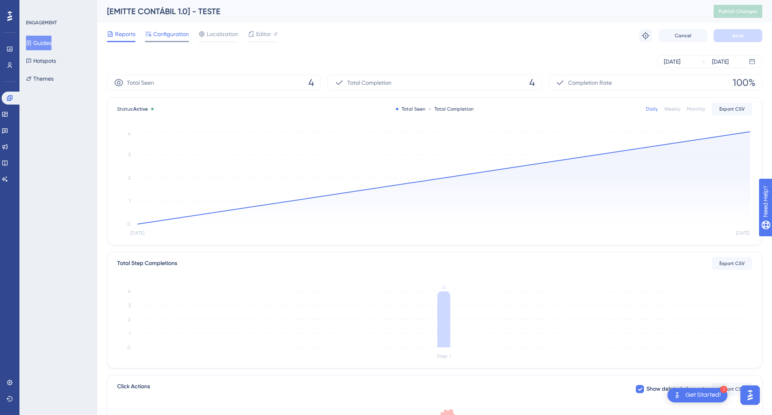
click at [165, 41] on div "Configuration" at bounding box center [167, 35] width 44 height 13
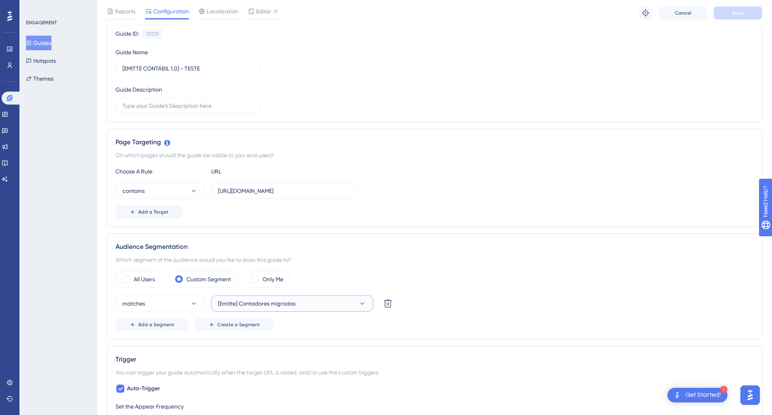
click at [279, 305] on span "[Emitte] Contadores migrados" at bounding box center [256, 303] width 77 height 10
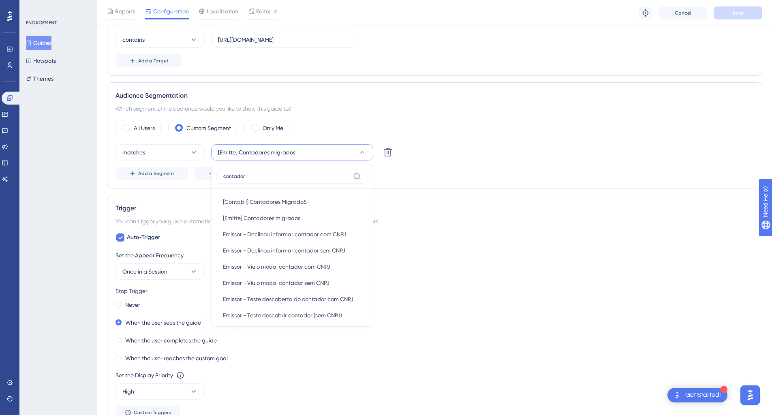
type input "contador"
click at [299, 205] on span "[Contabil] Contadores MigradoS" at bounding box center [265, 202] width 84 height 10
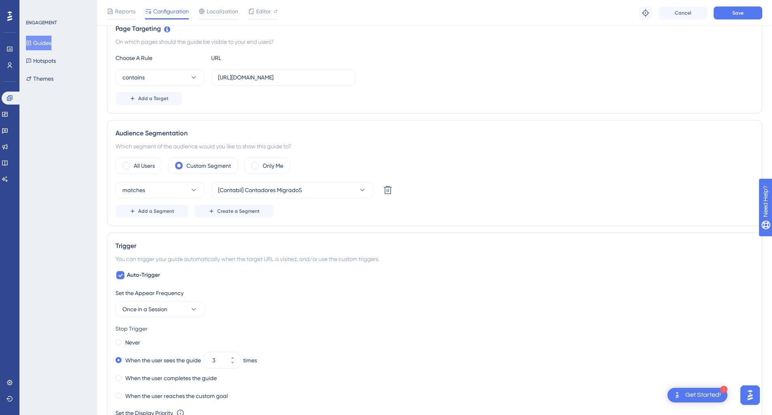
scroll to position [192, 0]
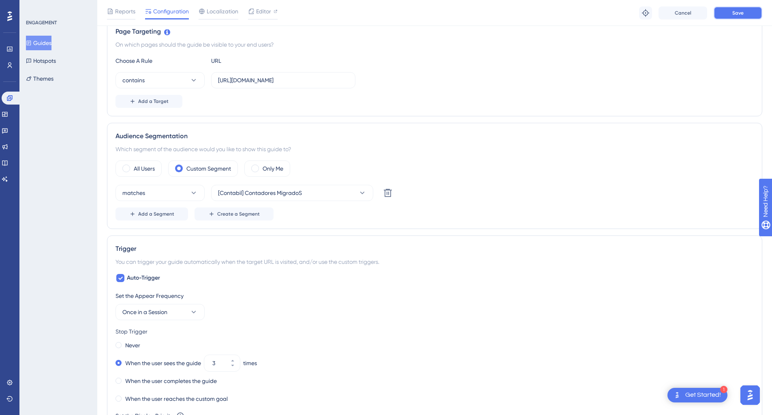
click at [739, 19] on button "Save" at bounding box center [737, 12] width 49 height 13
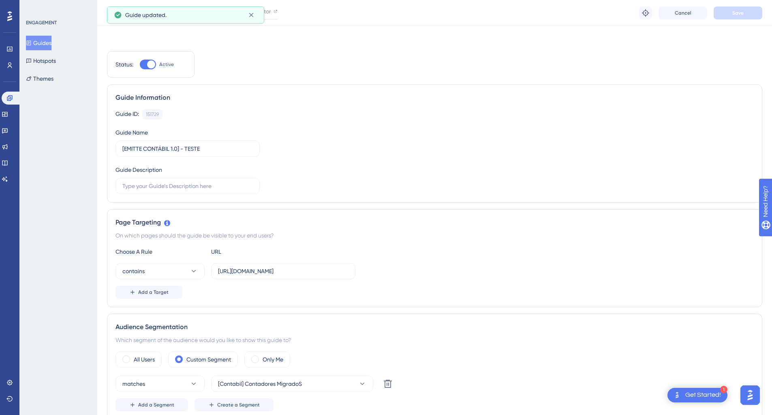
scroll to position [0, 0]
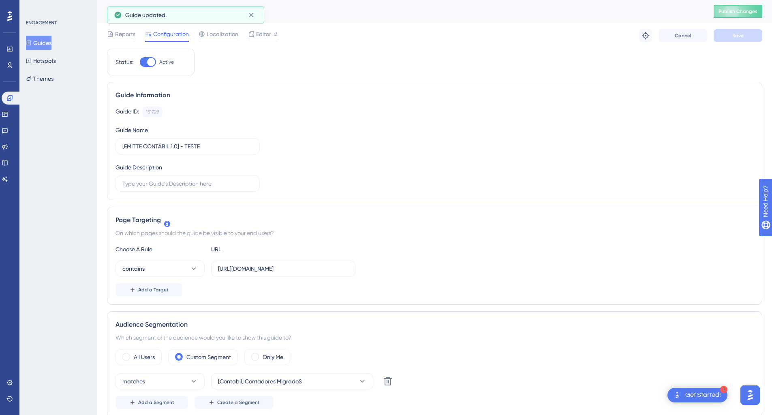
click at [744, 18] on div "[EMITTE CONTÁBIL 1.0] - TESTE Publish Changes" at bounding box center [434, 11] width 674 height 23
click at [750, 13] on span "Publish Changes" at bounding box center [737, 11] width 39 height 6
click at [129, 38] on span "Reports" at bounding box center [125, 34] width 20 height 10
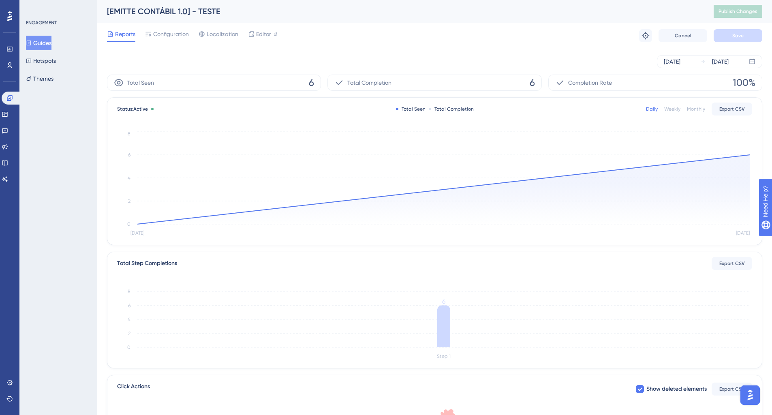
drag, startPoint x: 311, startPoint y: 77, endPoint x: 372, endPoint y: 76, distance: 60.8
click at [323, 77] on div "Total Seen 6 Total Completion 6 Completion Rate 100%" at bounding box center [434, 83] width 655 height 16
drag, startPoint x: 513, startPoint y: 82, endPoint x: 534, endPoint y: 82, distance: 21.1
click at [534, 82] on div "Total Completion 6" at bounding box center [434, 83] width 214 height 16
click at [171, 41] on div at bounding box center [167, 41] width 44 height 1
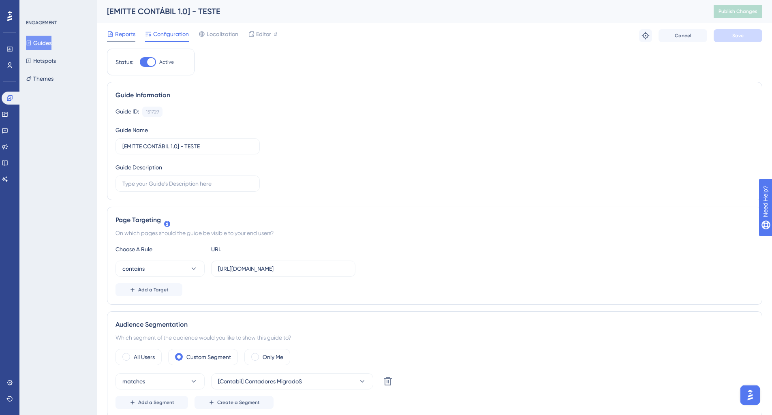
click at [133, 36] on span "Reports" at bounding box center [125, 34] width 20 height 10
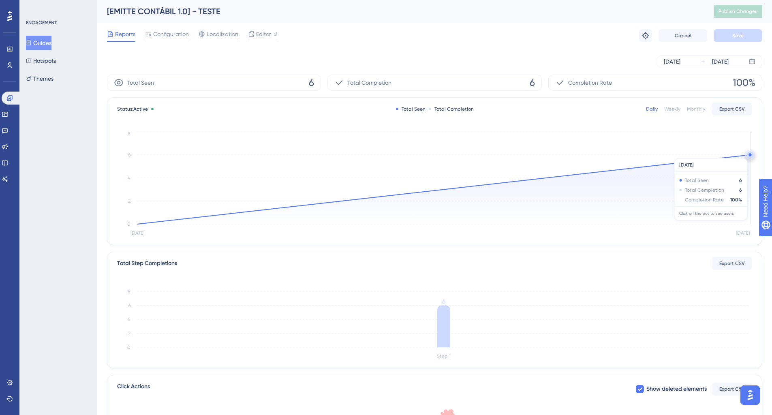
click at [750, 154] on circle at bounding box center [749, 154] width 3 height 3
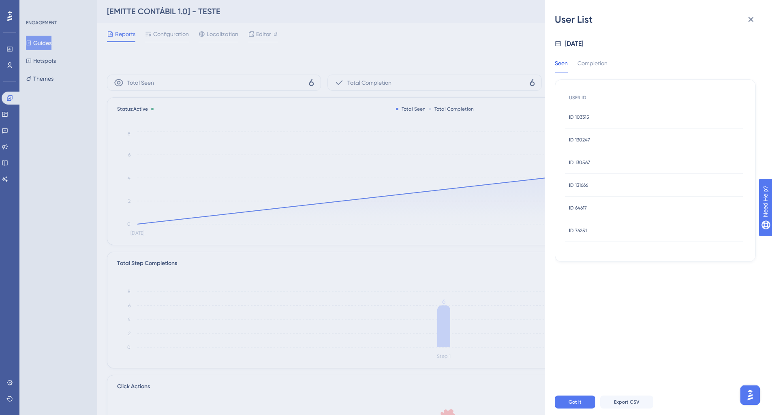
click at [596, 122] on div "ID 103315 ID 103315" at bounding box center [654, 117] width 178 height 23
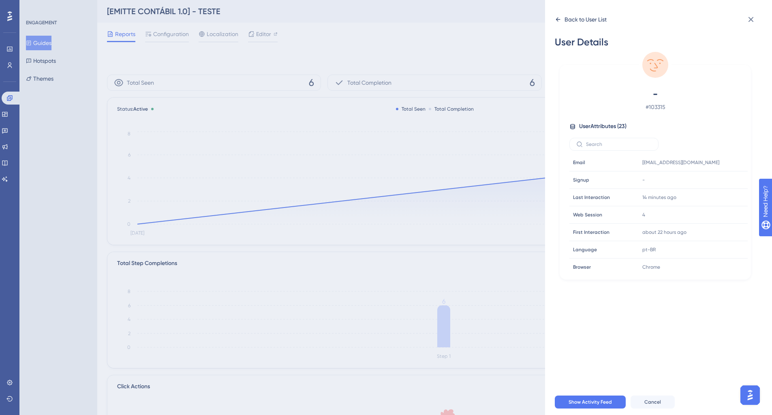
click at [558, 19] on icon at bounding box center [557, 19] width 6 height 6
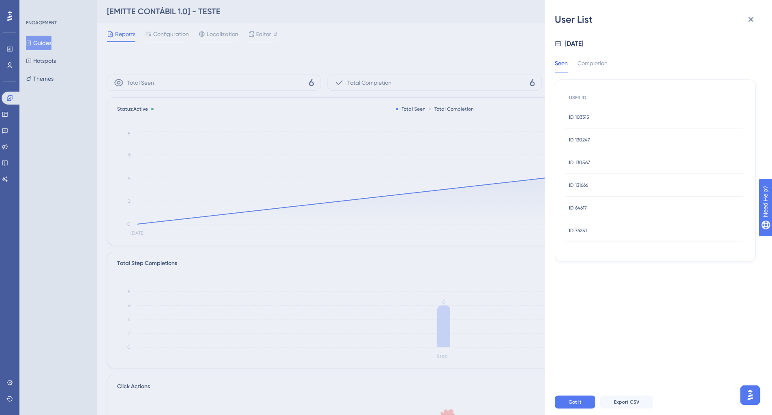
click at [604, 130] on div "ID 130247 ID 130247" at bounding box center [654, 139] width 178 height 23
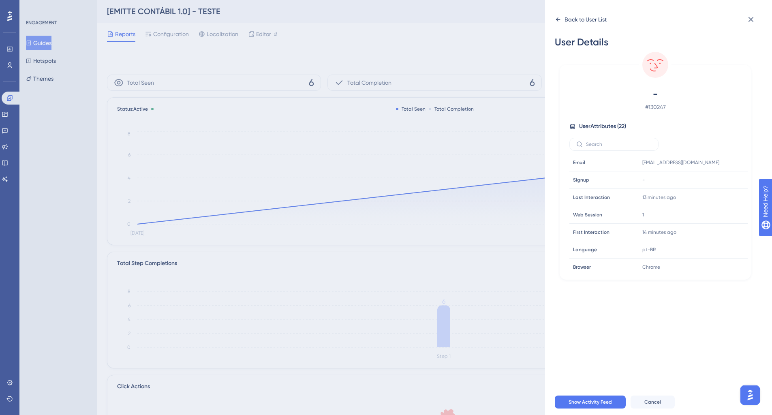
click at [559, 19] on icon at bounding box center [557, 19] width 6 height 6
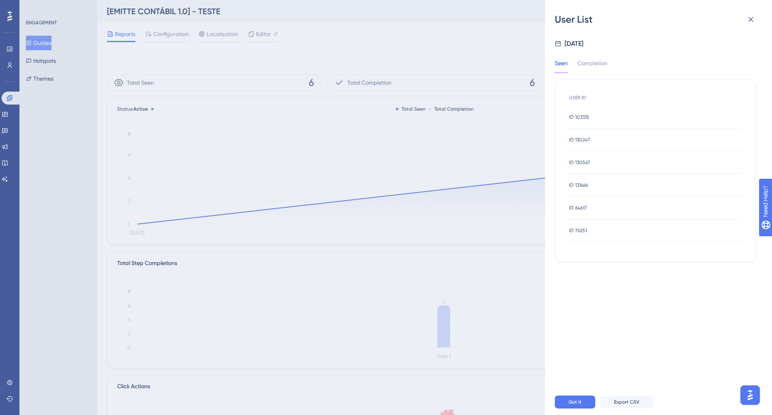
click at [599, 160] on div "ID 130567 ID 130567" at bounding box center [654, 162] width 178 height 23
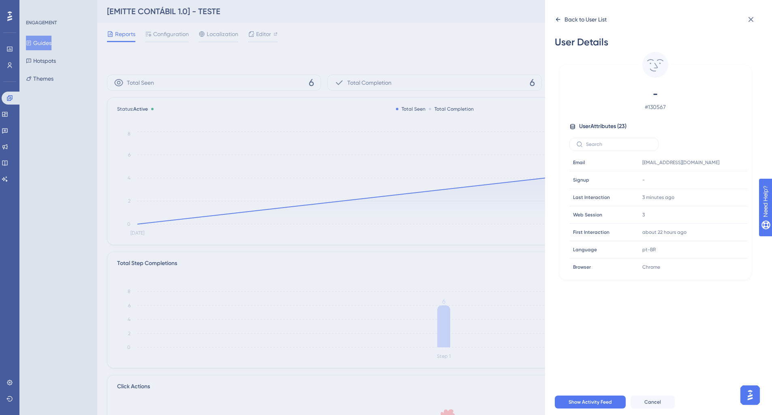
click at [554, 19] on icon at bounding box center [557, 19] width 6 height 6
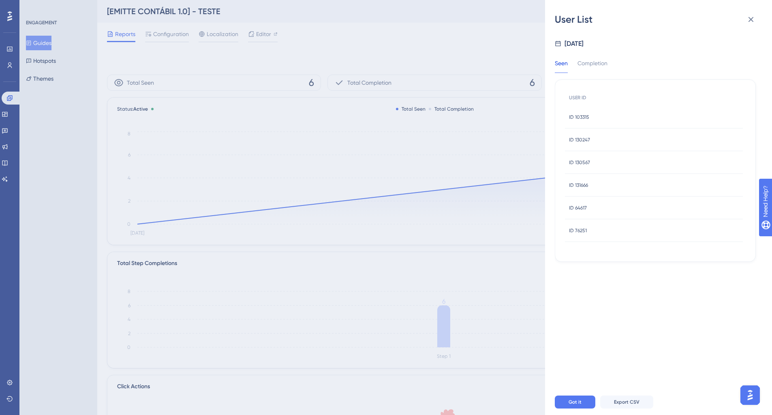
click at [608, 194] on div "ID 131666 ID 131666" at bounding box center [654, 185] width 178 height 23
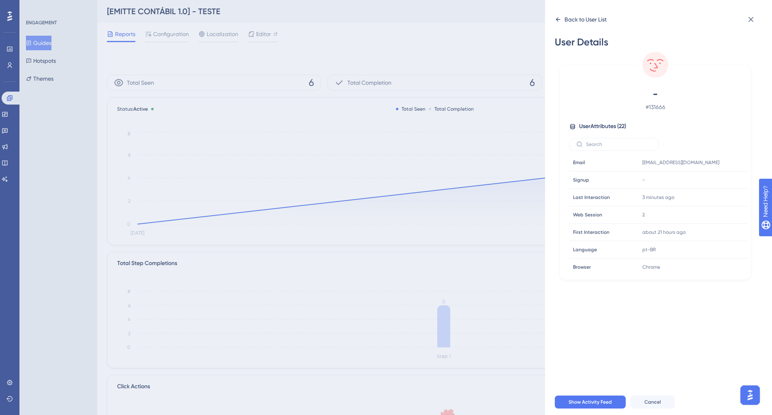
click at [558, 19] on icon at bounding box center [558, 19] width 4 height 4
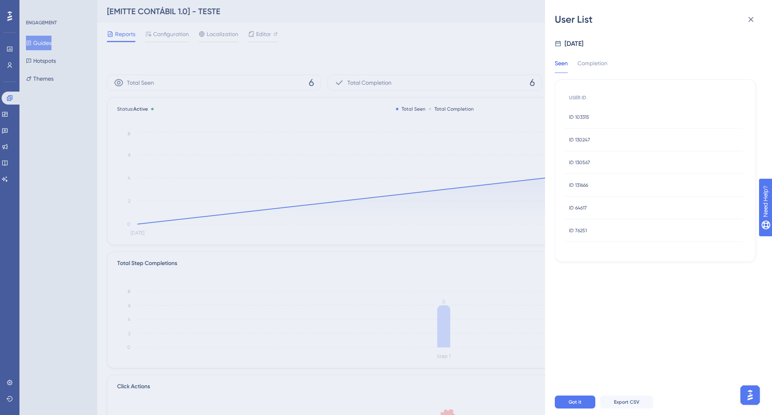
click at [627, 209] on div "ID 64617 ID 64617" at bounding box center [654, 207] width 178 height 23
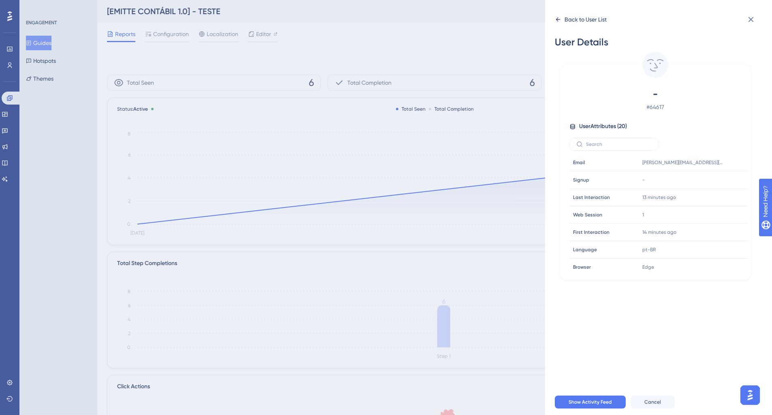
click at [556, 21] on icon at bounding box center [557, 19] width 6 height 6
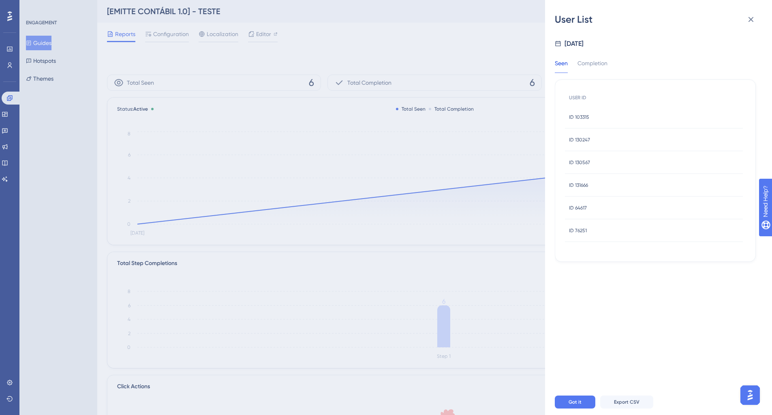
click at [579, 205] on span "ID 64617" at bounding box center [578, 208] width 18 height 6
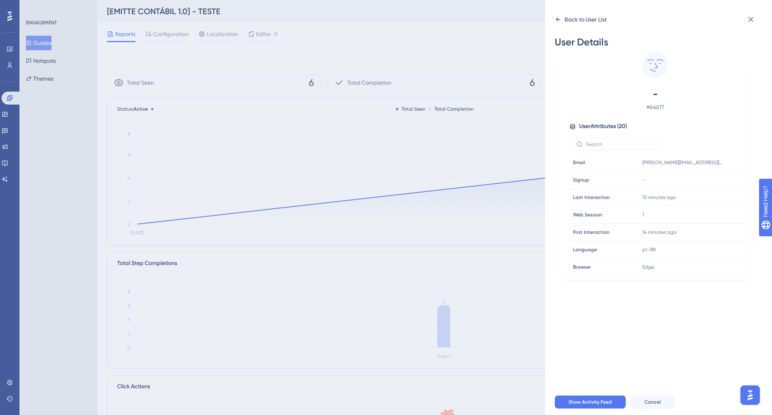
click at [558, 25] on div "Back to User List" at bounding box center [580, 19] width 52 height 13
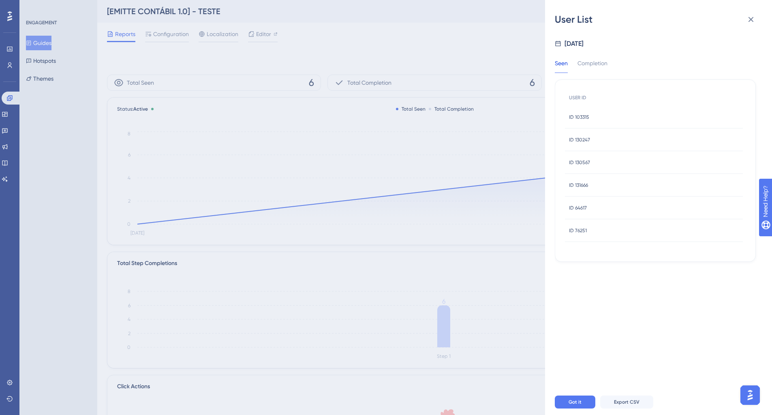
click at [623, 224] on div "ID 76251 ID 76251" at bounding box center [654, 230] width 178 height 23
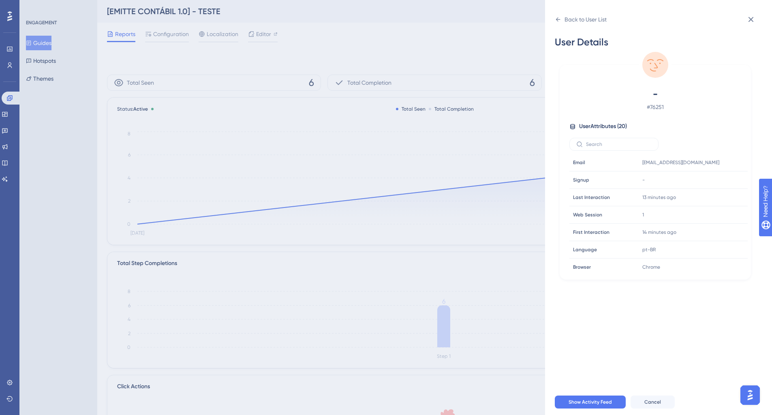
click at [554, 15] on div "Back to User List User Details - # 76251 User Attributes ( 20 ) Email Email [EM…" at bounding box center [658, 207] width 227 height 415
click at [557, 17] on icon at bounding box center [557, 19] width 6 height 6
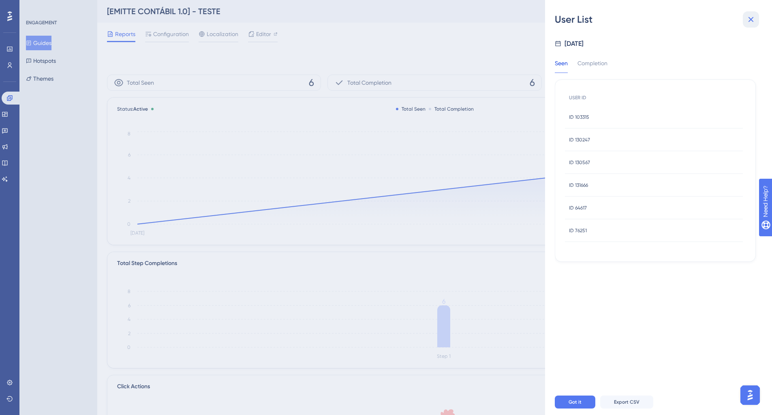
click at [749, 21] on icon at bounding box center [751, 20] width 10 height 10
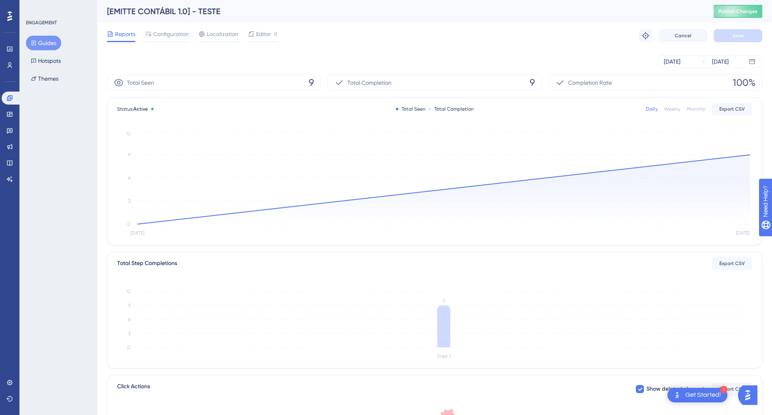
click at [341, 70] on div "[DATE] [DATE]" at bounding box center [434, 62] width 655 height 26
click at [524, 63] on div "[DATE] [DATE]" at bounding box center [434, 61] width 655 height 13
